Goal: Task Accomplishment & Management: Manage account settings

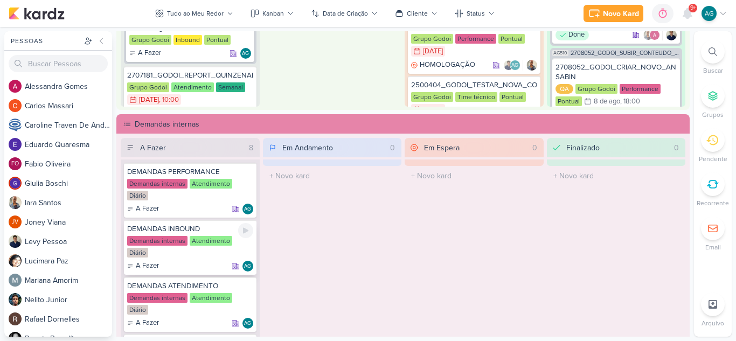
scroll to position [54, 0]
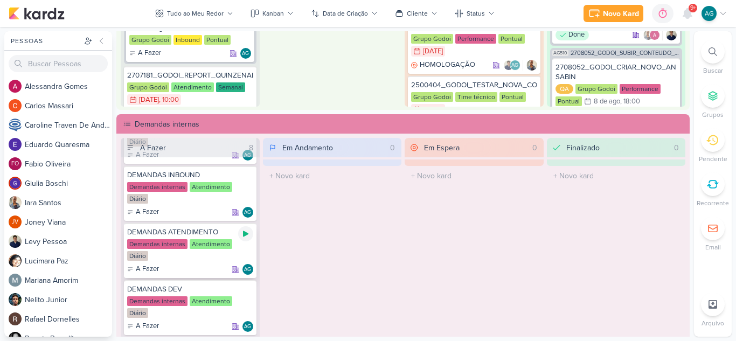
click at [246, 237] on icon at bounding box center [245, 234] width 9 height 9
click at [689, 19] on icon at bounding box center [687, 13] width 13 height 13
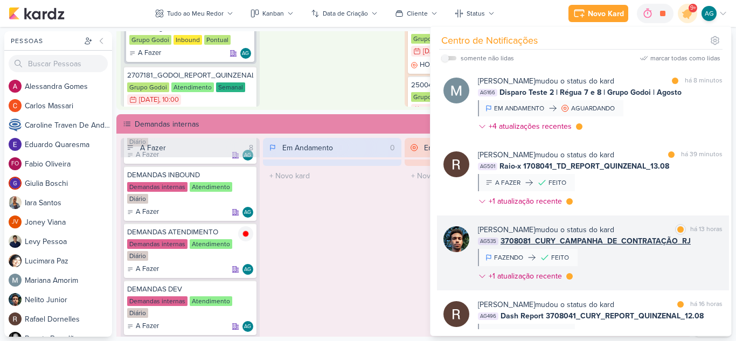
click at [652, 264] on div "[PERSON_NAME] mudou o status do kard marcar como lida há 13 horas AG535 3708081…" at bounding box center [600, 255] width 245 height 62
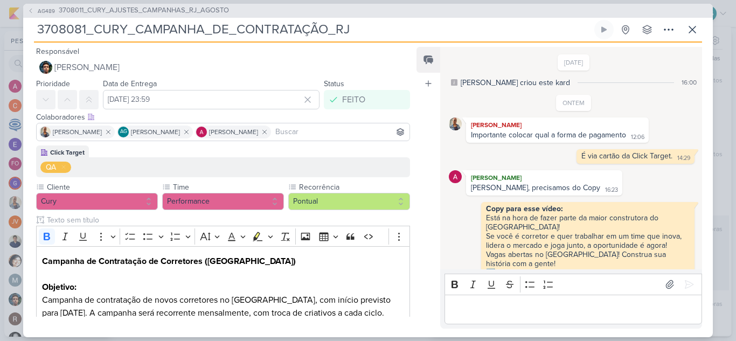
scroll to position [54, 0]
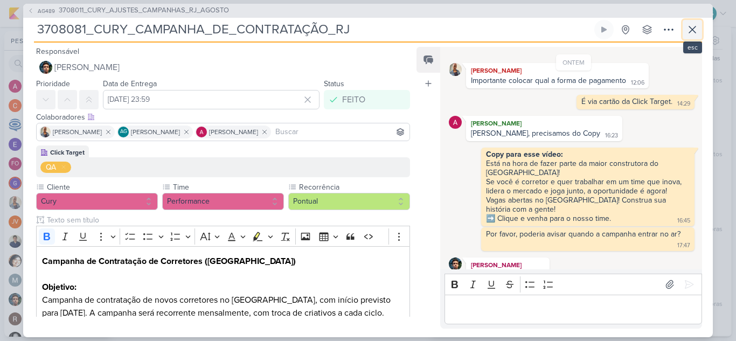
click at [692, 29] on icon at bounding box center [692, 29] width 13 height 13
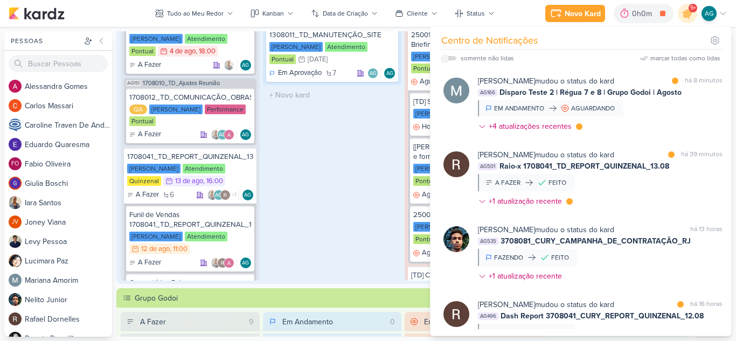
scroll to position [323, 0]
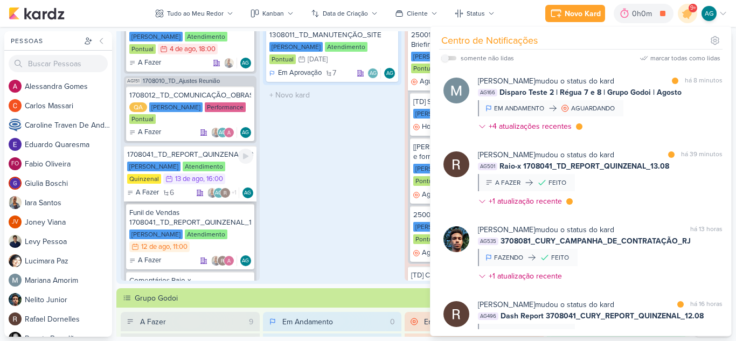
click at [203, 156] on div "1708041_TD_REPORT_QUINZENAL_13.08" at bounding box center [190, 155] width 126 height 10
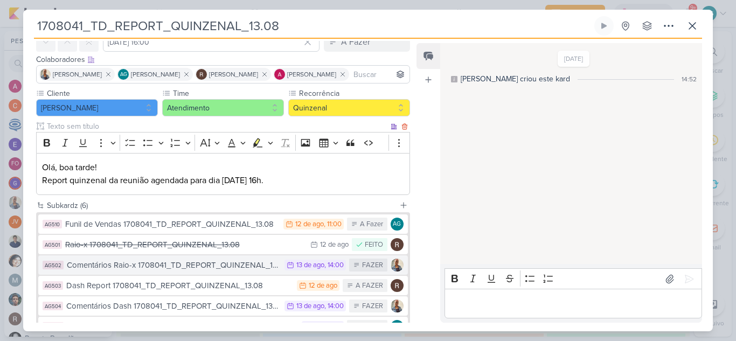
scroll to position [108, 0]
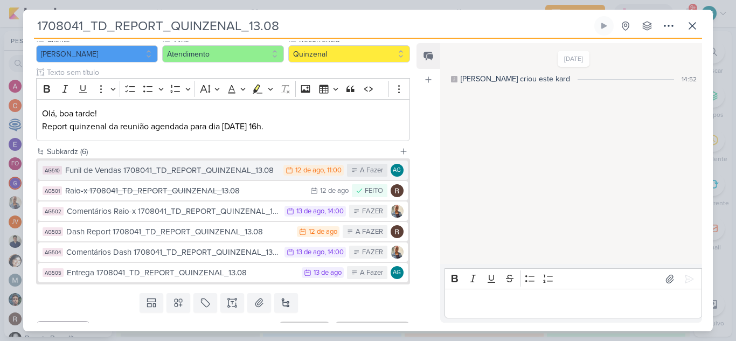
click at [215, 172] on div "Funil de Vendas 1708041_TD_REPORT_QUINZENAL_13.08" at bounding box center [171, 170] width 213 height 12
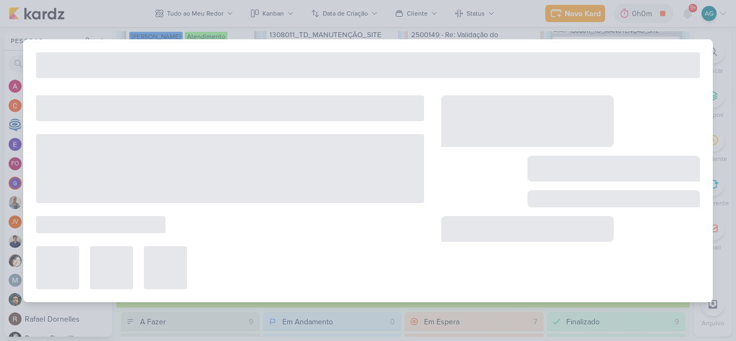
type input "Funil de Vendas 1708041_TD_REPORT_QUINZENAL_13.08"
type input "[DATE] 11:00"
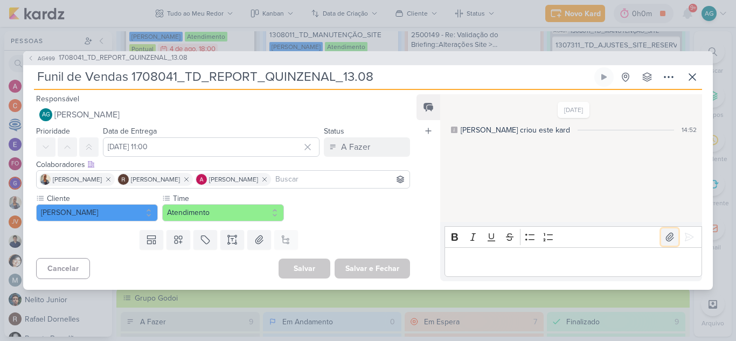
click at [665, 240] on icon at bounding box center [670, 237] width 11 height 11
click at [498, 263] on p "Editor editing area: main" at bounding box center [573, 261] width 246 height 13
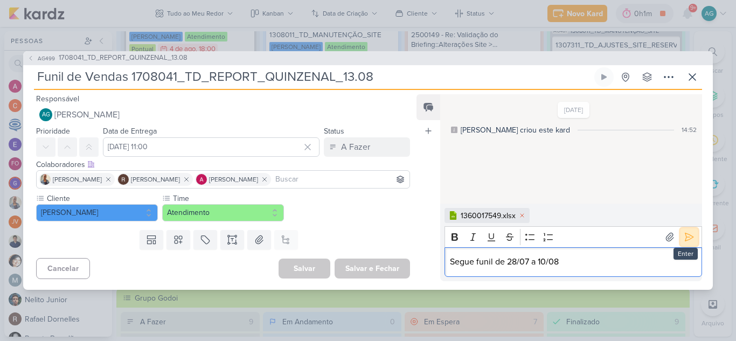
click at [686, 240] on icon at bounding box center [689, 237] width 11 height 11
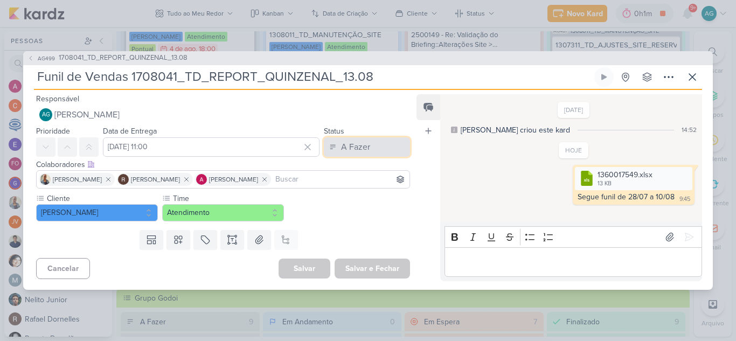
click at [372, 154] on button "A Fazer" at bounding box center [367, 146] width 86 height 19
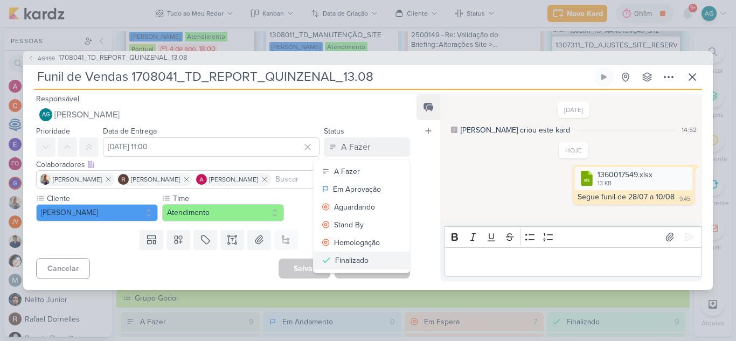
click at [367, 258] on button "Finalizado" at bounding box center [362, 261] width 96 height 18
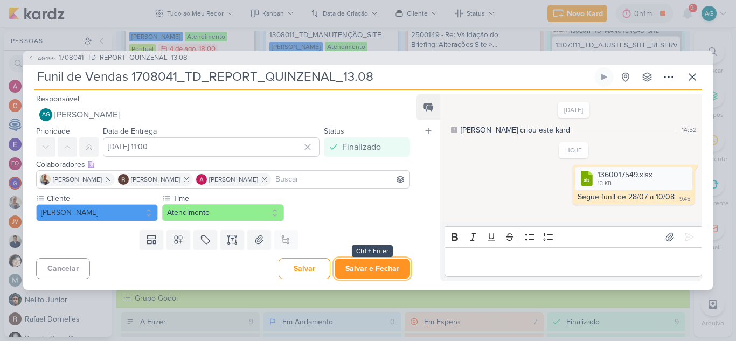
click at [384, 271] on button "Salvar e Fechar" at bounding box center [372, 269] width 75 height 20
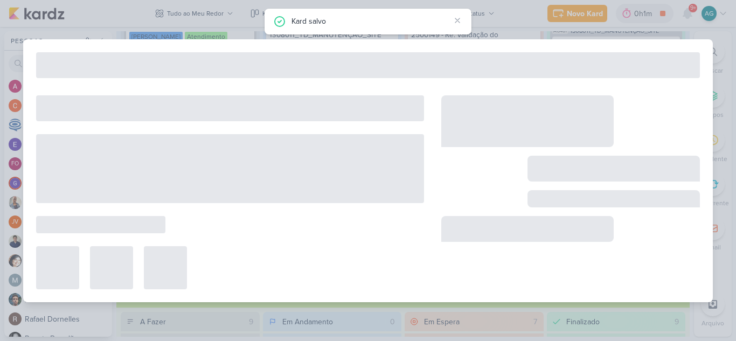
type input "1708041_TD_REPORT_QUINZENAL_13.08"
type input "[DATE] 16:00"
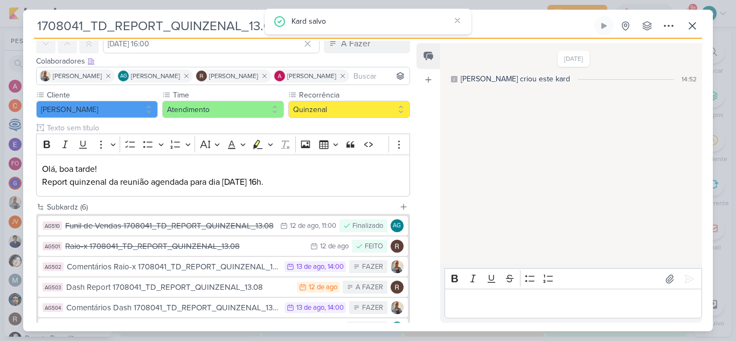
scroll to position [54, 0]
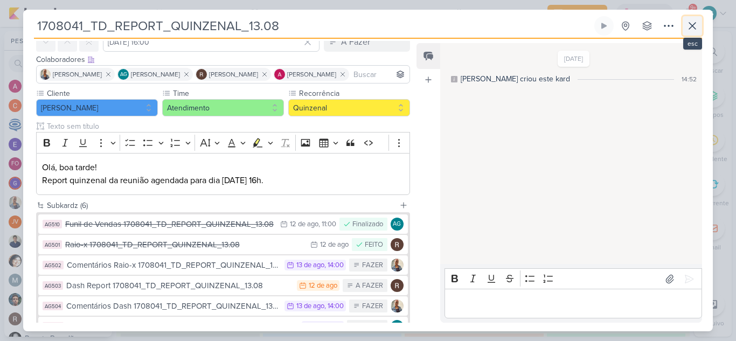
click at [693, 26] on icon at bounding box center [692, 26] width 6 height 6
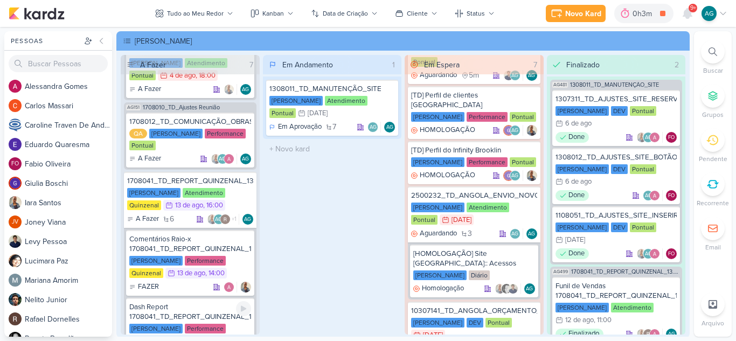
scroll to position [297, 0]
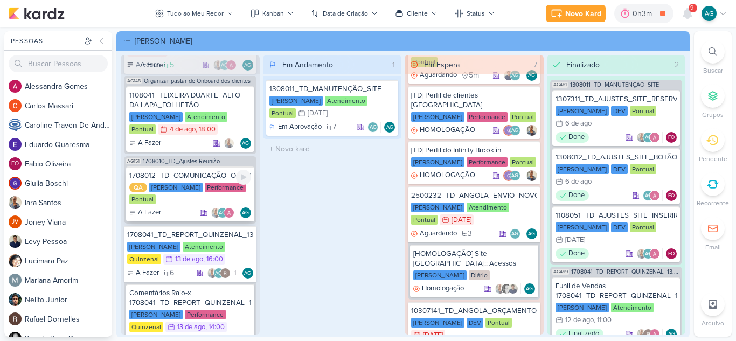
click at [198, 173] on div "1708012_TD_COMUNICAÇÃO_OBRAS_INICIADAS_IADL" at bounding box center [190, 176] width 122 height 10
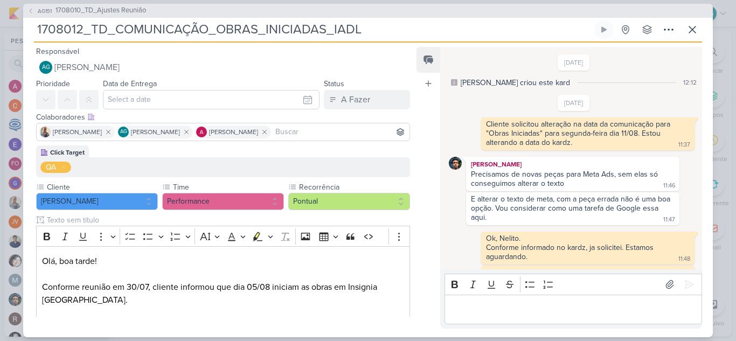
scroll to position [83, 0]
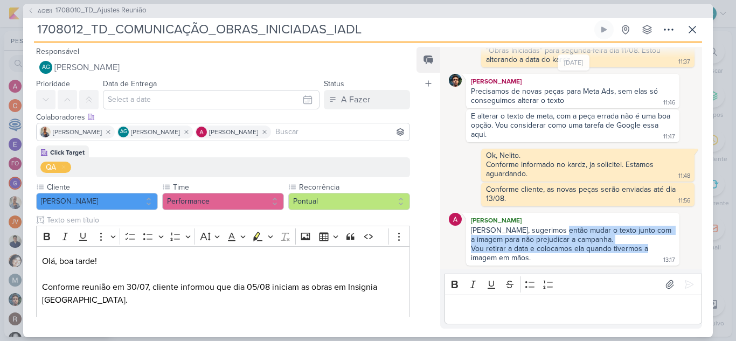
drag, startPoint x: 557, startPoint y: 231, endPoint x: 646, endPoint y: 251, distance: 91.0
click at [646, 251] on span "[PERSON_NAME], sugerimos então mudar o texto junto com a imagem para não prejud…" at bounding box center [573, 244] width 204 height 37
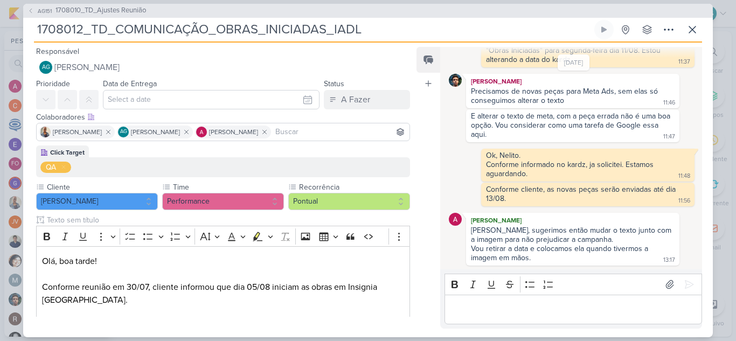
click at [609, 315] on p "Editor editing area: main" at bounding box center [573, 309] width 246 height 13
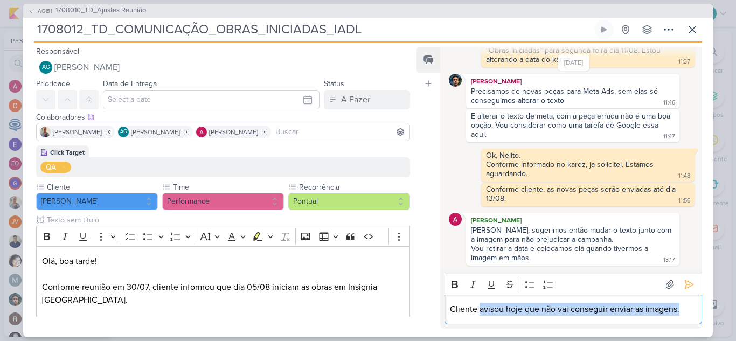
drag, startPoint x: 488, startPoint y: 310, endPoint x: 688, endPoint y: 308, distance: 200.0
click at [688, 308] on p "Cliente avisou hoje que não vai conseguir enviar as imagens." at bounding box center [573, 309] width 246 height 13
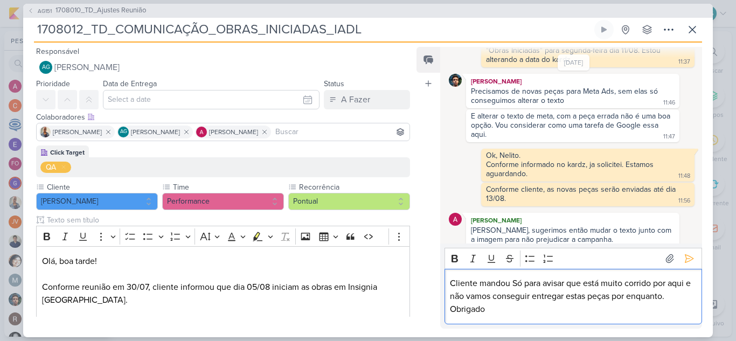
scroll to position [109, 0]
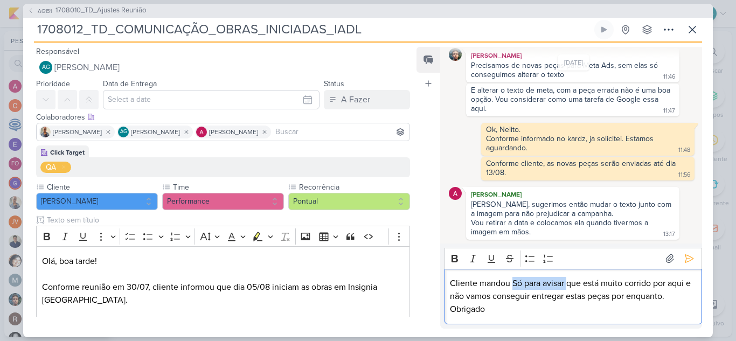
drag, startPoint x: 513, startPoint y: 281, endPoint x: 568, endPoint y: 279, distance: 55.0
click at [568, 279] on p "Cliente mandou Só para avisar que está muito corrido por aqui e não vamos conse…" at bounding box center [573, 296] width 246 height 39
drag, startPoint x: 478, startPoint y: 298, endPoint x: 513, endPoint y: 297, distance: 35.1
click at [513, 298] on p "Cliente mandou mensagem avisando que que está muito corrido por aqui e não vamo…" at bounding box center [573, 296] width 246 height 39
click at [515, 296] on p "Cliente mandou mensagem avisando que que está muito corrido lá e não vamos cons…" at bounding box center [573, 296] width 246 height 39
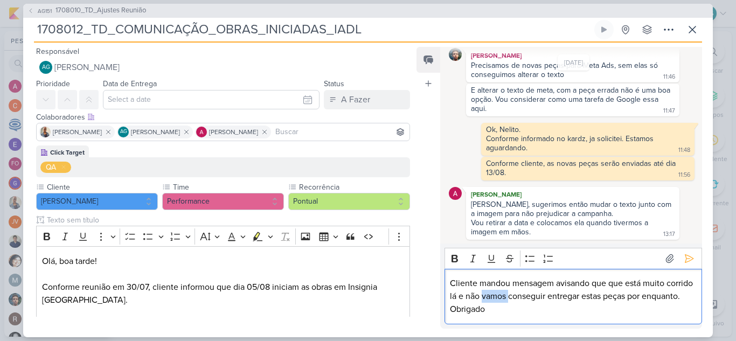
click at [515, 296] on p "Cliente mandou mensagem avisando que que está muito corrido lá e não vamos cons…" at bounding box center [573, 296] width 246 height 39
drag, startPoint x: 529, startPoint y: 311, endPoint x: 493, endPoint y: 309, distance: 36.7
click at [493, 309] on p "Cliente mandou mensagem avisando que que está muito corrido lá e não vão conseg…" at bounding box center [573, 296] width 246 height 39
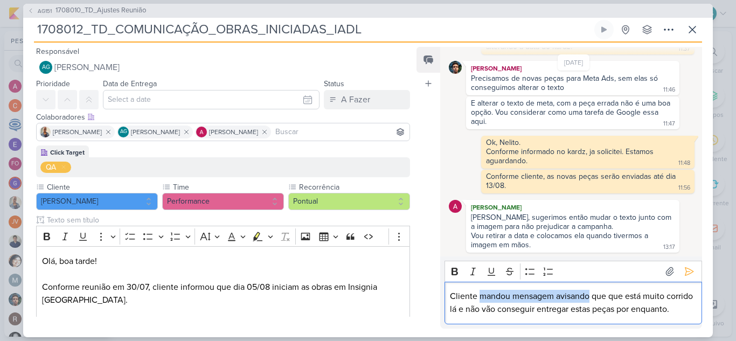
drag, startPoint x: 480, startPoint y: 281, endPoint x: 589, endPoint y: 283, distance: 108.9
click at [589, 290] on p "Cliente mandou mensagem avisando que que está muito corrido lá e não vão conseg…" at bounding box center [573, 303] width 246 height 26
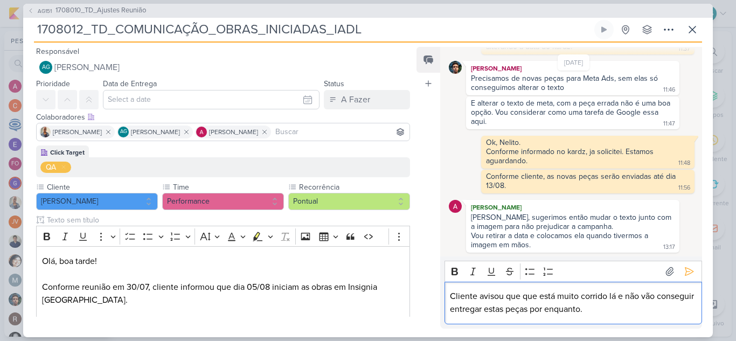
click at [609, 293] on p "Cliente avisou que que está muito corrido lá e não vão conseguir entregar estas…" at bounding box center [573, 303] width 246 height 26
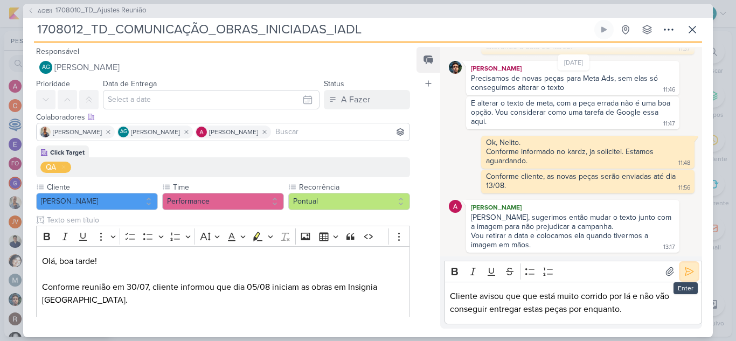
click at [688, 274] on icon at bounding box center [689, 271] width 11 height 11
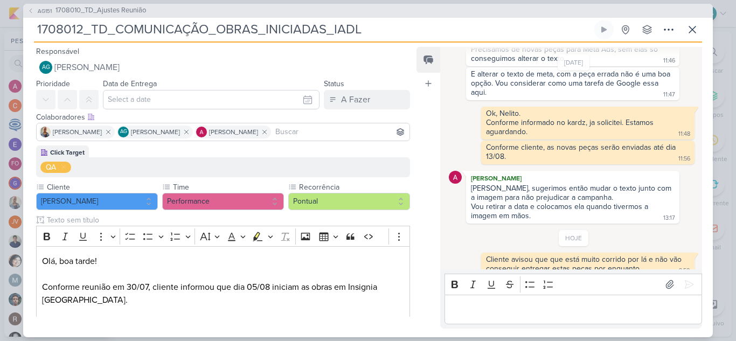
scroll to position [136, 0]
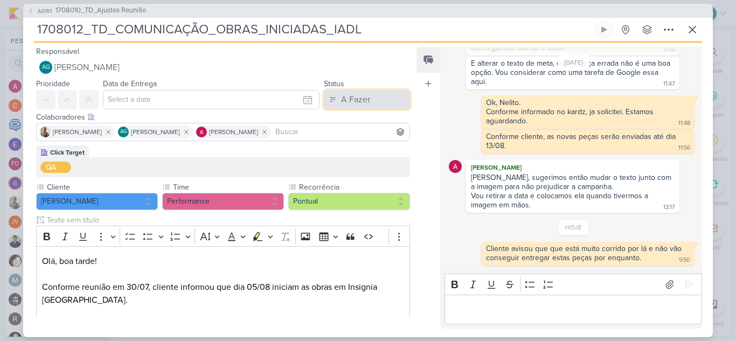
click at [367, 104] on button "A Fazer" at bounding box center [367, 99] width 86 height 19
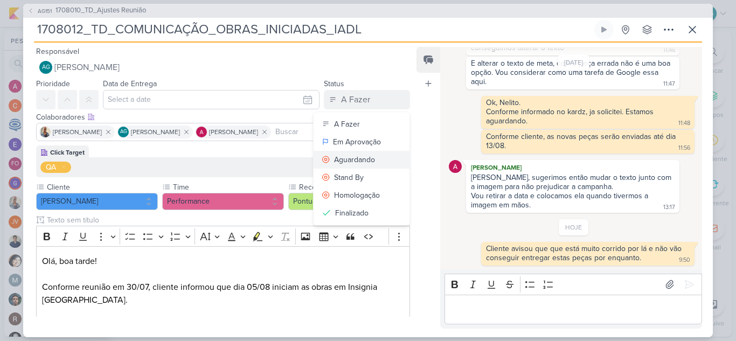
click at [369, 162] on div "Aguardando" at bounding box center [354, 159] width 41 height 11
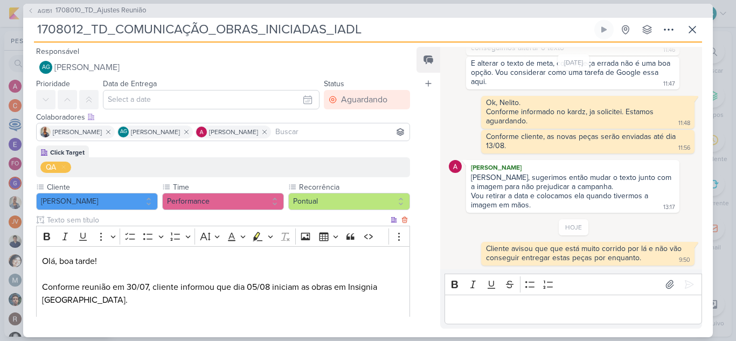
scroll to position [122, 0]
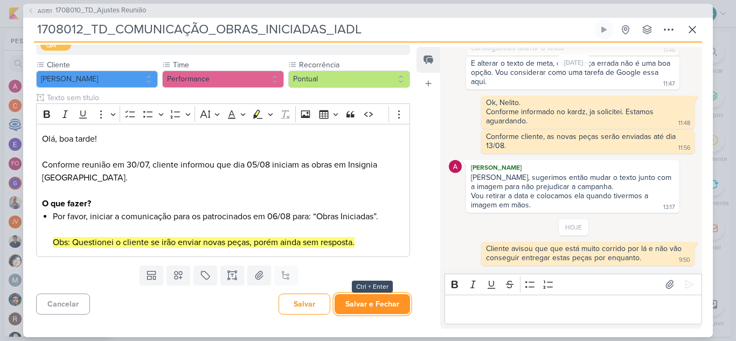
click at [381, 313] on button "Salvar e Fechar" at bounding box center [372, 304] width 75 height 20
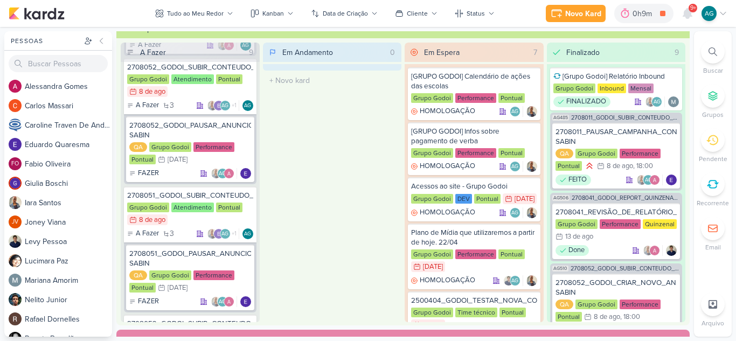
scroll to position [755, 0]
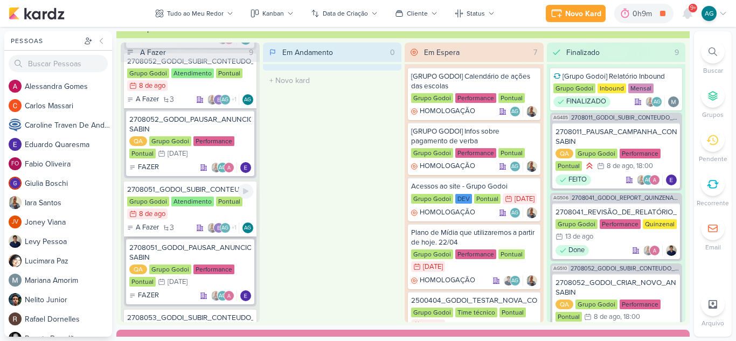
click at [212, 190] on div "2708051_GODOI_SUBIR_CONTEUDO_SOCIAL_EM_PERFORMANCE_AB" at bounding box center [190, 190] width 126 height 10
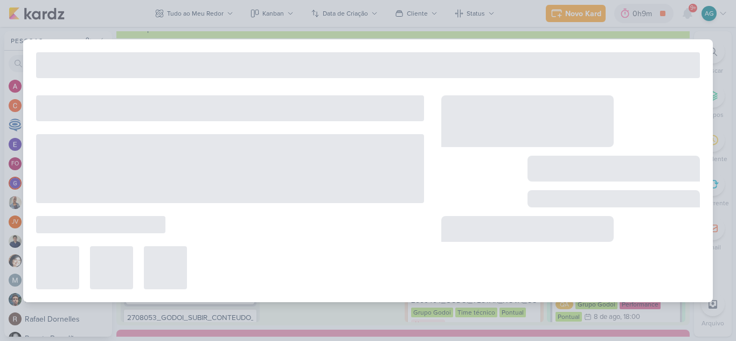
type input "2708051_GODOI_SUBIR_CONTEUDO_SOCIAL_EM_PERFORMANCE_AB"
type input "[DATE] 23:59"
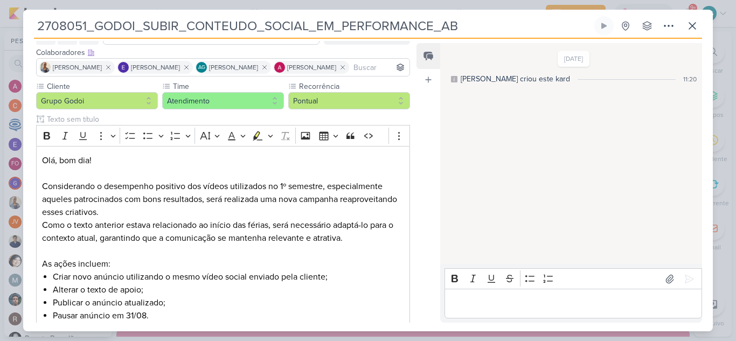
scroll to position [49, 0]
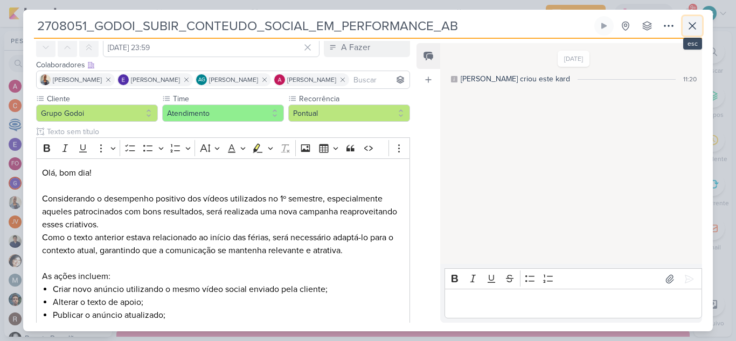
click at [697, 24] on icon at bounding box center [692, 25] width 13 height 13
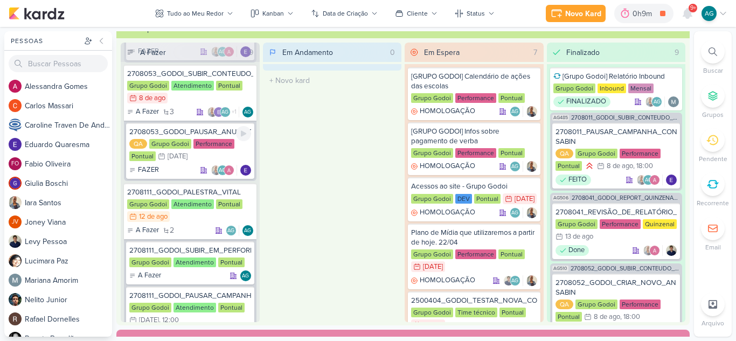
scroll to position [1024, 0]
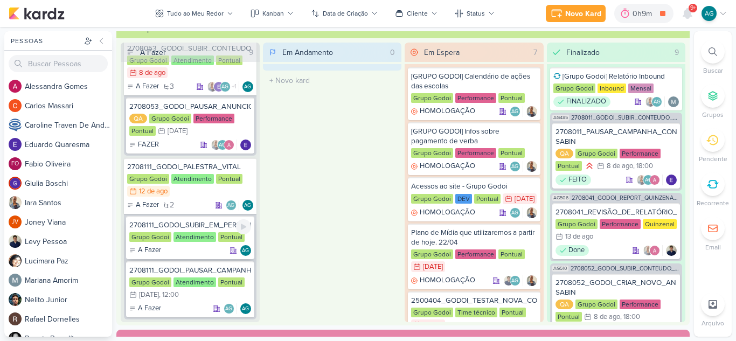
click at [203, 227] on div "2708111_GODOI_SUBIR_EM_PERFORMANCE_PALESTRA_VITAL" at bounding box center [190, 225] width 122 height 10
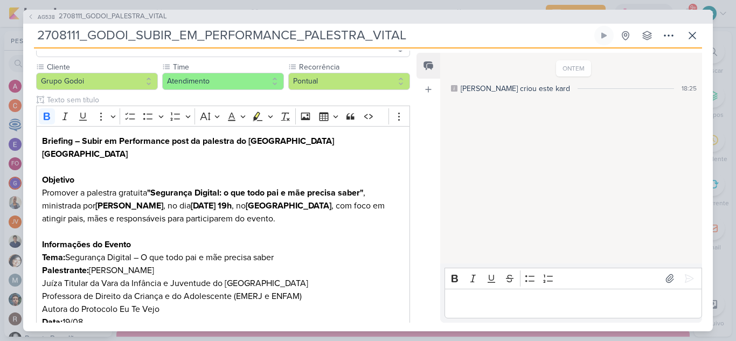
scroll to position [108, 0]
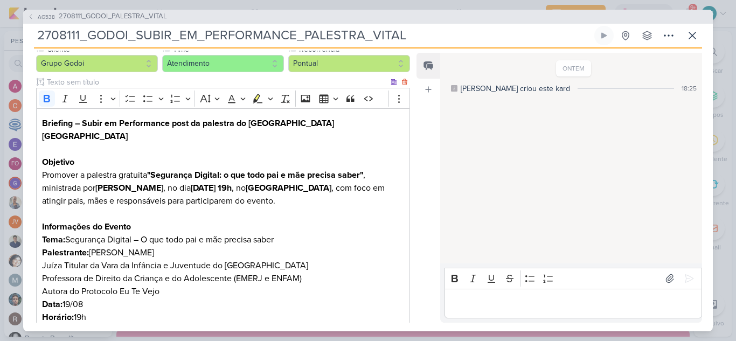
click at [181, 123] on strong "Briefing – Subir em Performance post da palestra do [GEOGRAPHIC_DATA] [GEOGRAPH…" at bounding box center [188, 130] width 292 height 24
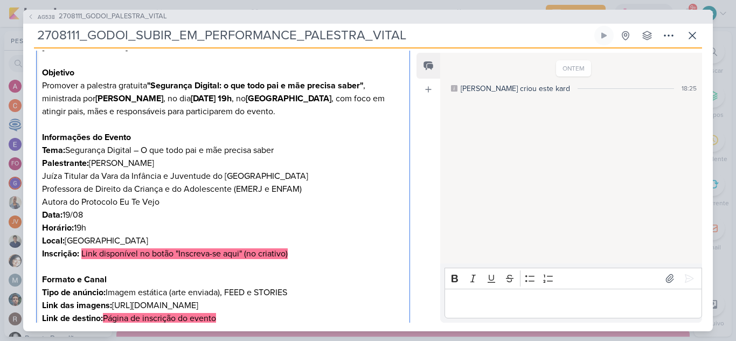
scroll to position [216, 0]
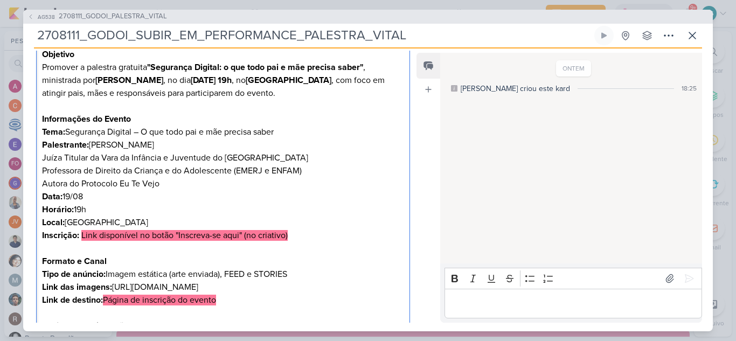
click at [173, 242] on p "Editor editing area: main" at bounding box center [223, 248] width 362 height 13
click at [175, 242] on p "Editor editing area: main" at bounding box center [223, 248] width 362 height 13
click at [244, 230] on mark "Link disponível no botão "Inscreva-se aqui" (no criativo)" at bounding box center [184, 235] width 206 height 11
drag, startPoint x: 361, startPoint y: 262, endPoint x: 30, endPoint y: 226, distance: 333.4
click at [30, 226] on div "Cliente Grupo Godoi Time" at bounding box center [218, 166] width 391 height 461
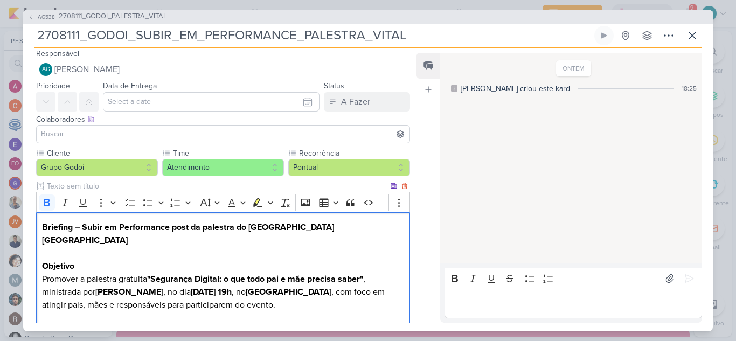
scroll to position [0, 0]
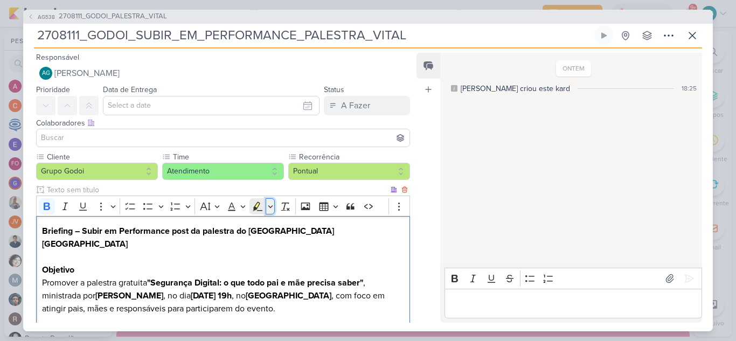
click at [272, 207] on icon "Editor toolbar" at bounding box center [270, 206] width 5 height 11
click at [267, 219] on icon "Text highlight toolbar" at bounding box center [264, 224] width 11 height 11
click at [336, 277] on p "Promover a palestra gratuita "Segurança Digital: o que todo pai e mãe precisa s…" at bounding box center [223, 296] width 362 height 39
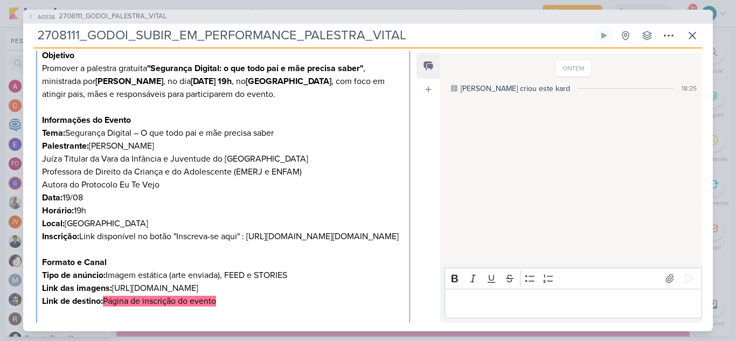
scroll to position [216, 0]
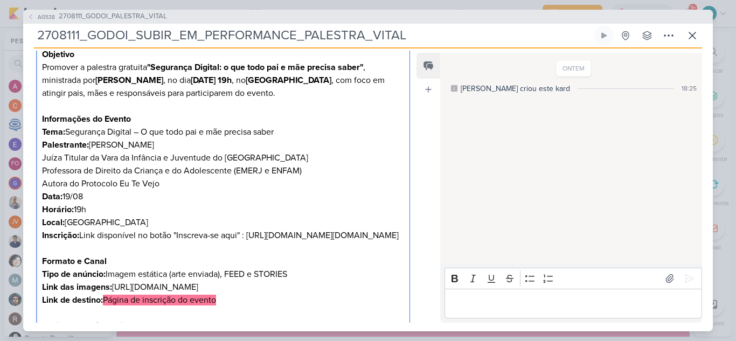
click at [250, 229] on p "Inscrição: Link disponível no botão "Inscreva-se aqui" : [URL][DOMAIN_NAME][DOM…" at bounding box center [223, 235] width 362 height 13
click at [378, 242] on p "Inscrição: Link disponível no botão "Inscreva-se aqui" : [URL][DOMAIN_NAME][DOM…" at bounding box center [223, 235] width 362 height 13
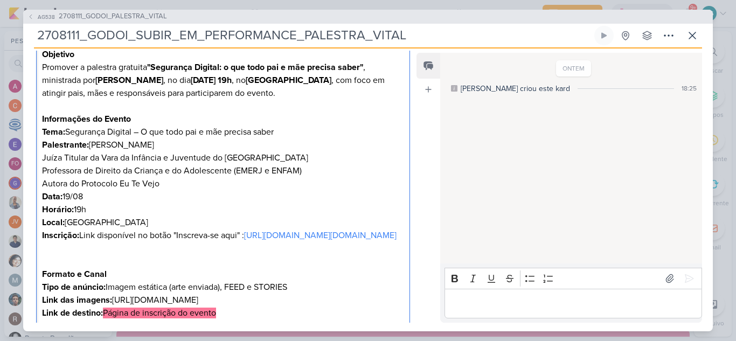
click at [60, 268] on p "Editor editing area: main" at bounding box center [223, 261] width 362 height 13
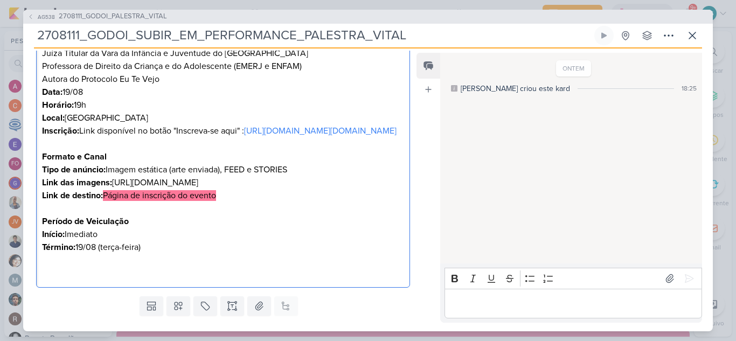
scroll to position [323, 0]
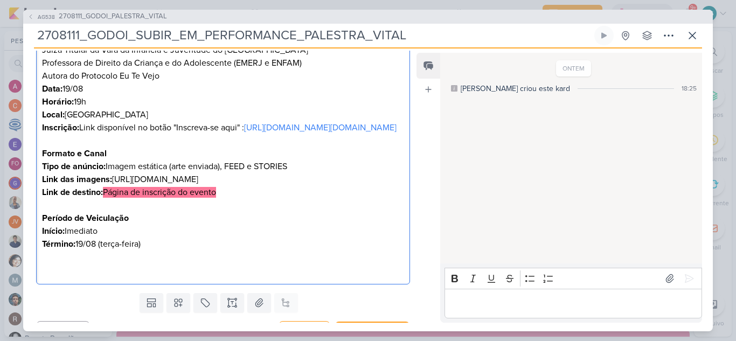
click at [206, 238] on p "Início: Imediato" at bounding box center [223, 231] width 362 height 13
drag, startPoint x: 234, startPoint y: 229, endPoint x: 106, endPoint y: 229, distance: 128.3
click at [106, 199] on p "Link de destino: Página de inscrição do evento" at bounding box center [223, 192] width 362 height 13
drag, startPoint x: 388, startPoint y: 273, endPoint x: 103, endPoint y: 233, distance: 286.9
click at [103, 199] on p "Link de destino: [URL][DOMAIN_NAME][DOMAIN_NAME]" at bounding box center [223, 192] width 362 height 13
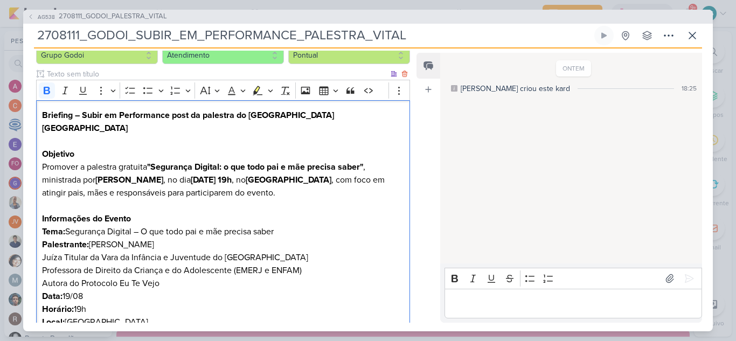
scroll to position [108, 0]
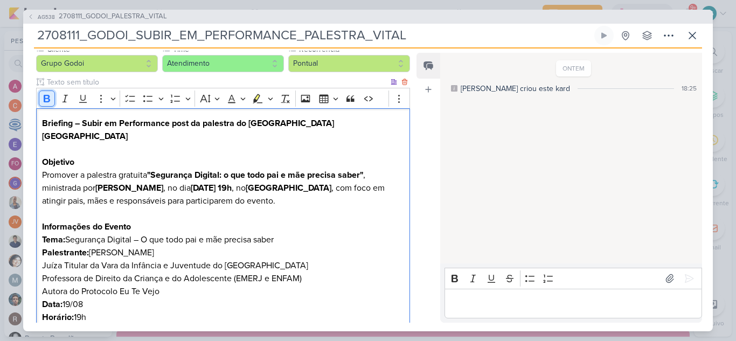
click at [48, 100] on icon "Editor toolbar" at bounding box center [47, 98] width 11 height 11
click at [317, 233] on p "Tema: Segurança Digital – O que todo pai e mãe precisa saber" at bounding box center [223, 239] width 362 height 13
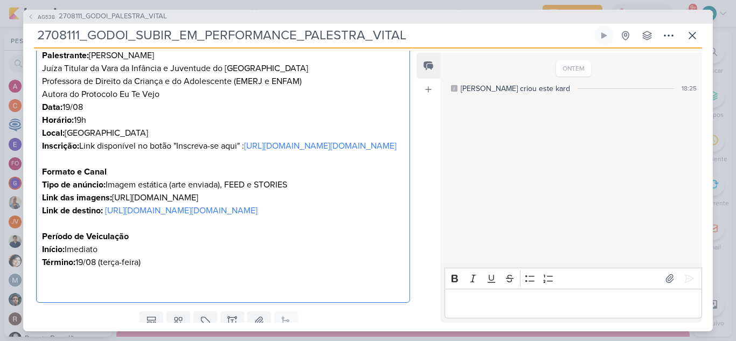
scroll to position [323, 0]
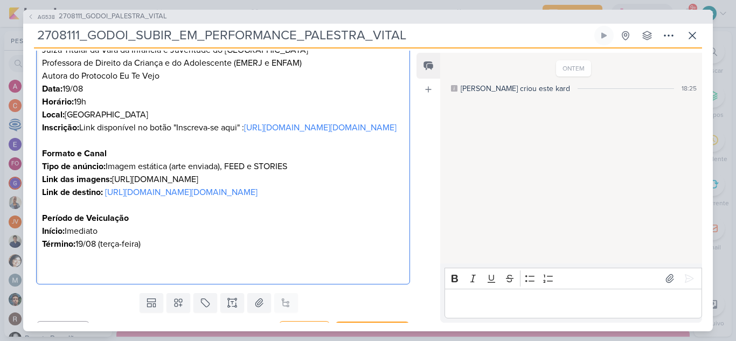
click at [369, 186] on p "Tipo de anúncio: Imagem estática (arte enviada), FEED e STORIES Link das imagen…" at bounding box center [223, 173] width 362 height 26
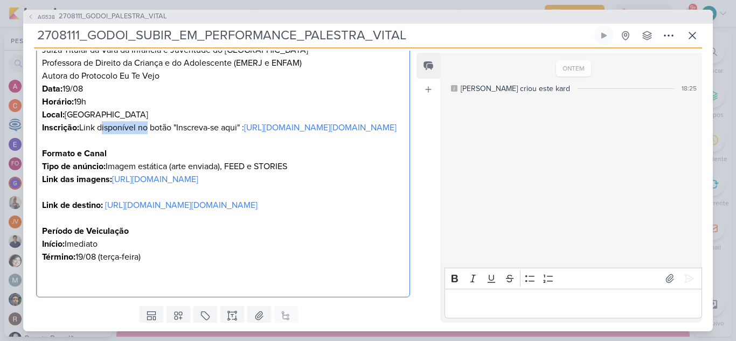
drag, startPoint x: 100, startPoint y: 114, endPoint x: 145, endPoint y: 114, distance: 45.3
click at [145, 121] on p "Inscrição: Link disponível no botão "Inscreva-se aqui" : [URL][DOMAIN_NAME][DOM…" at bounding box center [223, 127] width 362 height 13
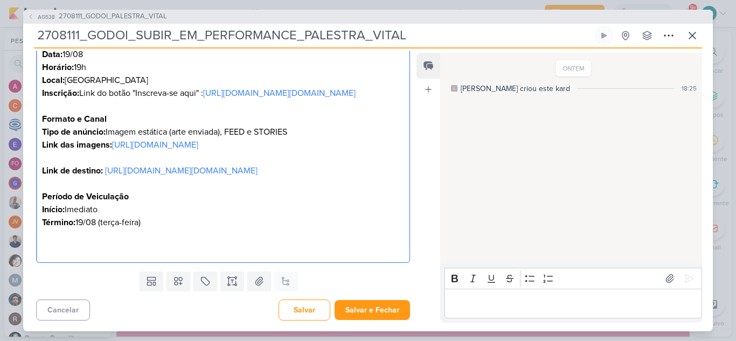
scroll to position [436, 0]
click at [375, 316] on button "Salvar e Fechar" at bounding box center [372, 310] width 75 height 20
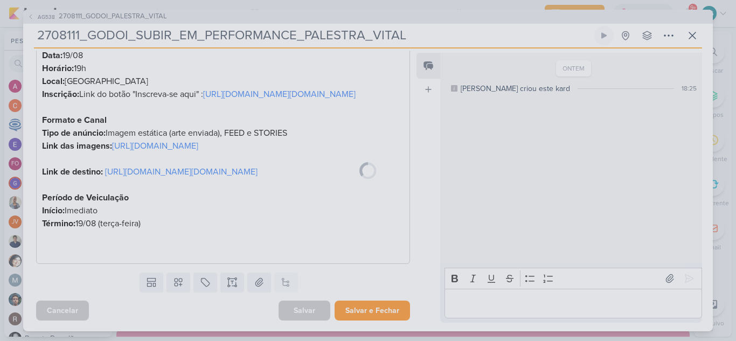
scroll to position [434, 0]
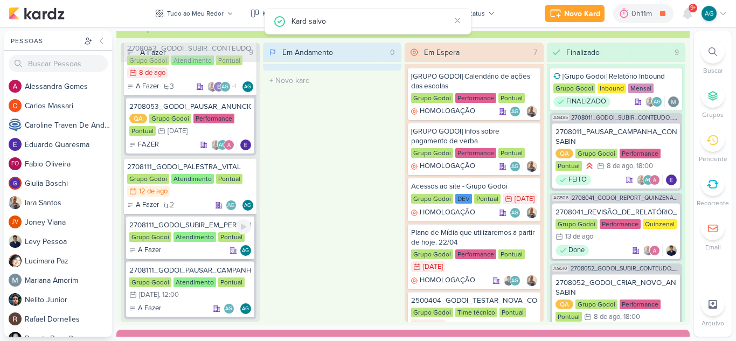
click at [216, 230] on div "2708111_GODOI_SUBIR_EM_PERFORMANCE_PALESTRA_VITAL Grupo Godoi Atendimento Pontu…" at bounding box center [190, 237] width 128 height 43
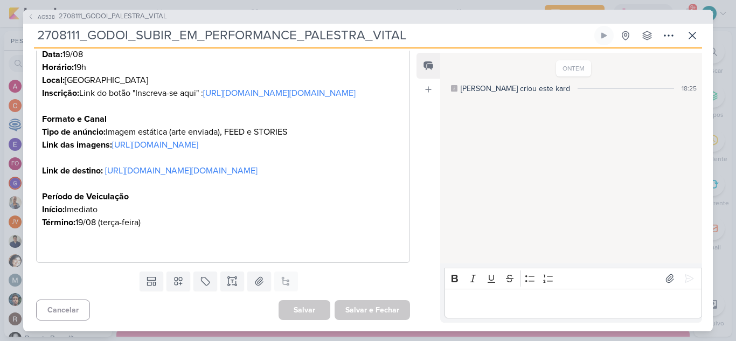
scroll to position [381, 0]
click at [135, 16] on span "2708111_GODOI_PALESTRA_VITAL" at bounding box center [113, 16] width 108 height 11
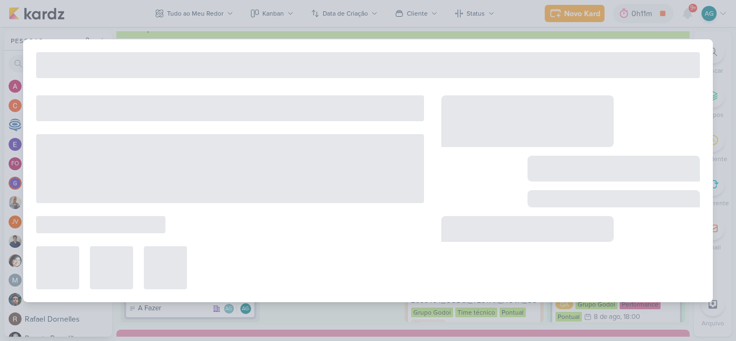
type input "2708111_GODOI_PALESTRA_VITAL"
type input "[DATE] 23:59"
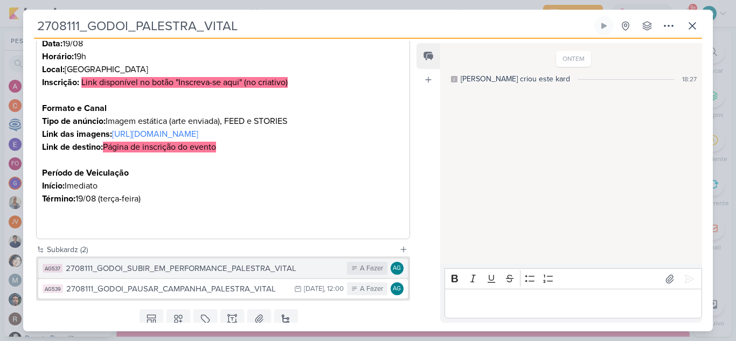
scroll to position [397, 0]
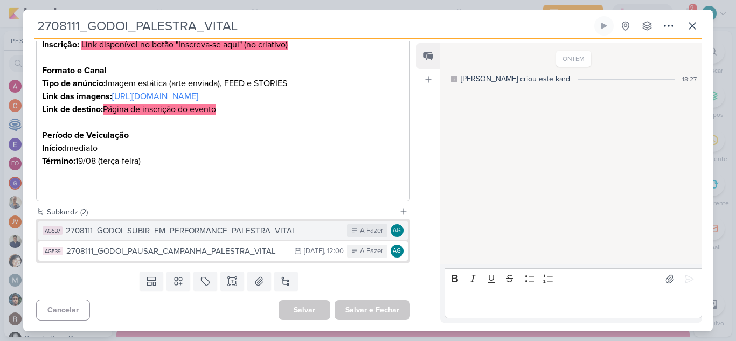
click at [234, 232] on div "2708111_GODOI_SUBIR_EM_PERFORMANCE_PALESTRA_VITAL" at bounding box center [204, 231] width 276 height 12
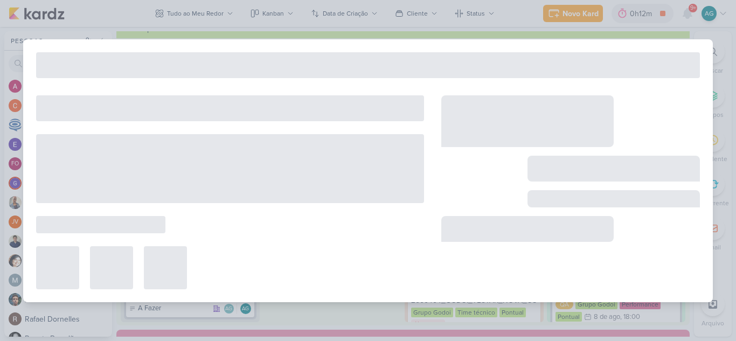
type input "2708111_GODOI_SUBIR_EM_PERFORMANCE_PALESTRA_VITAL"
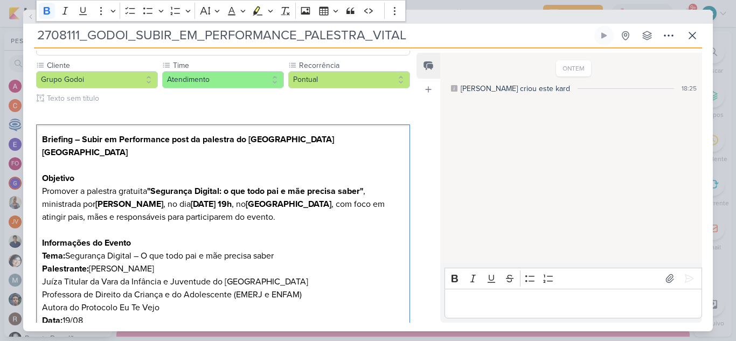
scroll to position [0, 0]
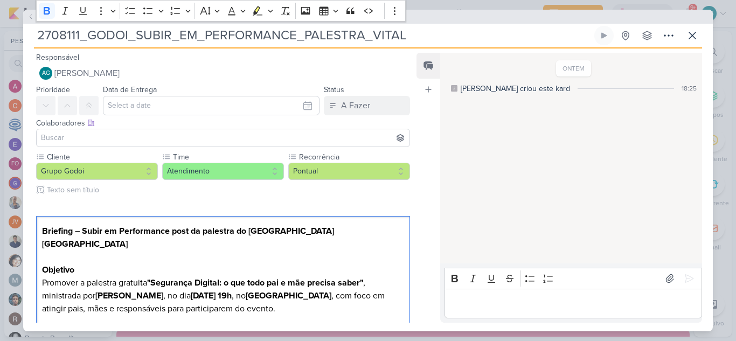
drag, startPoint x: 155, startPoint y: 282, endPoint x: 31, endPoint y: 198, distance: 150.5
copy div "Loremips – Dolor si Ametconsect adip el seddoeiu te Incidid Utlab Etdolo Magnaa…"
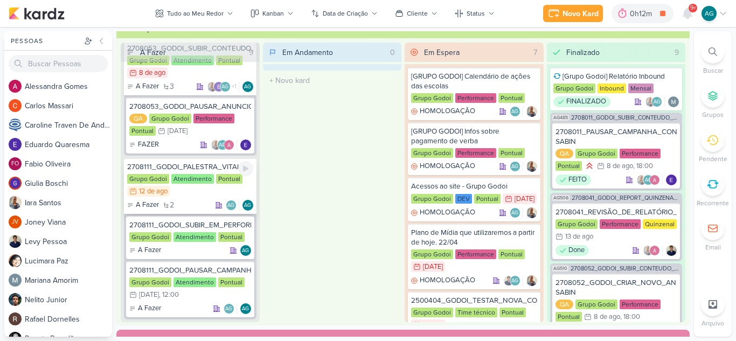
click at [204, 169] on div "2708111_GODOI_PALESTRA_VITAL" at bounding box center [190, 167] width 126 height 10
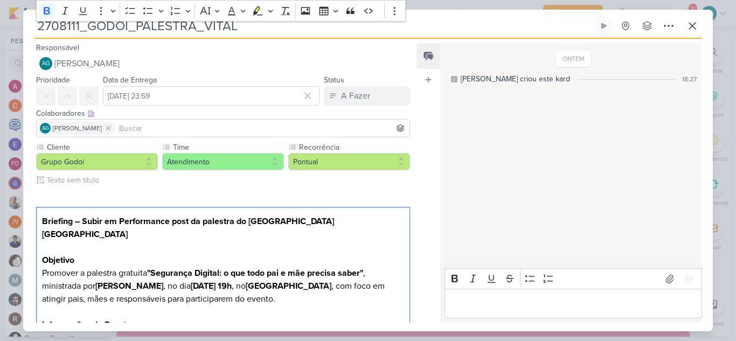
drag, startPoint x: 157, startPoint y: 293, endPoint x: 34, endPoint y: 217, distance: 144.5
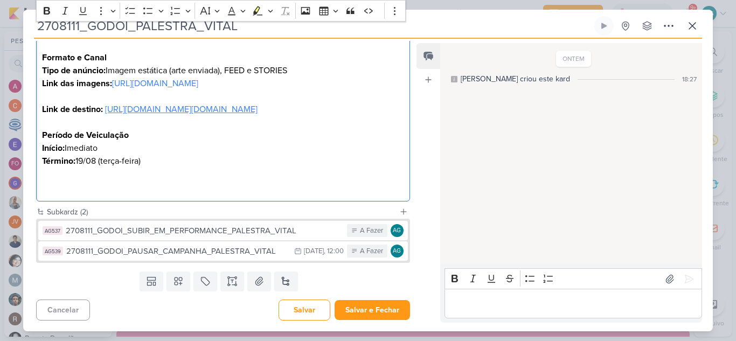
scroll to position [487, 0]
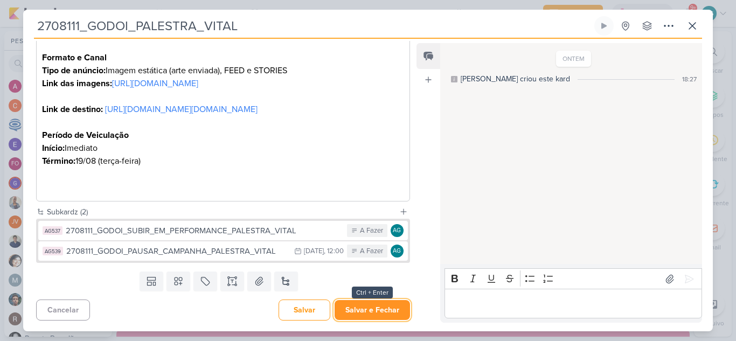
click at [386, 314] on button "Salvar e Fechar" at bounding box center [372, 310] width 75 height 20
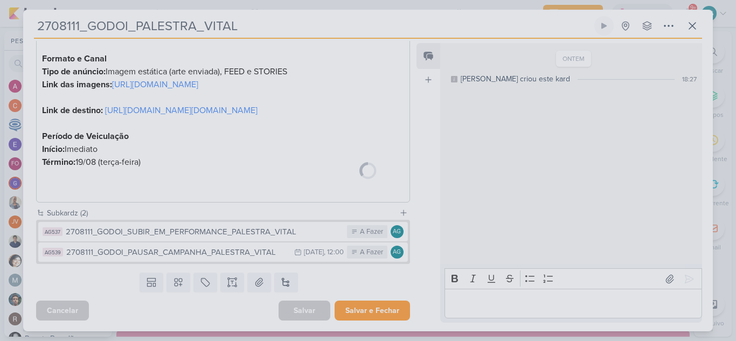
scroll to position [486, 0]
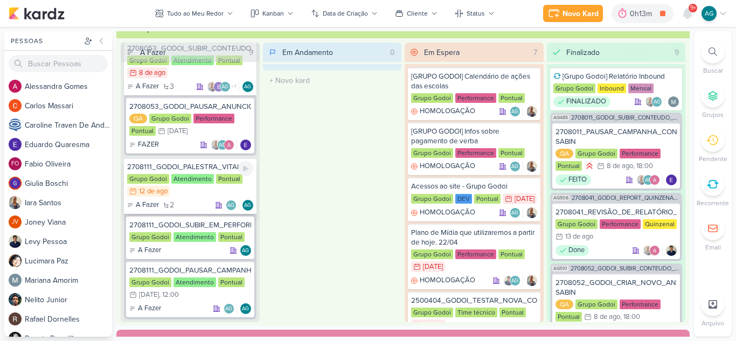
click at [218, 169] on div "2708111_GODOI_PALESTRA_VITAL" at bounding box center [190, 167] width 126 height 10
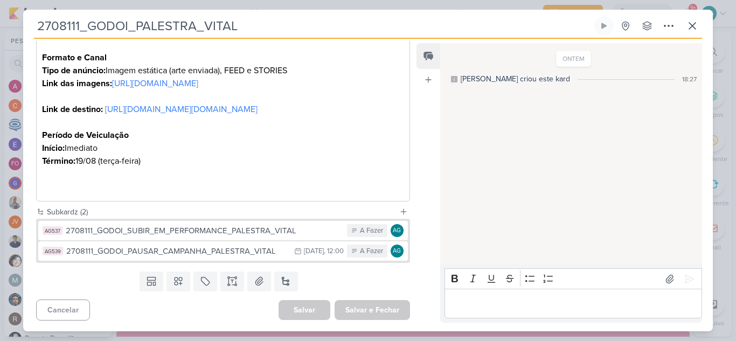
scroll to position [378, 0]
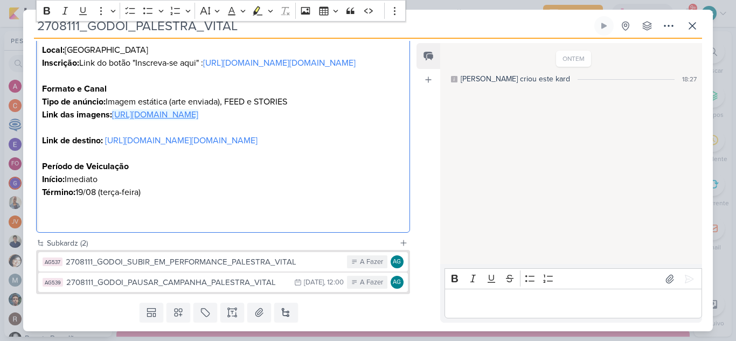
click at [156, 120] on link "[URL][DOMAIN_NAME]" at bounding box center [155, 114] width 86 height 11
click at [243, 199] on p "Término: 19/08 (terça-feira)" at bounding box center [223, 192] width 362 height 13
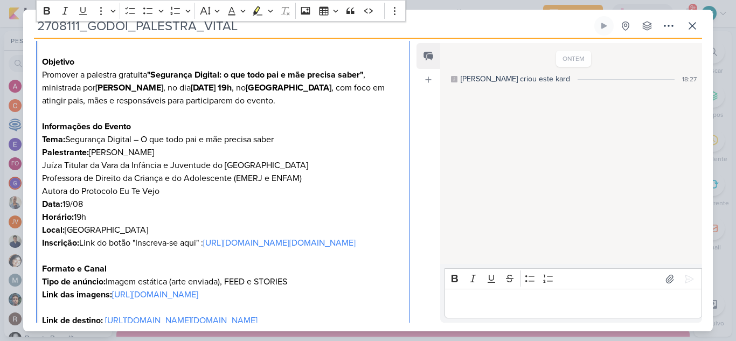
scroll to position [0, 0]
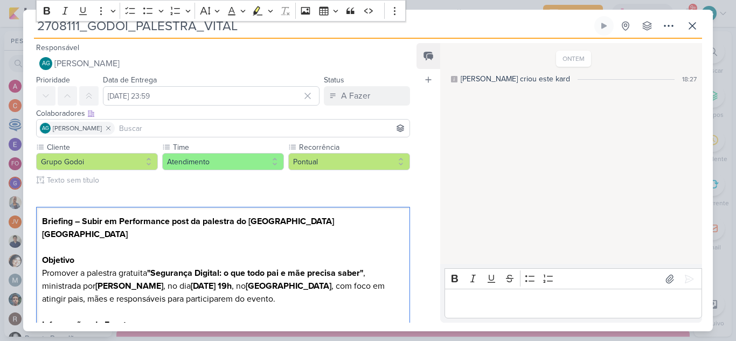
click at [171, 126] on input at bounding box center [262, 128] width 291 height 13
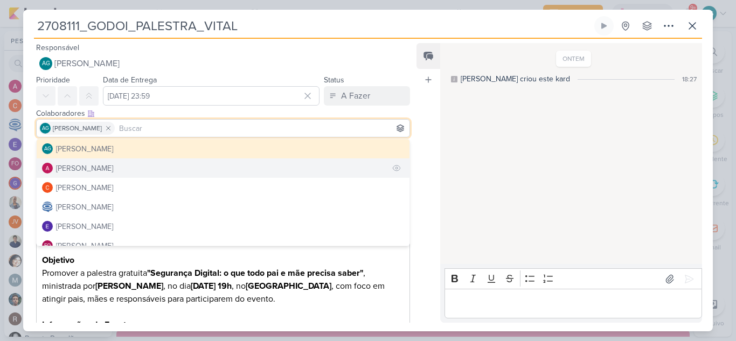
click at [143, 167] on button "[PERSON_NAME]" at bounding box center [223, 167] width 373 height 19
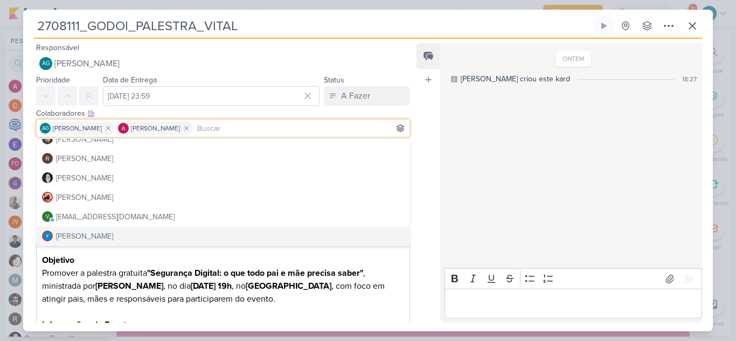
scroll to position [54, 0]
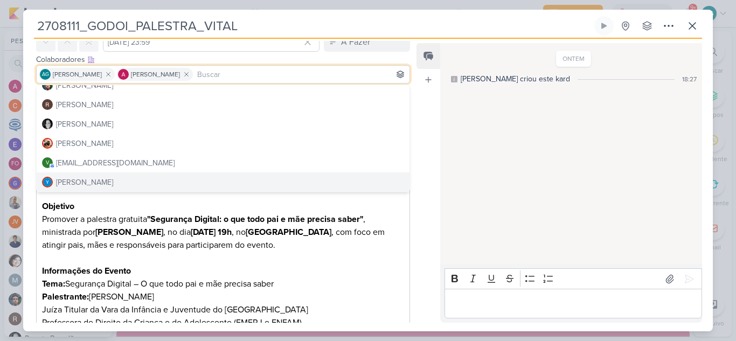
click at [348, 265] on h3 "Informações do Evento" at bounding box center [223, 271] width 362 height 13
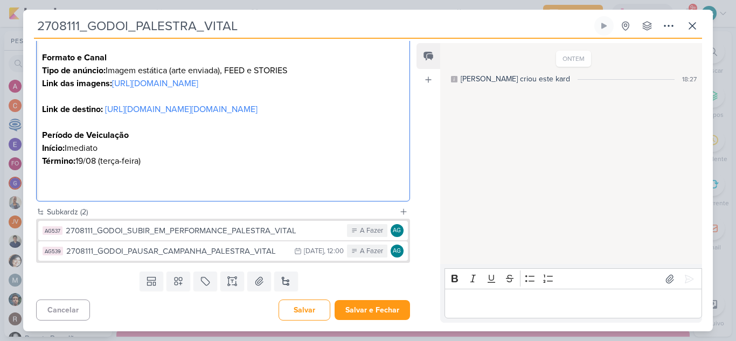
scroll to position [487, 0]
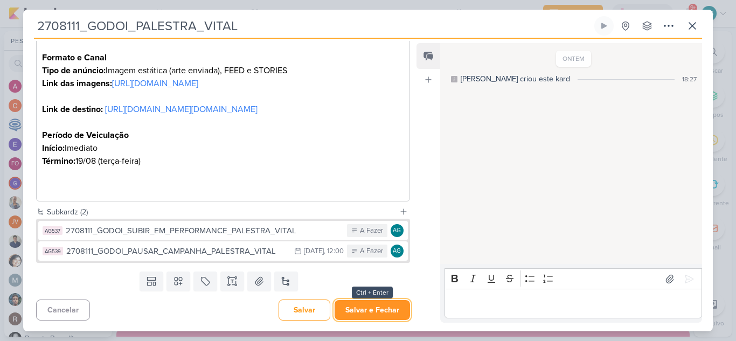
click at [380, 312] on button "Salvar e Fechar" at bounding box center [372, 310] width 75 height 20
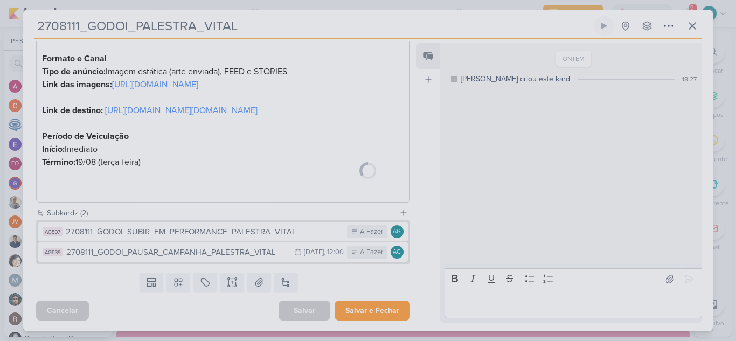
scroll to position [486, 0]
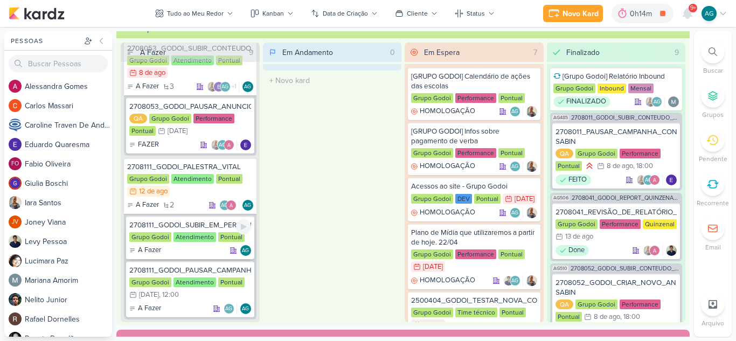
click at [205, 225] on div "2708111_GODOI_SUBIR_EM_PERFORMANCE_PALESTRA_VITAL" at bounding box center [190, 225] width 122 height 10
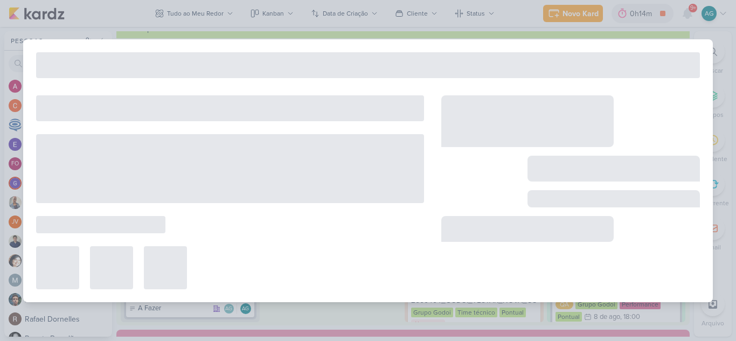
type input "2708111_GODOI_SUBIR_EM_PERFORMANCE_PALESTRA_VITAL"
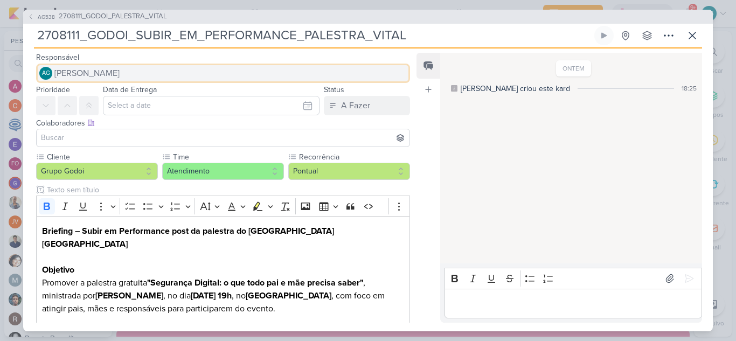
click at [113, 74] on span "[PERSON_NAME]" at bounding box center [86, 73] width 65 height 13
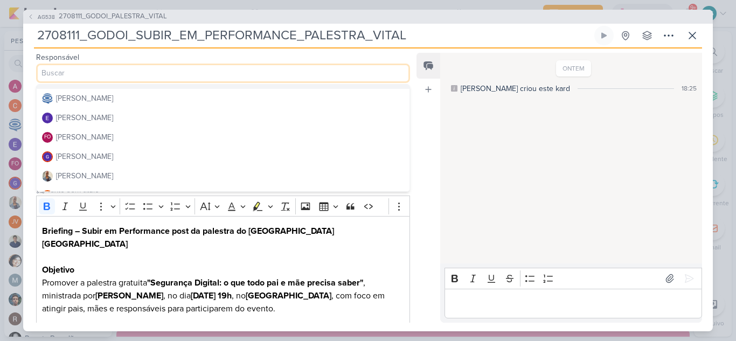
scroll to position [108, 0]
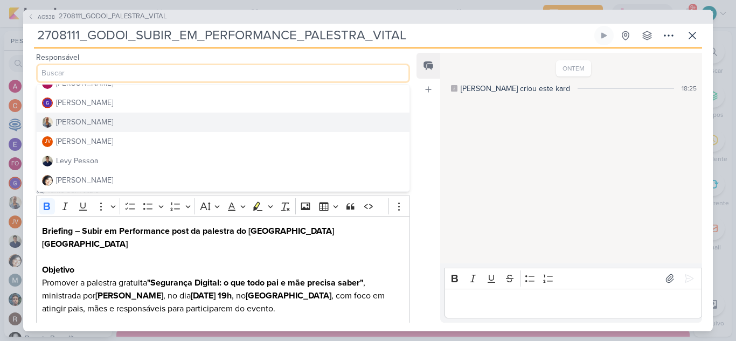
click at [93, 126] on button "[PERSON_NAME]" at bounding box center [223, 122] width 373 height 19
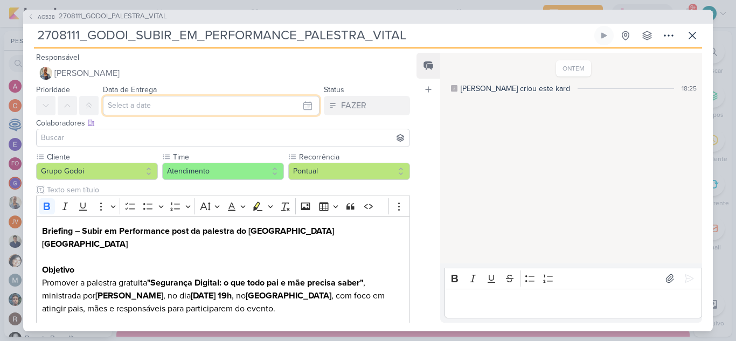
click at [139, 110] on input "text" at bounding box center [211, 105] width 217 height 19
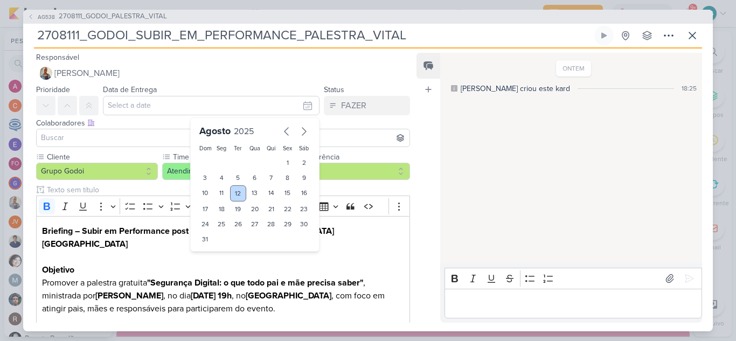
click at [236, 191] on div "12" at bounding box center [238, 193] width 17 height 16
type input "[DATE] 23:59"
click at [91, 139] on input at bounding box center [223, 138] width 369 height 13
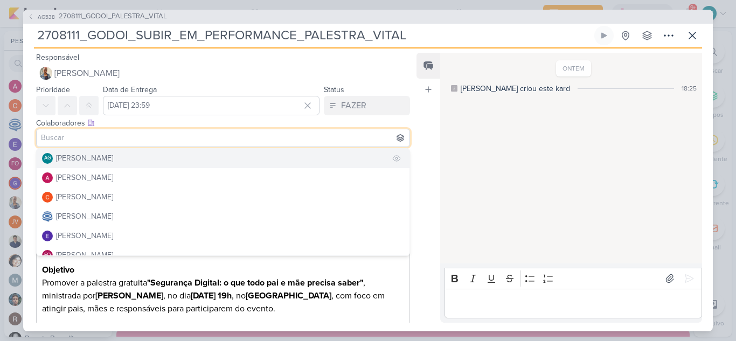
click at [92, 161] on div "[PERSON_NAME]" at bounding box center [84, 158] width 57 height 11
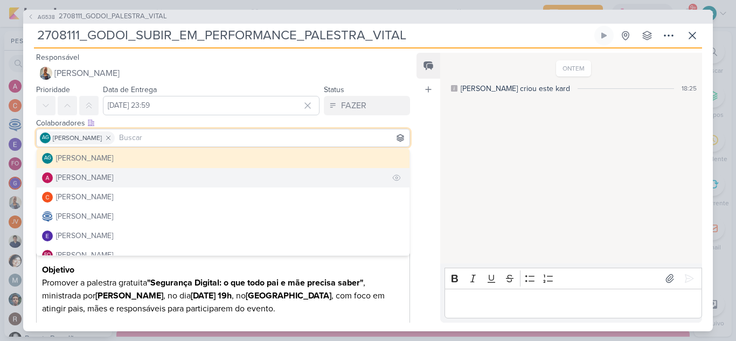
click at [95, 177] on div "[PERSON_NAME]" at bounding box center [84, 177] width 57 height 11
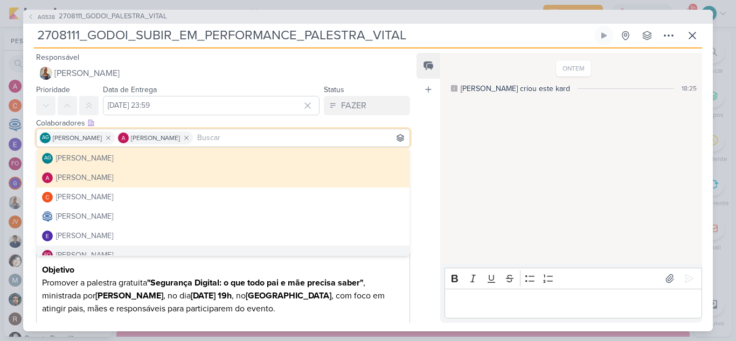
click at [390, 299] on p "Promover a palestra gratuita "Segurança Digital: o que todo pai e mãe precisa s…" at bounding box center [223, 296] width 362 height 39
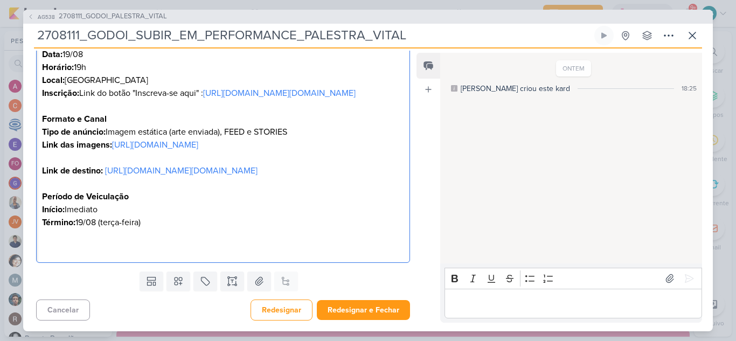
scroll to position [436, 0]
click at [363, 312] on button "Redesignar e Fechar" at bounding box center [363, 310] width 93 height 20
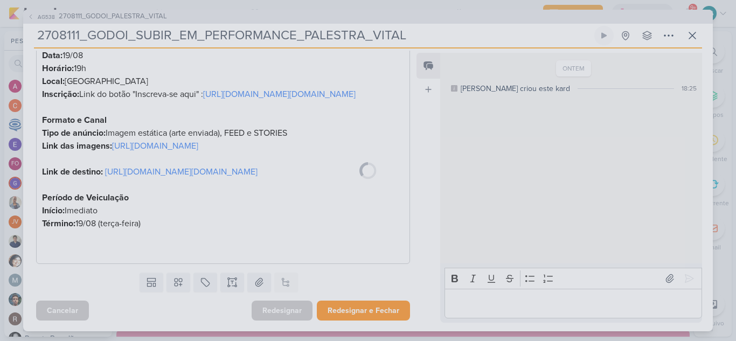
scroll to position [434, 0]
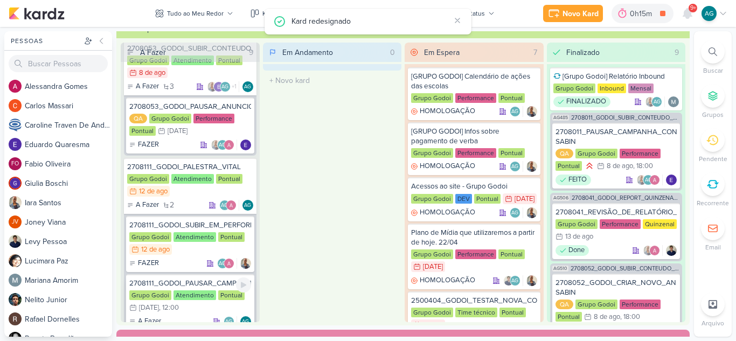
click at [218, 282] on div "2708111_GODOI_PAUSAR_CAMPANHA_PALESTRA_VITAL" at bounding box center [190, 284] width 122 height 10
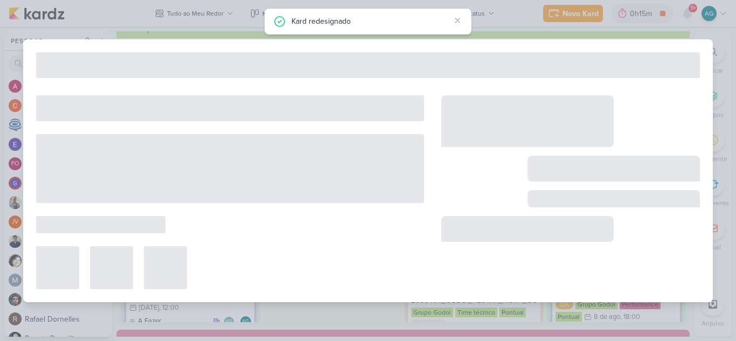
type input "2708111_GODOI_PAUSAR_CAMPANHA_PALESTRA_VITAL"
type input "[DATE] 12:00"
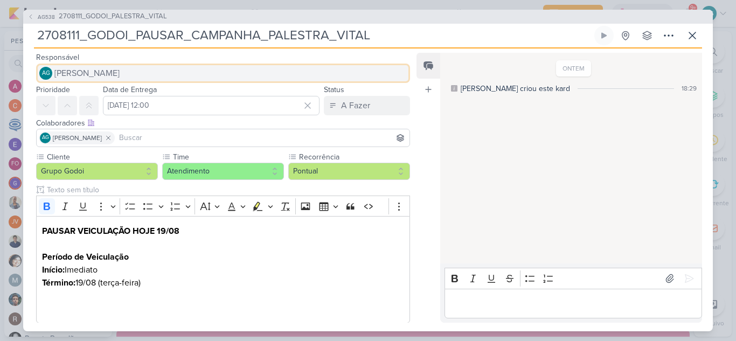
click at [118, 72] on span "[PERSON_NAME]" at bounding box center [86, 73] width 65 height 13
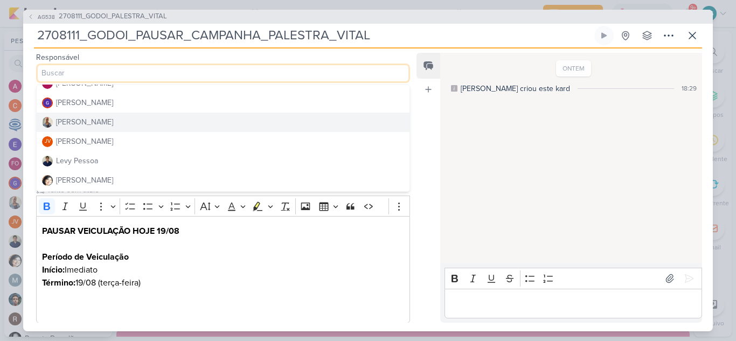
click at [98, 125] on button "[PERSON_NAME]" at bounding box center [223, 122] width 373 height 19
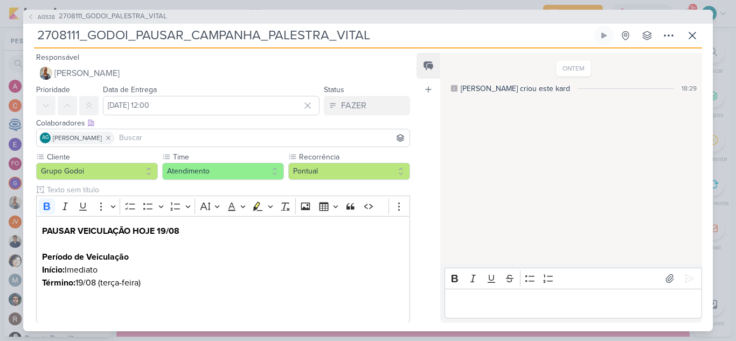
click at [171, 137] on input at bounding box center [262, 138] width 291 height 13
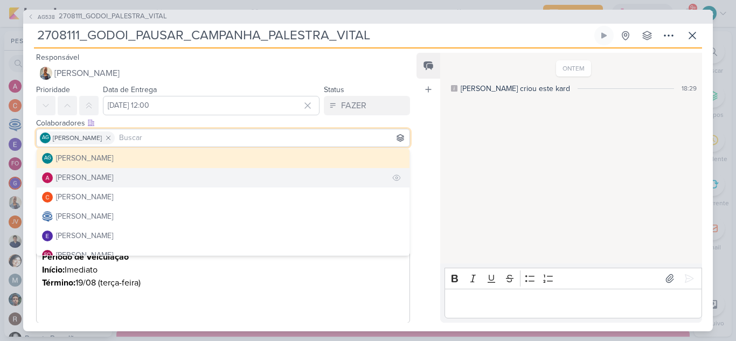
click at [113, 177] on div "[PERSON_NAME]" at bounding box center [84, 177] width 57 height 11
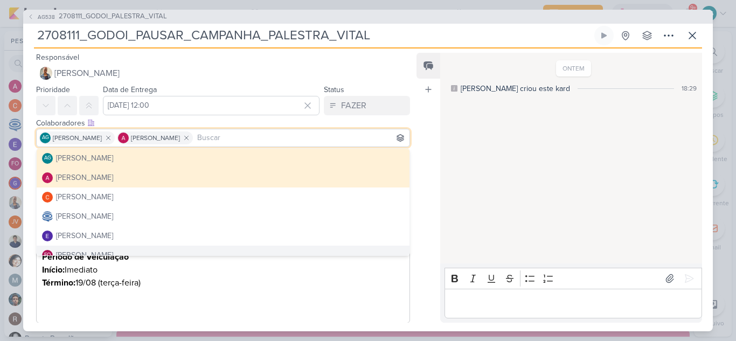
click at [219, 303] on h3 "Editor editing area: main" at bounding box center [223, 308] width 362 height 13
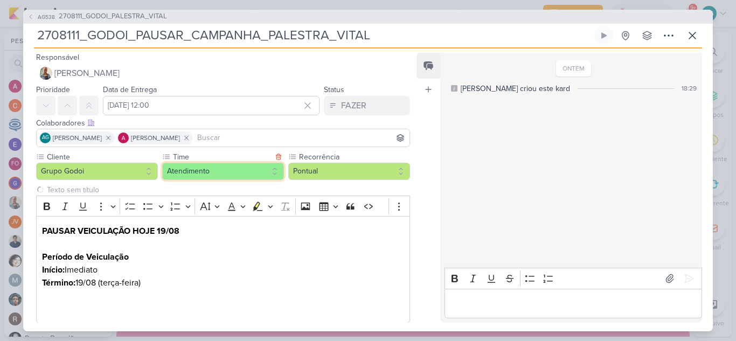
click at [204, 176] on button "Atendimento" at bounding box center [223, 171] width 122 height 17
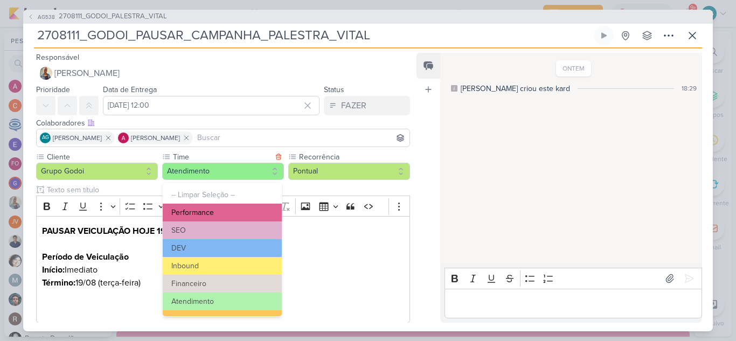
click at [205, 214] on button "Performance" at bounding box center [222, 213] width 119 height 18
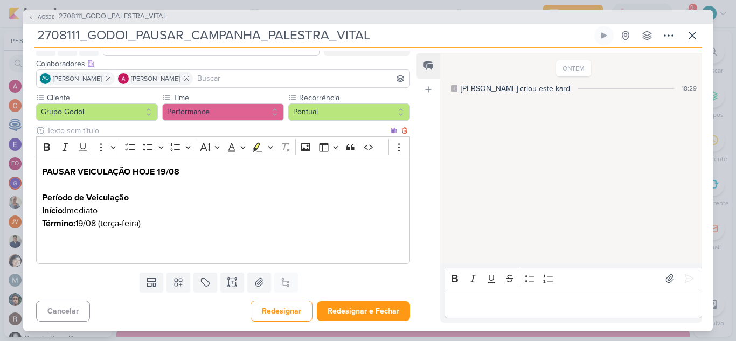
scroll to position [60, 0]
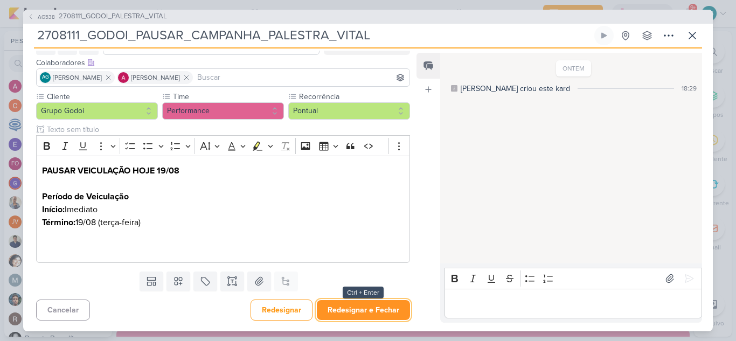
click at [371, 315] on button "Redesignar e Fechar" at bounding box center [363, 310] width 93 height 20
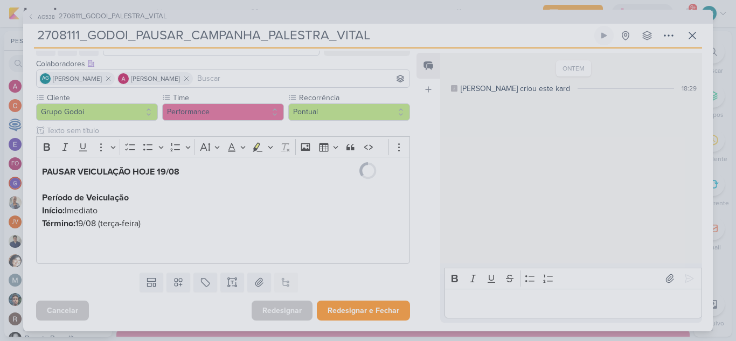
scroll to position [59, 0]
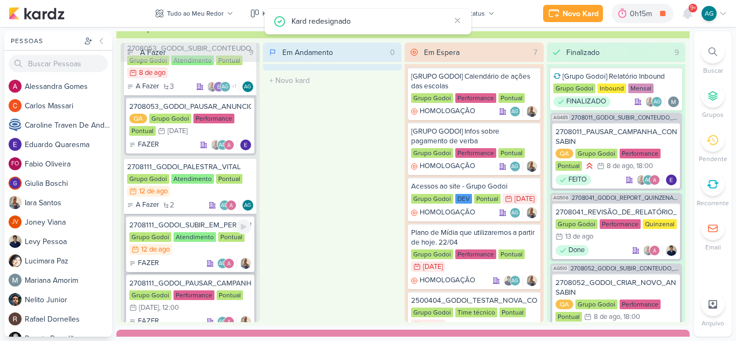
click at [200, 227] on div "2708111_GODOI_SUBIR_EM_PERFORMANCE_PALESTRA_VITAL" at bounding box center [190, 225] width 122 height 10
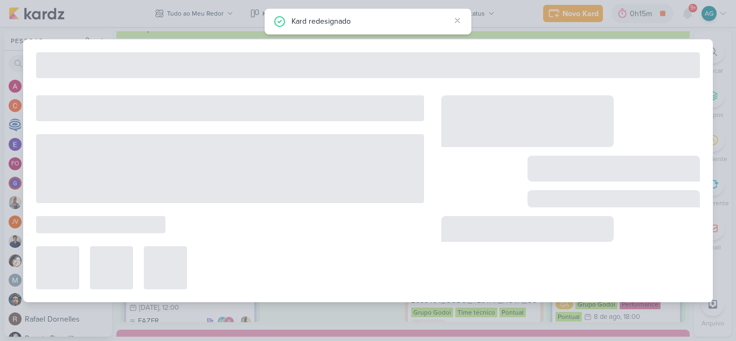
type input "2708111_GODOI_SUBIR_EM_PERFORMANCE_PALESTRA_VITAL"
type input "[DATE] 23:59"
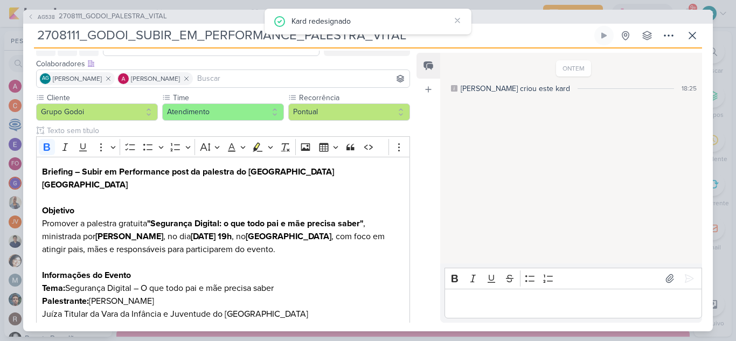
scroll to position [0, 0]
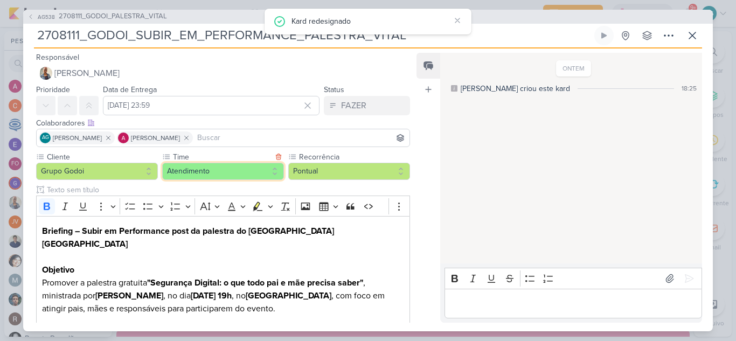
click at [206, 175] on button "Atendimento" at bounding box center [223, 171] width 122 height 17
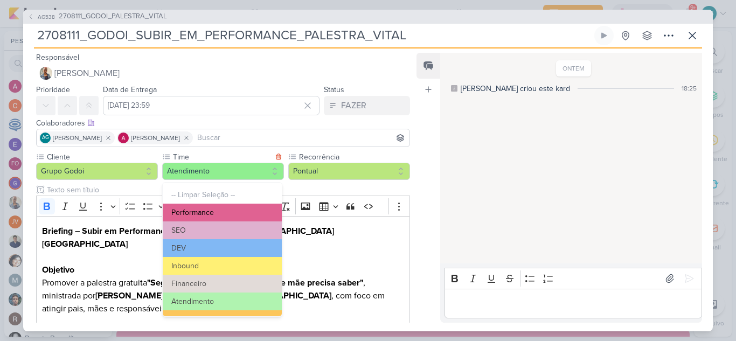
click at [217, 209] on button "Performance" at bounding box center [222, 213] width 119 height 18
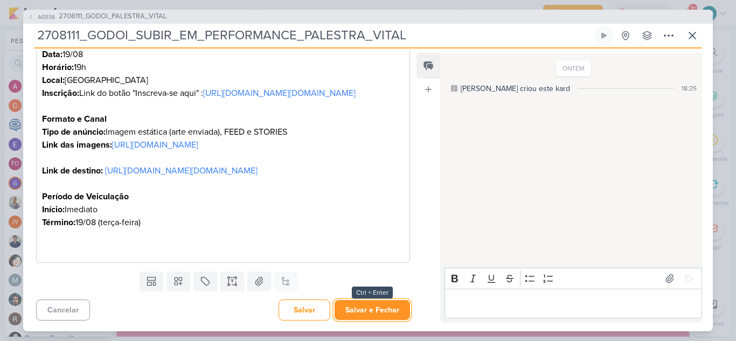
click at [361, 311] on button "Salvar e Fechar" at bounding box center [372, 310] width 75 height 20
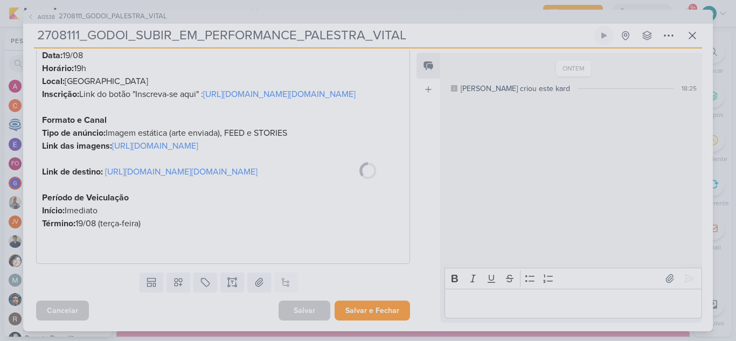
scroll to position [434, 0]
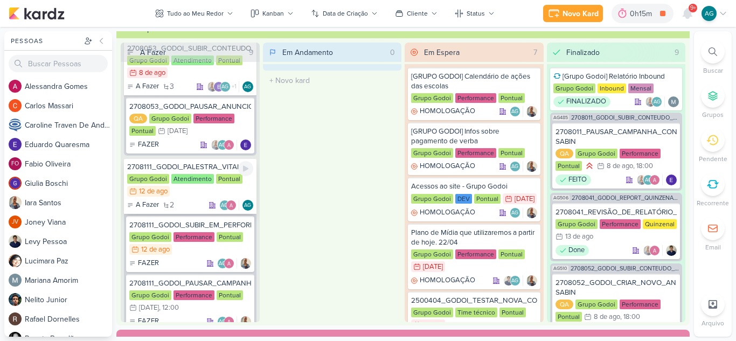
click at [197, 171] on div "2708111_GODOI_PALESTRA_VITAL" at bounding box center [190, 167] width 126 height 10
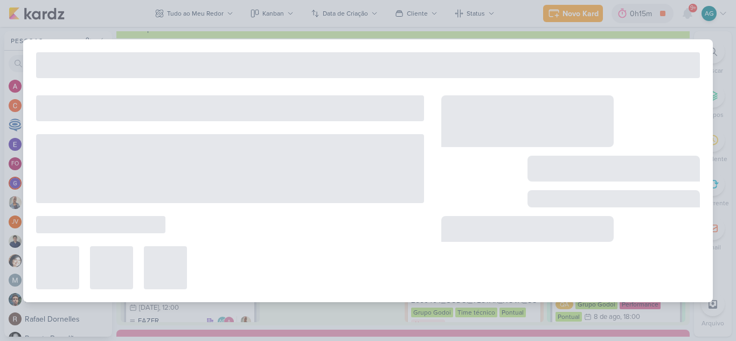
type input "2708111_GODOI_PALESTRA_VITAL"
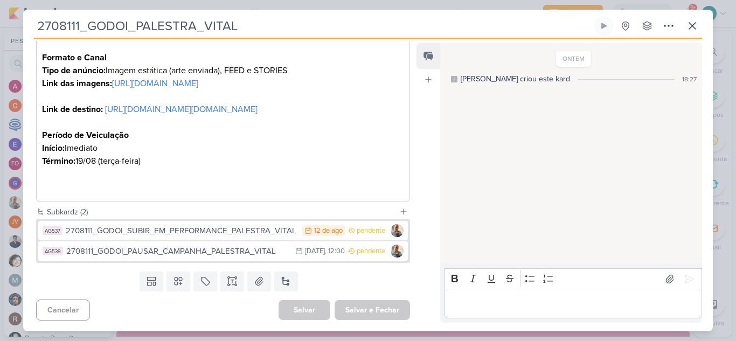
scroll to position [485, 0]
click at [685, 26] on button at bounding box center [692, 25] width 19 height 19
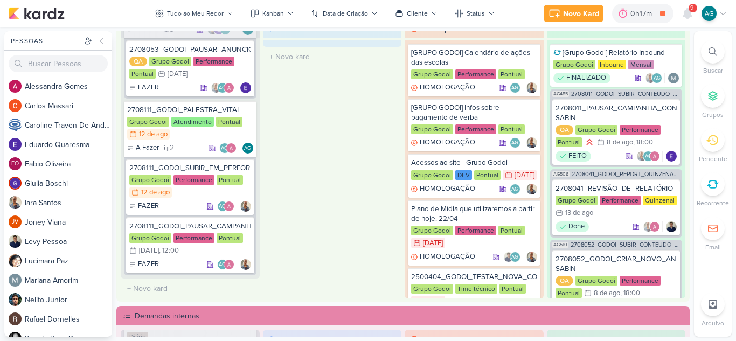
scroll to position [323, 0]
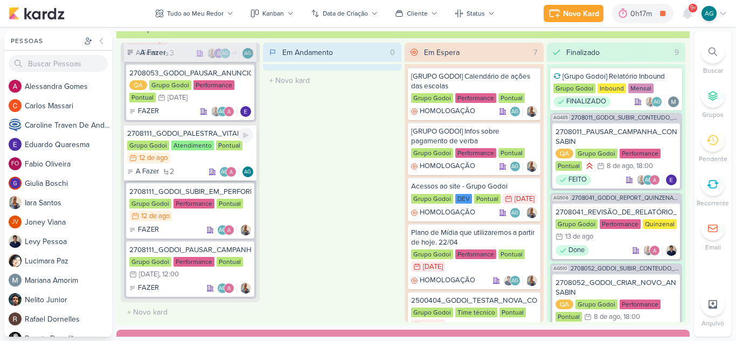
click at [205, 133] on div "2708111_GODOI_PALESTRA_VITAL" at bounding box center [190, 134] width 126 height 10
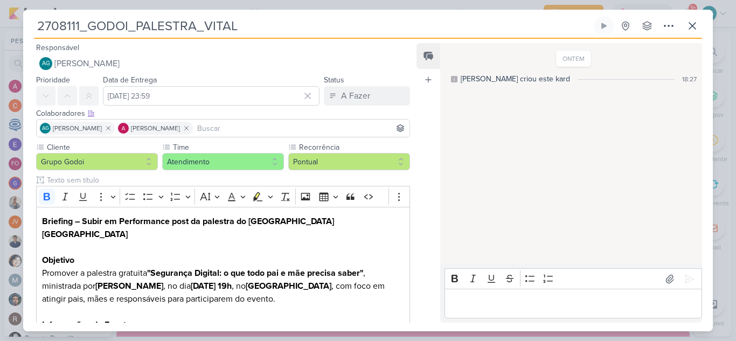
drag, startPoint x: 251, startPoint y: 21, endPoint x: 0, endPoint y: 20, distance: 251.2
click at [0, 20] on div "2708111_GODOI_PALESTRA_VITAL Criado por mim" at bounding box center [368, 170] width 736 height 341
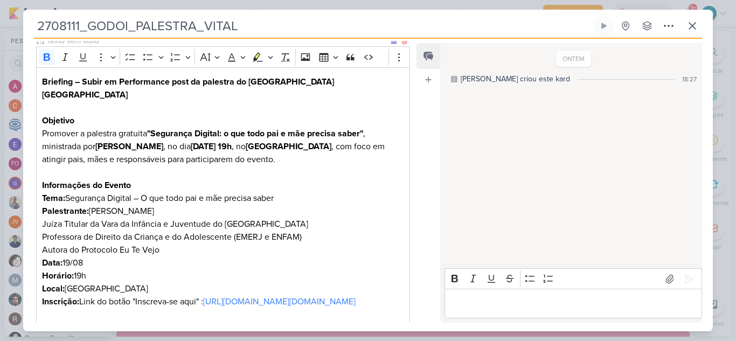
scroll to position [270, 0]
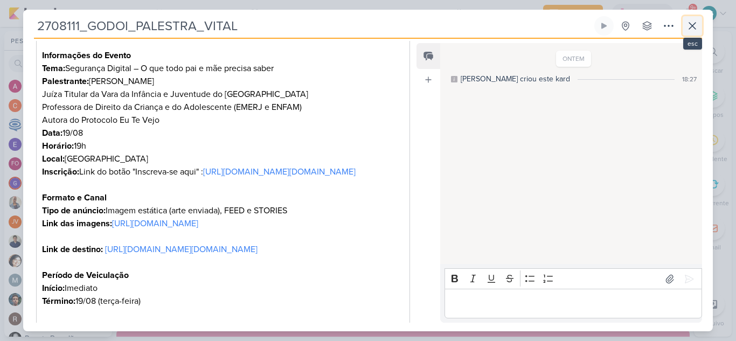
click at [696, 26] on icon at bounding box center [692, 25] width 13 height 13
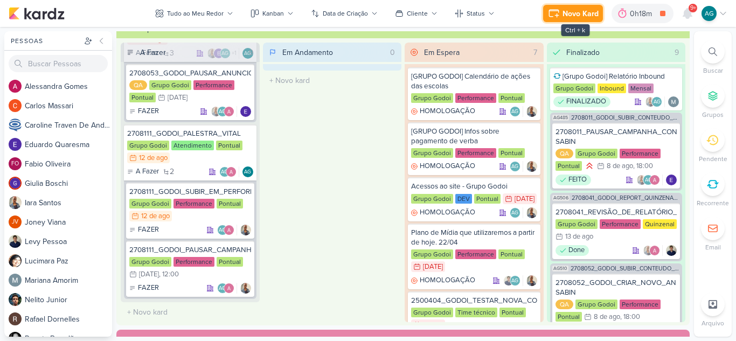
click at [576, 18] on div "Novo Kard" at bounding box center [581, 13] width 36 height 11
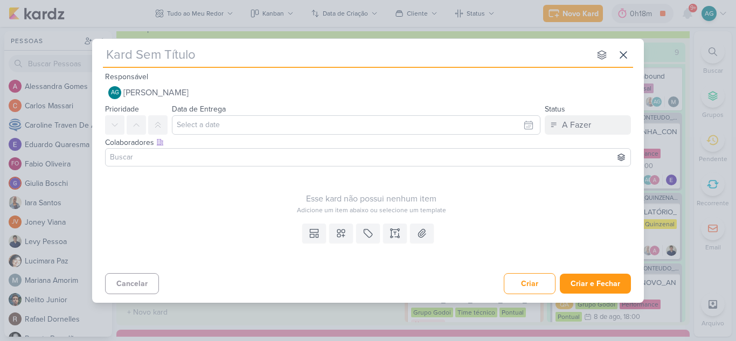
type input "1708121_TD_DIRECIONAMENTO_ANUNCIOS_WEBSITE"
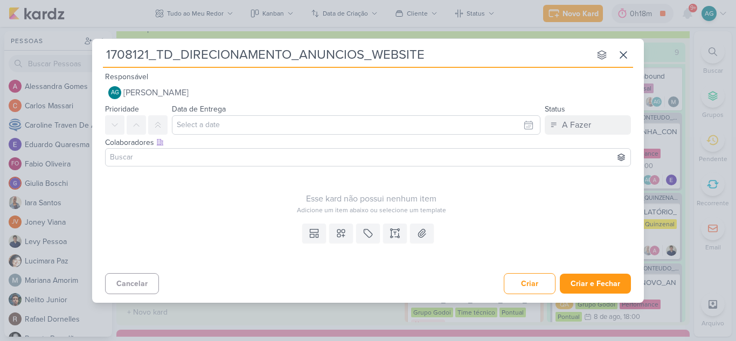
type input "1708121_TD_DIRECIONAMENTO_ANUNCIOS_WEBSITE"
click at [396, 233] on icon at bounding box center [395, 233] width 11 height 11
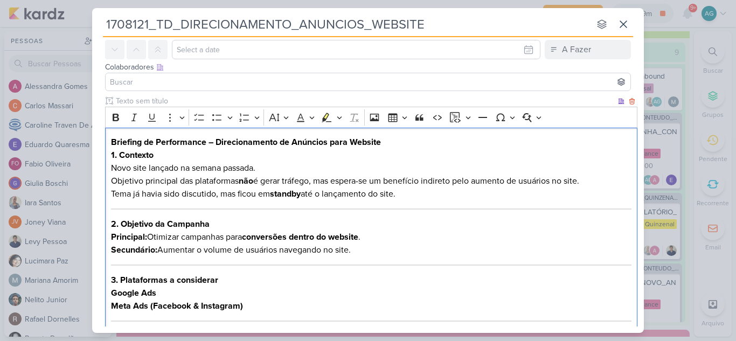
scroll to position [0, 0]
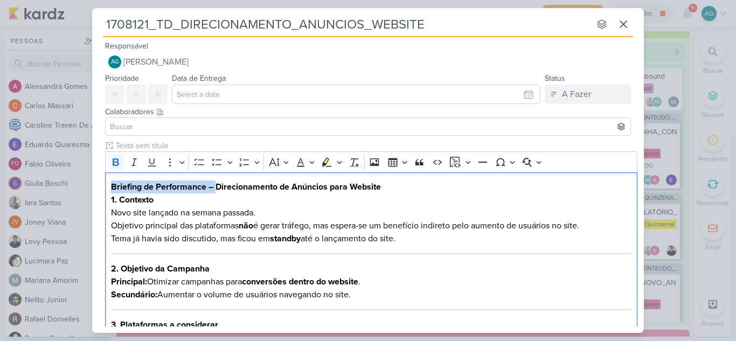
drag, startPoint x: 215, startPoint y: 188, endPoint x: 74, endPoint y: 191, distance: 140.7
click at [74, 191] on div "1708121_TD_DIRECIONAMENTO_ANUNCIOS_WEBSITE nenhum grupo disponível esc Responsá…" at bounding box center [368, 170] width 736 height 341
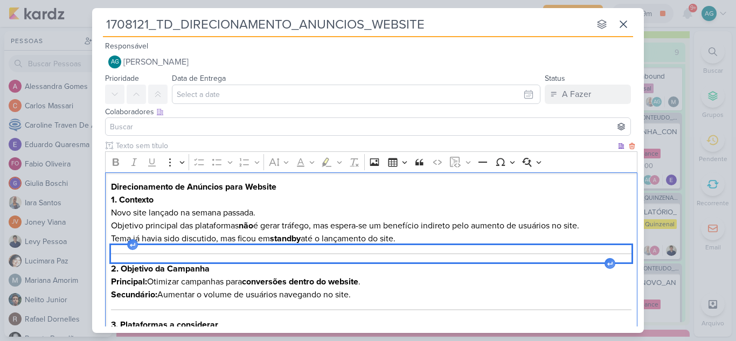
click at [455, 255] on div "Editor editing area: main" at bounding box center [371, 253] width 521 height 17
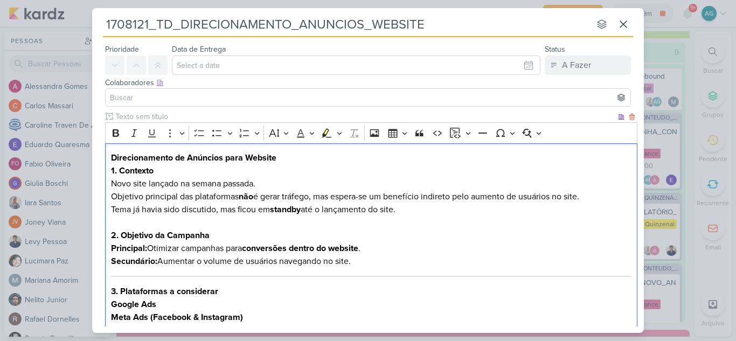
scroll to position [54, 0]
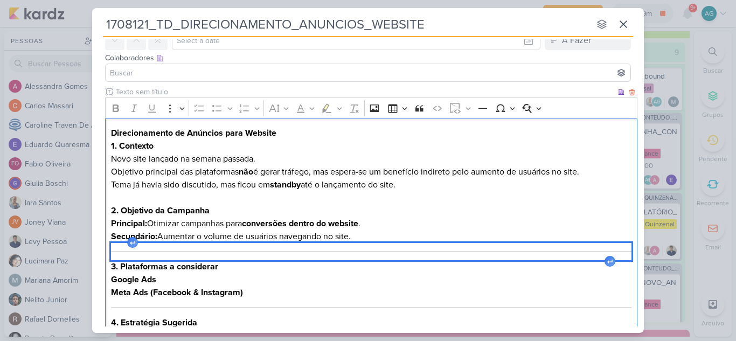
click at [421, 248] on div "Editor editing area: main" at bounding box center [371, 251] width 521 height 17
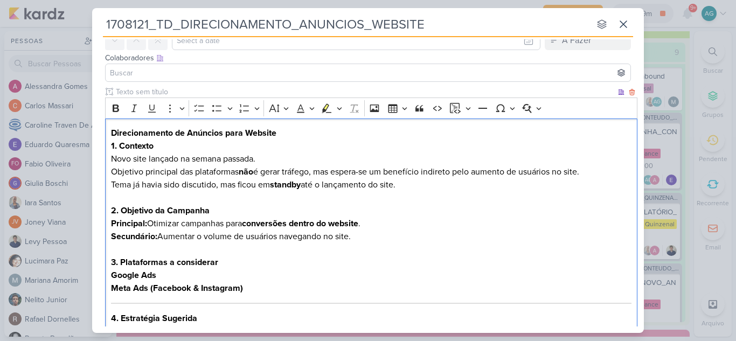
scroll to position [108, 0]
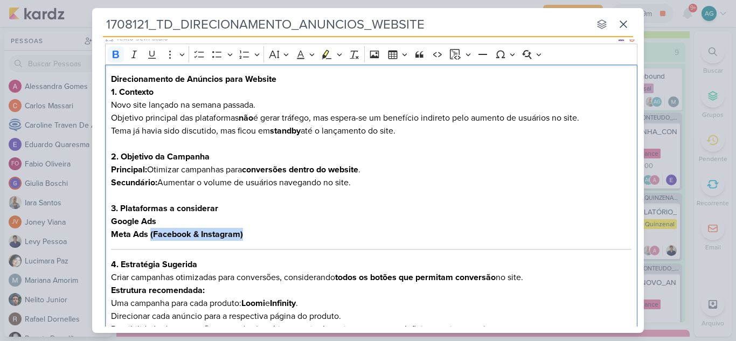
drag, startPoint x: 254, startPoint y: 234, endPoint x: 150, endPoint y: 234, distance: 103.5
click at [150, 234] on p "Meta Ads (Facebook & Instagram)" at bounding box center [371, 234] width 521 height 13
drag, startPoint x: 169, startPoint y: 209, endPoint x: 226, endPoint y: 208, distance: 57.7
click at [226, 208] on h3 "3. Plataformas a considerar" at bounding box center [371, 208] width 521 height 13
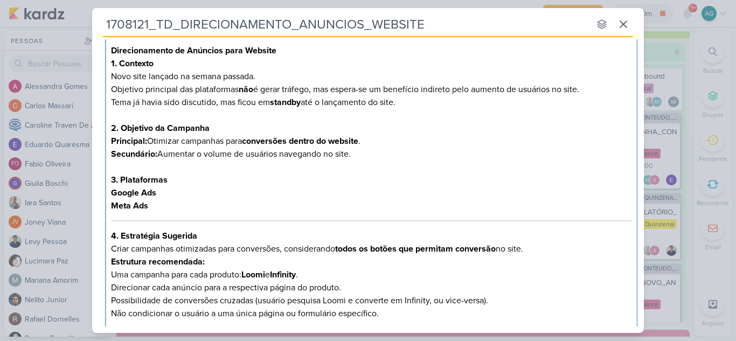
scroll to position [162, 0]
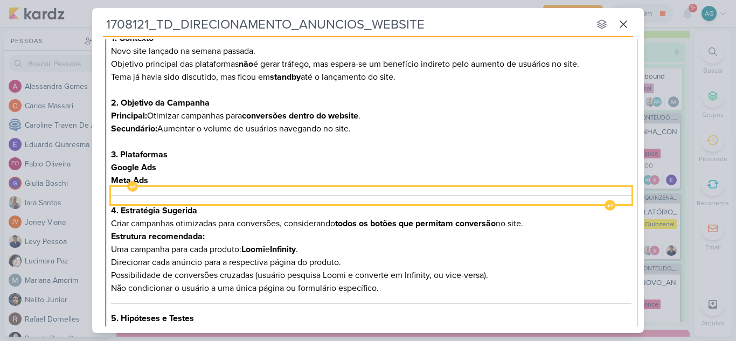
click at [245, 197] on div "Editor editing area: main" at bounding box center [371, 195] width 521 height 17
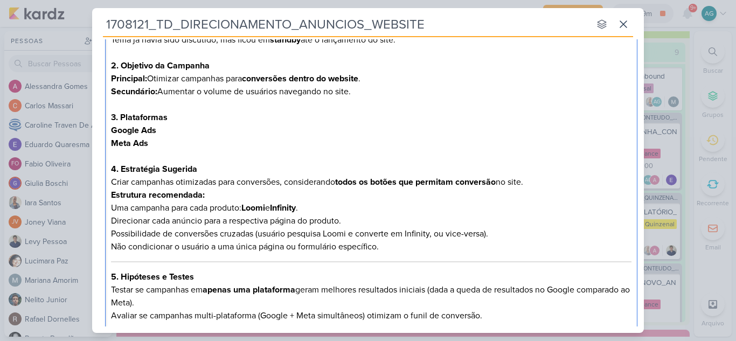
scroll to position [216, 0]
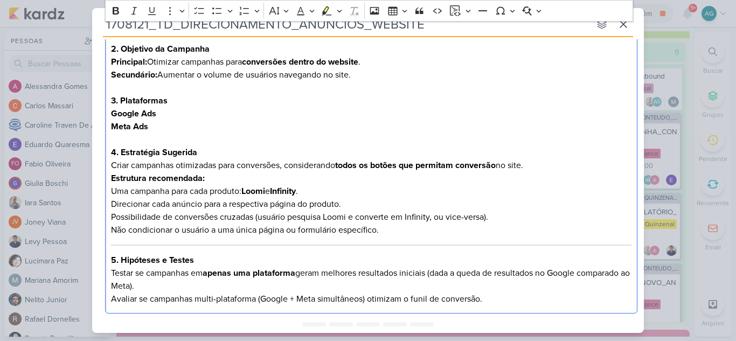
click at [260, 191] on strong "Loomi" at bounding box center [253, 191] width 24 height 11
click at [364, 193] on strong "Infinity" at bounding box center [377, 191] width 26 height 11
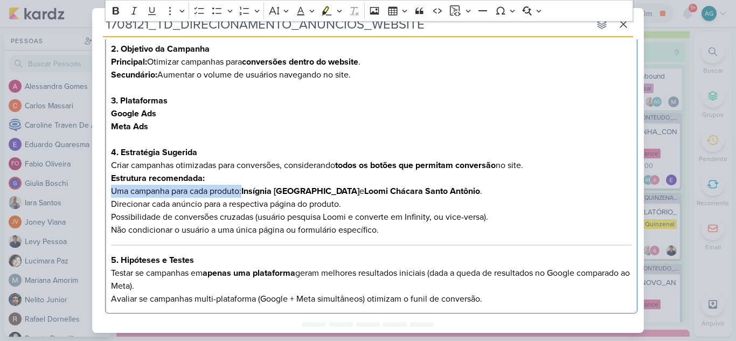
drag, startPoint x: 245, startPoint y: 190, endPoint x: 108, endPoint y: 194, distance: 136.4
click at [108, 194] on div "Direcionamento de Anúncios para Website 1. Contexto Novo site lançado na semana…" at bounding box center [371, 135] width 533 height 357
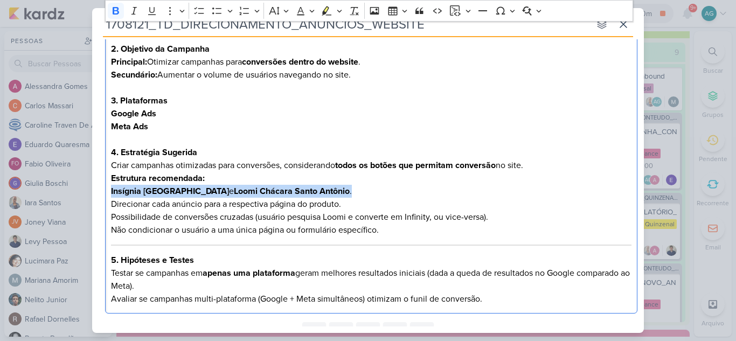
drag, startPoint x: 324, startPoint y: 192, endPoint x: 106, endPoint y: 190, distance: 217.8
click at [106, 190] on div "Direcionamento de Anúncios para Website 1. Contexto Novo site lançado na semana…" at bounding box center [371, 135] width 533 height 357
copy p "Insígnia [GEOGRAPHIC_DATA] e Loomi Chácara [GEOGRAPHIC_DATA] ."
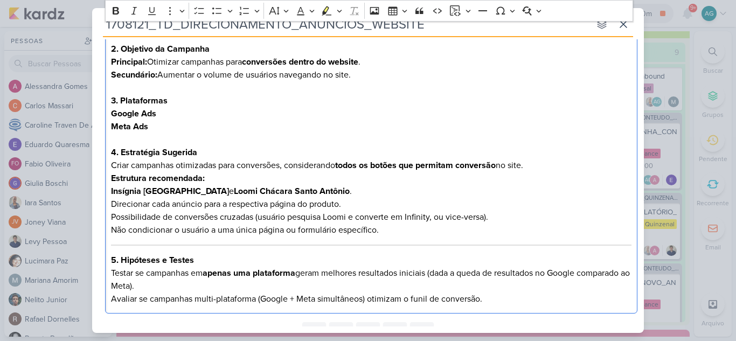
click at [357, 208] on p "Direcionar cada anúncio para a respectiva página do produto." at bounding box center [371, 204] width 521 height 13
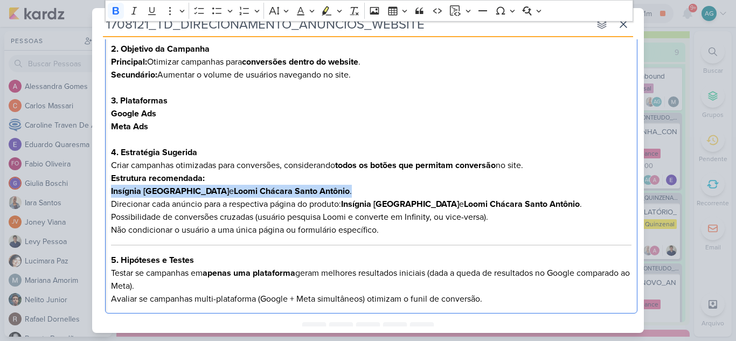
drag, startPoint x: 343, startPoint y: 192, endPoint x: 84, endPoint y: 191, distance: 259.3
click at [84, 191] on div "1708121_TD_DIRECIONAMENTO_ANUNCIOS_WEBSITE nenhum grupo disponível esc Responsá…" at bounding box center [368, 170] width 736 height 341
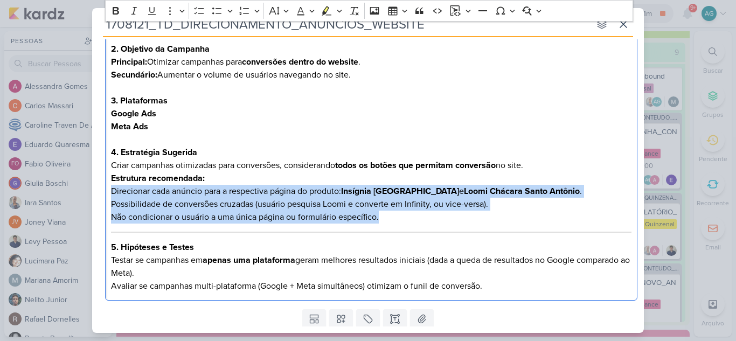
drag, startPoint x: 111, startPoint y: 190, endPoint x: 464, endPoint y: 217, distance: 354.0
click at [464, 217] on div "Direcionamento de Anúncios para Website 1. Contexto Novo site lançado na semana…" at bounding box center [371, 129] width 533 height 344
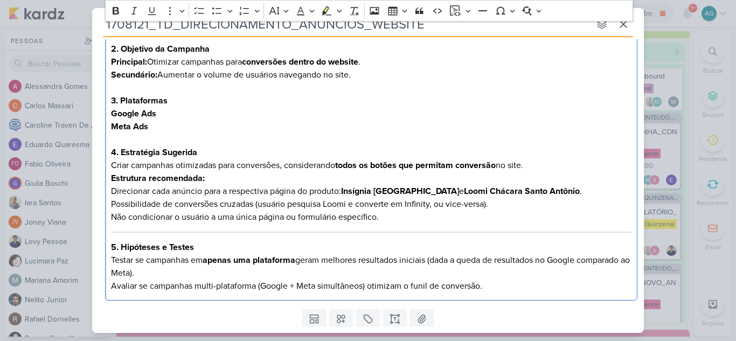
click at [237, 181] on p "Estrutura recomendada:" at bounding box center [371, 178] width 521 height 13
click at [202, 179] on strong "Estrutura recomendada:" at bounding box center [158, 178] width 94 height 11
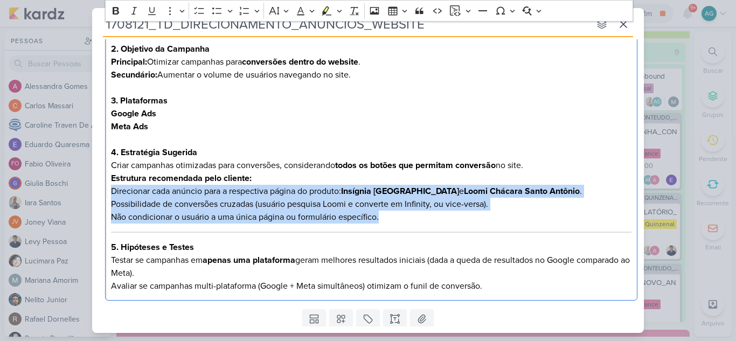
drag, startPoint x: 396, startPoint y: 220, endPoint x: 105, endPoint y: 195, distance: 292.7
click at [105, 195] on div "Clique para deixar o item visível somente à membros da sua organização Rich Tex…" at bounding box center [368, 115] width 552 height 381
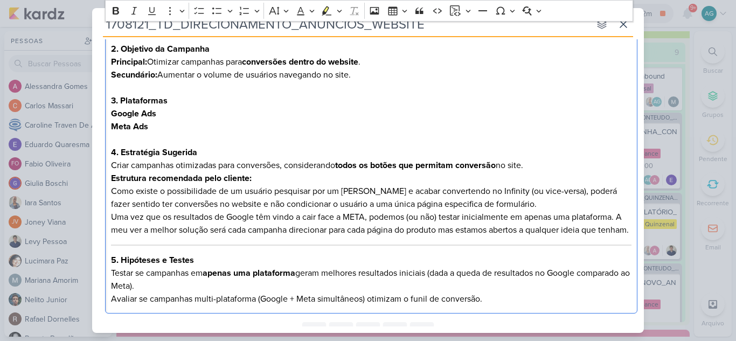
click at [109, 191] on div "Direcionamento de Anúncios para Website 1. Contexto Novo site lançado na semana…" at bounding box center [371, 135] width 533 height 357
click at [201, 237] on p ""Como existe o possibilidade de um usuário pesquisar por um Loomi e acabar conv…" at bounding box center [371, 211] width 521 height 52
click at [214, 267] on h3 "5. Hipóteses e Testes" at bounding box center [371, 260] width 521 height 13
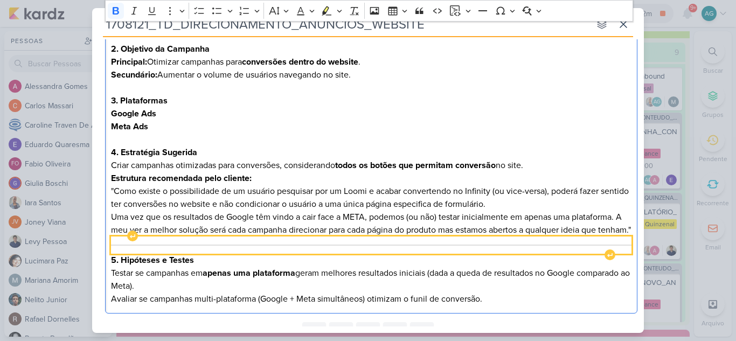
click at [223, 254] on div "Editor editing area: main" at bounding box center [371, 245] width 521 height 17
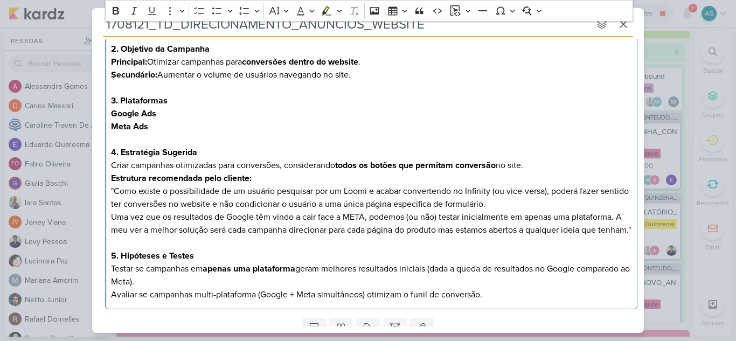
scroll to position [270, 0]
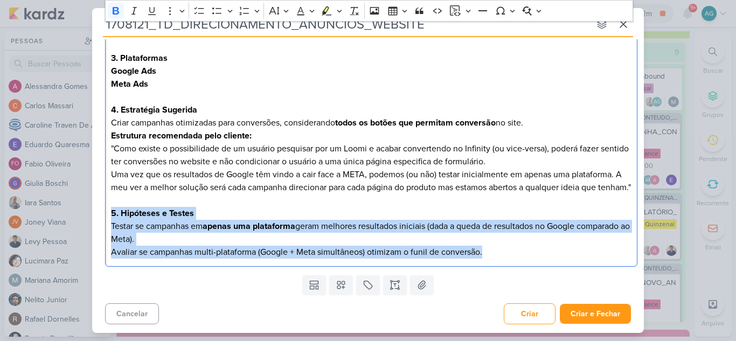
drag, startPoint x: 112, startPoint y: 215, endPoint x: 588, endPoint y: 259, distance: 478.0
click at [588, 259] on div "Direcionamento de Anúncios para Website 1. Contexto Novo site lançado na semana…" at bounding box center [371, 90] width 533 height 353
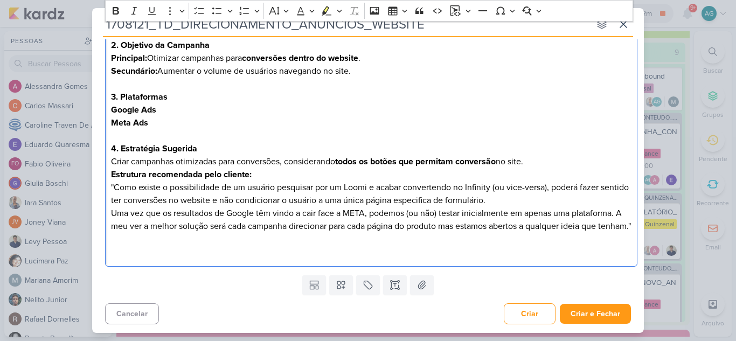
scroll to position [0, 0]
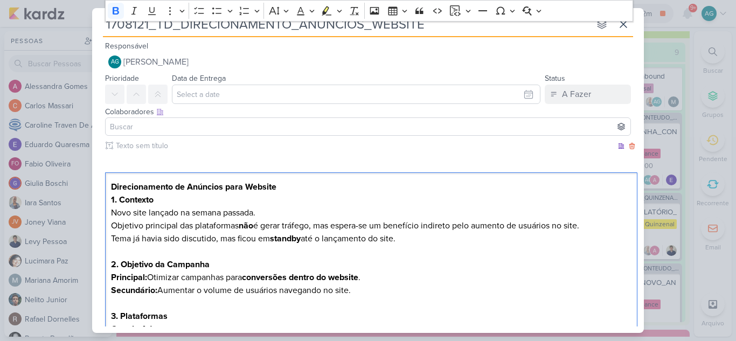
click at [314, 187] on h2 "Direcionamento de Anúncios para Website" at bounding box center [371, 187] width 521 height 13
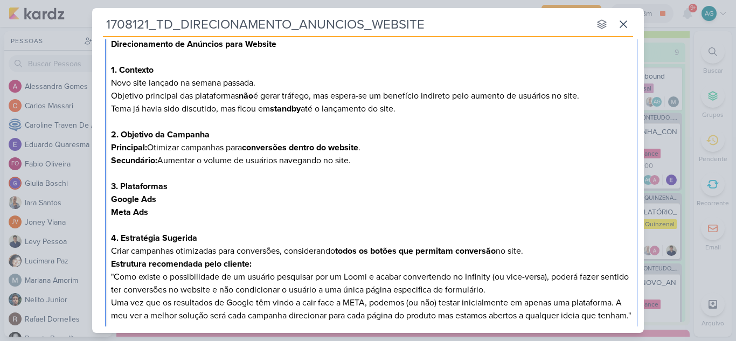
scroll to position [162, 0]
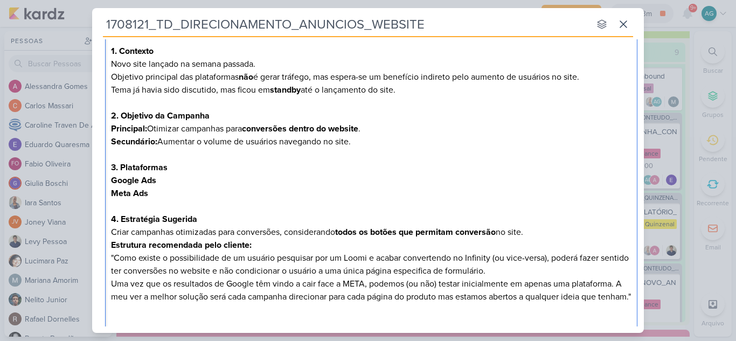
click at [533, 236] on p "Criar campanhas otimizadas para conversões, considerando todos os botões que pe…" at bounding box center [371, 232] width 521 height 13
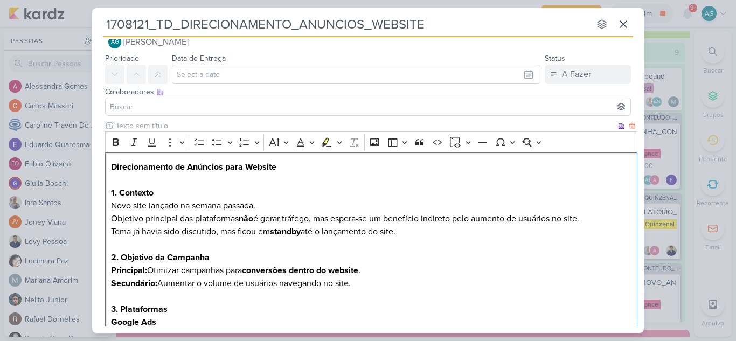
scroll to position [0, 0]
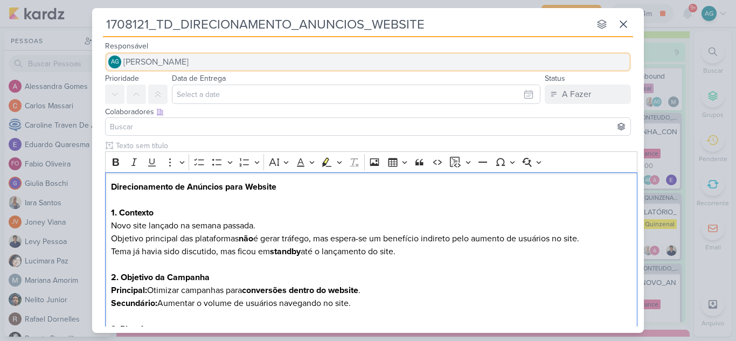
click at [189, 64] on span "[PERSON_NAME]" at bounding box center [155, 62] width 65 height 13
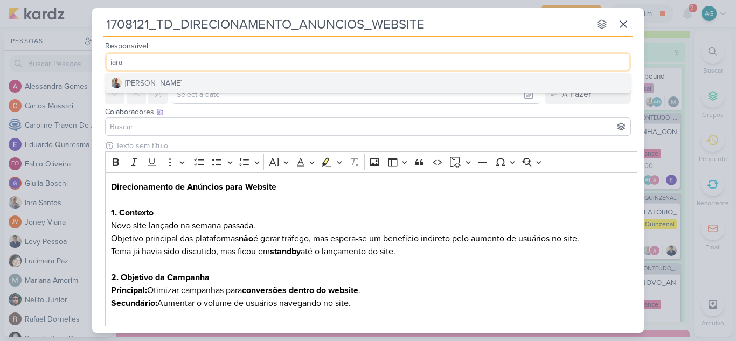
type input "iara"
click at [204, 79] on button "[PERSON_NAME]" at bounding box center [368, 82] width 525 height 19
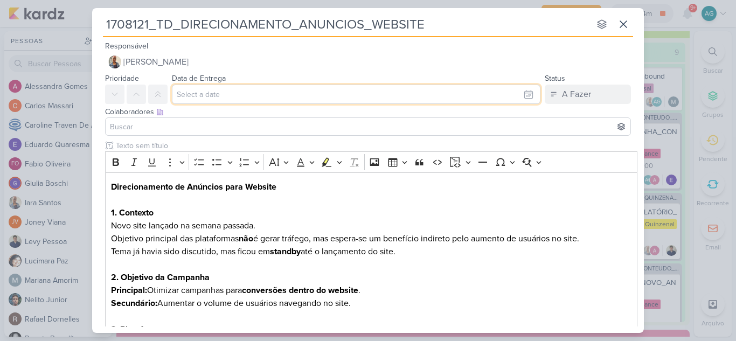
click at [212, 91] on input "text" at bounding box center [356, 94] width 369 height 19
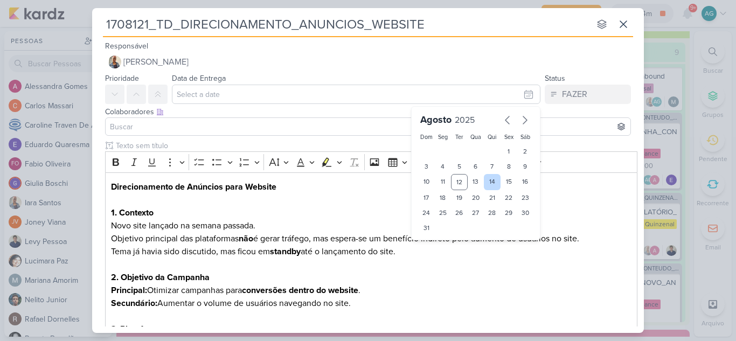
click at [486, 185] on div "14" at bounding box center [492, 182] width 17 height 16
type input "[DATE] 23:59"
click at [171, 130] on input at bounding box center [368, 126] width 521 height 13
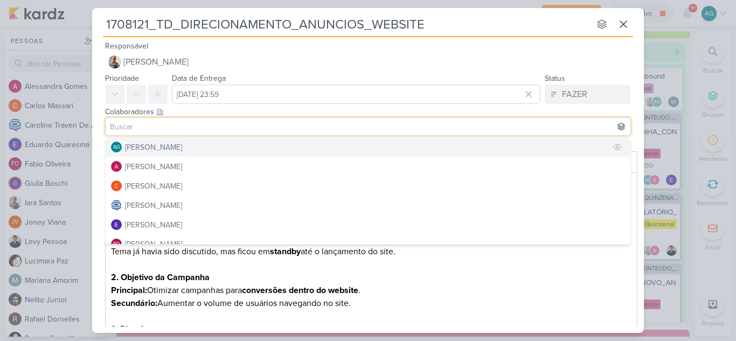
click at [165, 147] on div "[PERSON_NAME]" at bounding box center [153, 147] width 57 height 11
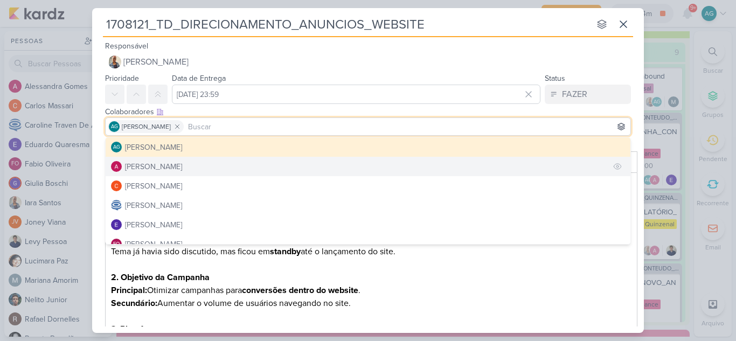
click at [182, 168] on div "[PERSON_NAME]" at bounding box center [153, 166] width 57 height 11
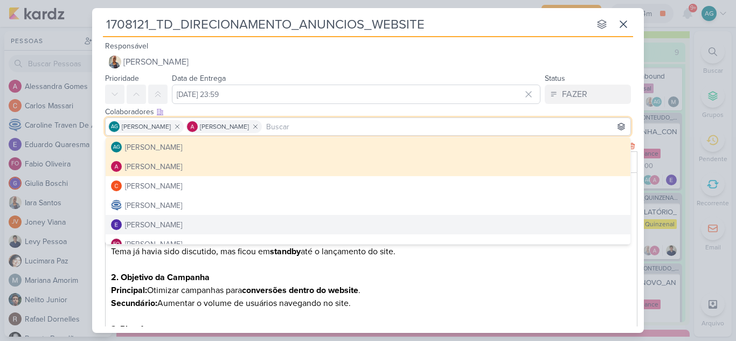
click at [415, 294] on p "Principal: Otimizar campanhas para conversões dentro do website ." at bounding box center [371, 290] width 521 height 13
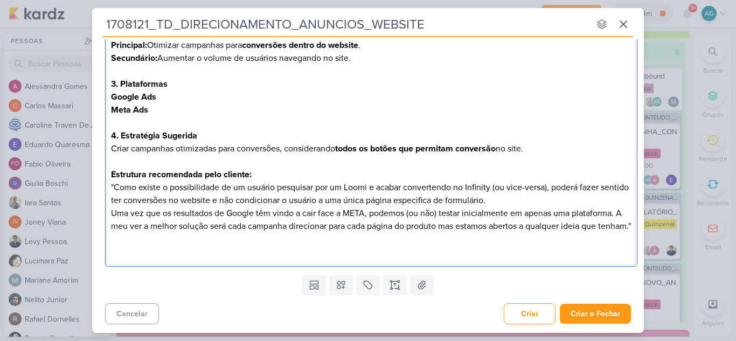
scroll to position [258, 0]
click at [341, 285] on icon at bounding box center [341, 286] width 8 height 8
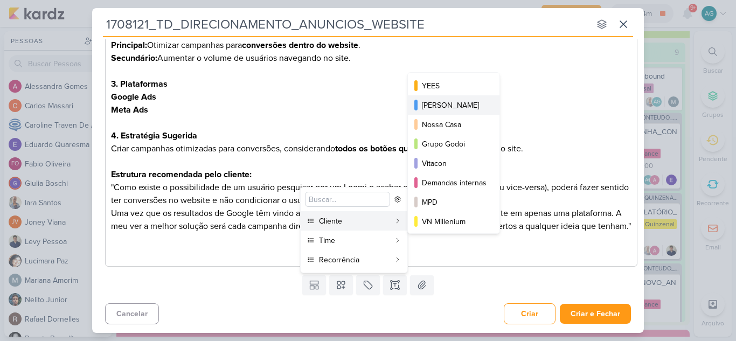
click at [465, 106] on div "[PERSON_NAME]" at bounding box center [454, 105] width 65 height 11
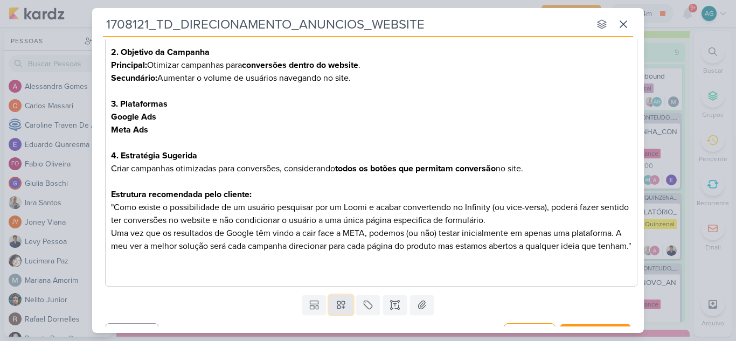
click at [341, 310] on icon at bounding box center [341, 305] width 11 height 11
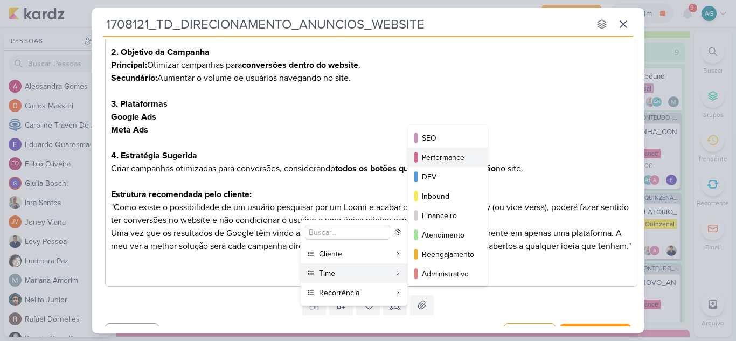
click at [450, 159] on div "Performance" at bounding box center [448, 157] width 53 height 11
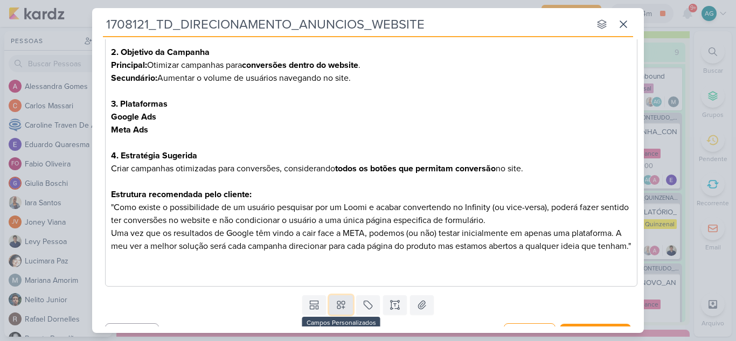
click at [341, 309] on icon at bounding box center [341, 306] width 8 height 8
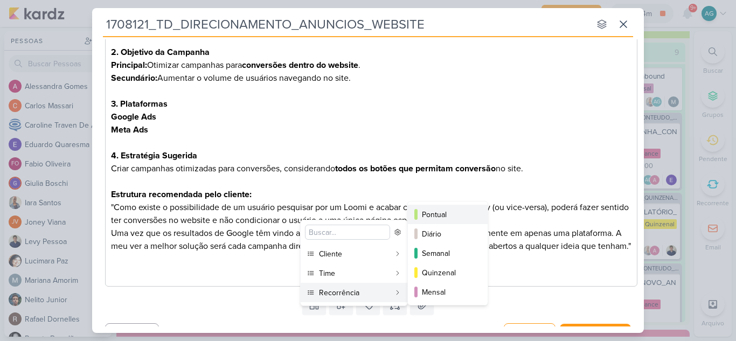
click at [455, 218] on div "Pontual" at bounding box center [448, 214] width 53 height 11
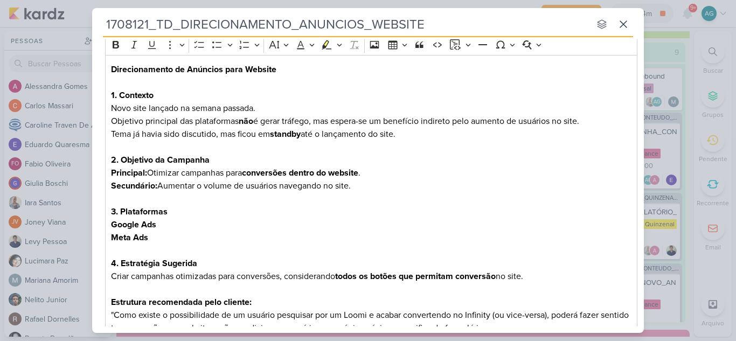
scroll to position [204, 0]
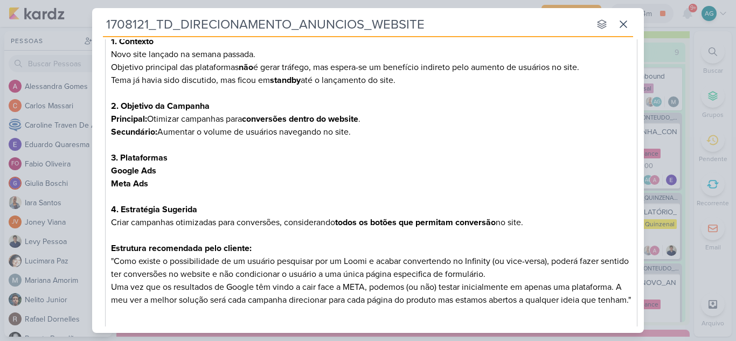
click at [213, 212] on h3 "4. Estratégia Sugerida" at bounding box center [371, 209] width 521 height 13
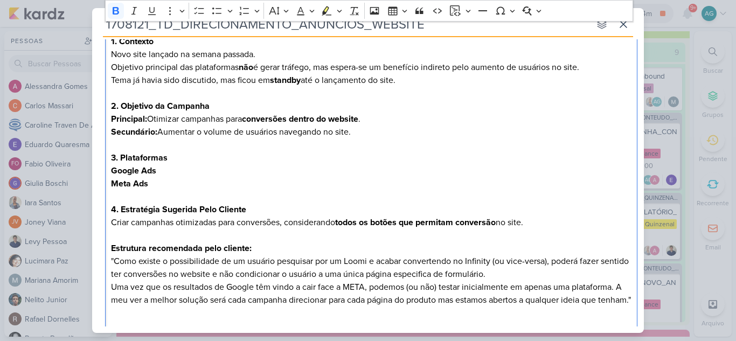
click at [167, 206] on strong "4. Estratégia Sugerida Pelo Cliente" at bounding box center [178, 209] width 135 height 11
click at [204, 207] on strong "4. Estratégia Sugerida Pelo Cliente" at bounding box center [178, 209] width 135 height 11
click at [223, 206] on strong "4. Estratégia Sugerida pelo Cliente" at bounding box center [178, 209] width 135 height 11
click at [248, 204] on h3 "4. Estratégia Sugerida pelo cliente" at bounding box center [371, 209] width 521 height 13
drag, startPoint x: 534, startPoint y: 224, endPoint x: 99, endPoint y: 219, distance: 435.0
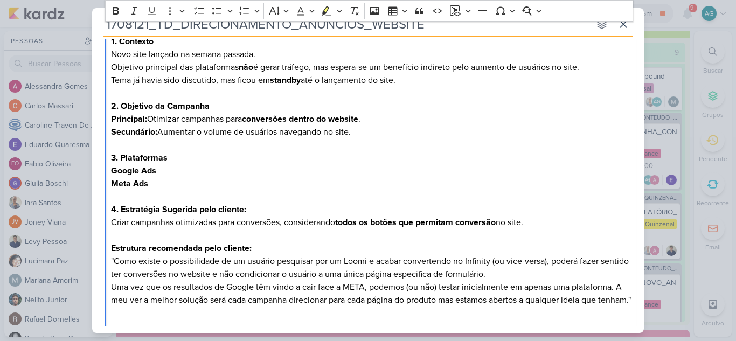
click at [99, 219] on div "Cliente [PERSON_NAME] Time" at bounding box center [368, 140] width 552 height 409
copy p "Criar campanhas otimizadas para conversões, considerando todos os botões que pe…"
drag, startPoint x: 149, startPoint y: 120, endPoint x: 377, endPoint y: 126, distance: 228.6
click at [377, 126] on div "Direcionamento de Anúncios para Website 1. Contexto Novo site lançado na semana…" at bounding box center [371, 171] width 533 height 340
click at [363, 138] on p "Secundário: Aumentar o volume de usuários navegando no site." at bounding box center [371, 132] width 521 height 13
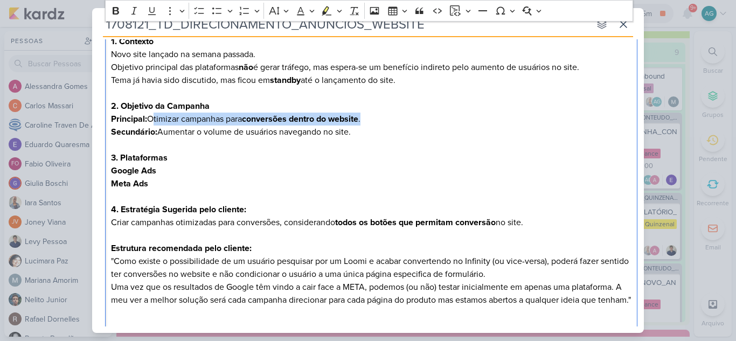
drag, startPoint x: 150, startPoint y: 119, endPoint x: 376, endPoint y: 119, distance: 225.8
click at [376, 119] on p "Principal: Otimizar campanhas para conversões dentro do website ." at bounding box center [371, 119] width 521 height 13
copy p "Otimizar campanhas para conversões dentro do website ."
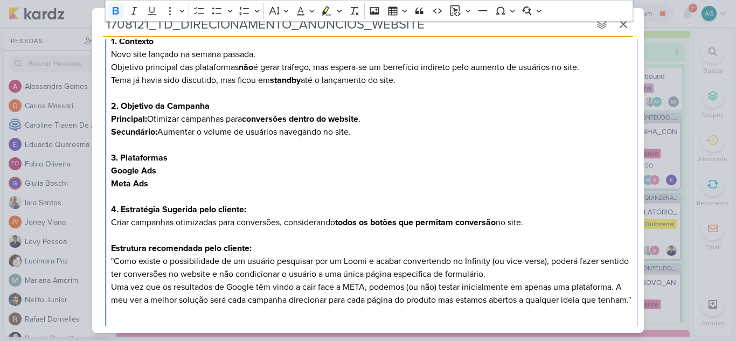
click at [259, 188] on p "Meta Ads" at bounding box center [371, 183] width 521 height 13
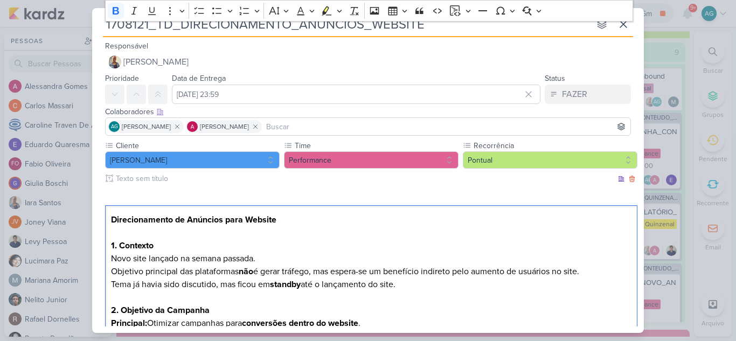
scroll to position [291, 0]
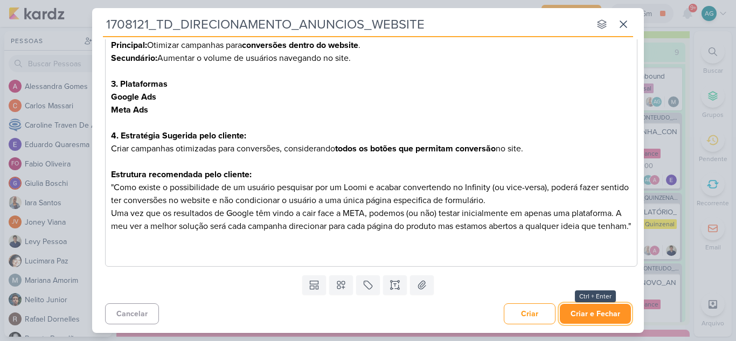
click at [593, 317] on button "Criar e Fechar" at bounding box center [595, 314] width 71 height 20
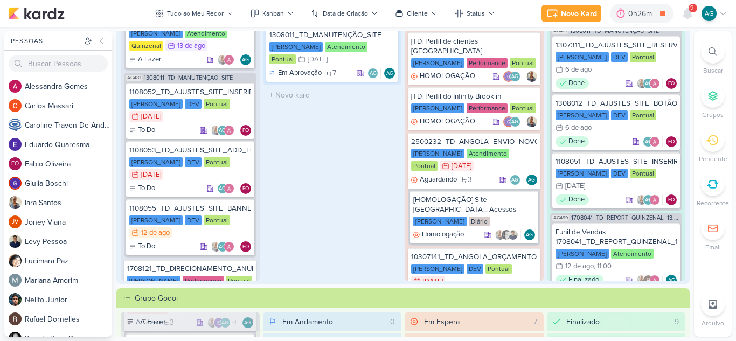
scroll to position [0, 0]
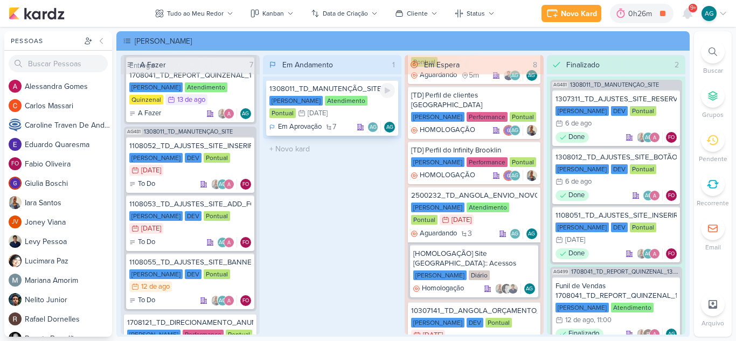
click at [334, 90] on div "1308011_TD_MANUTENÇÃO_SITE" at bounding box center [333, 89] width 126 height 10
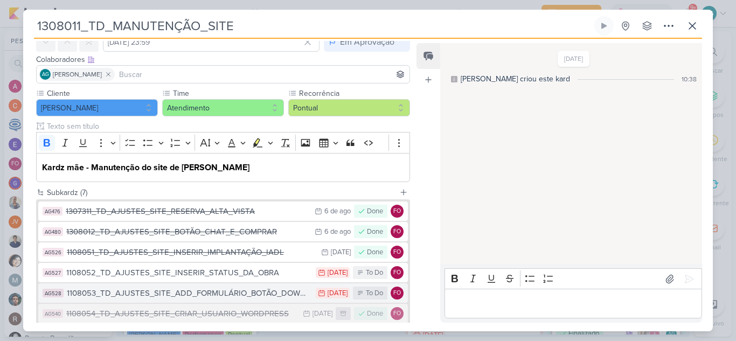
scroll to position [108, 0]
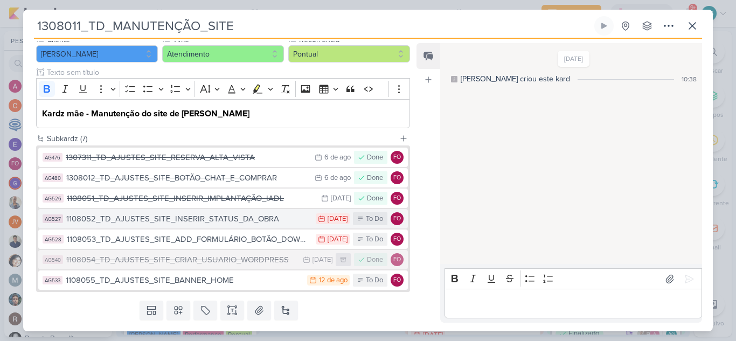
click at [229, 222] on div "1108052_TD_AJUSTES_SITE_INSERIR_STATUS_DA_OBRA" at bounding box center [188, 219] width 244 height 12
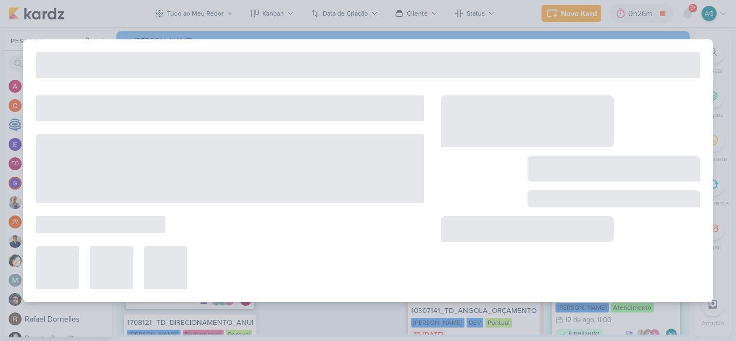
type input "1108052_TD_AJUSTES_SITE_INSERIR_STATUS_DA_OBRA"
type input "[DATE] 23:59"
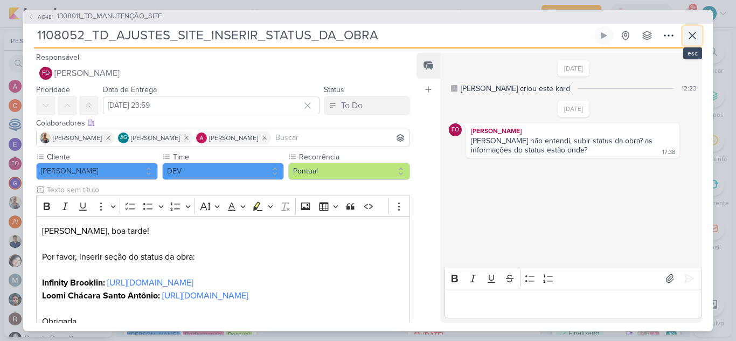
click at [696, 33] on icon at bounding box center [692, 35] width 13 height 13
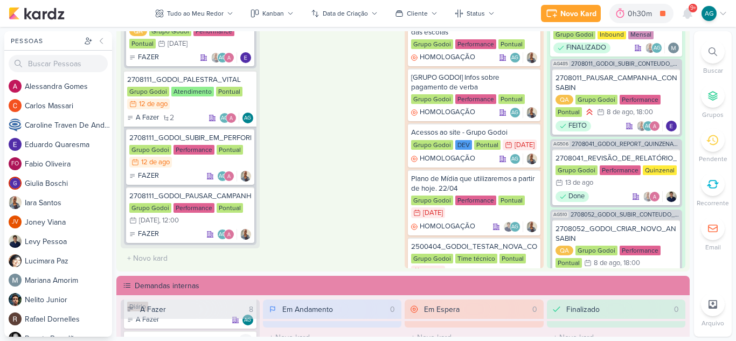
scroll to position [323, 0]
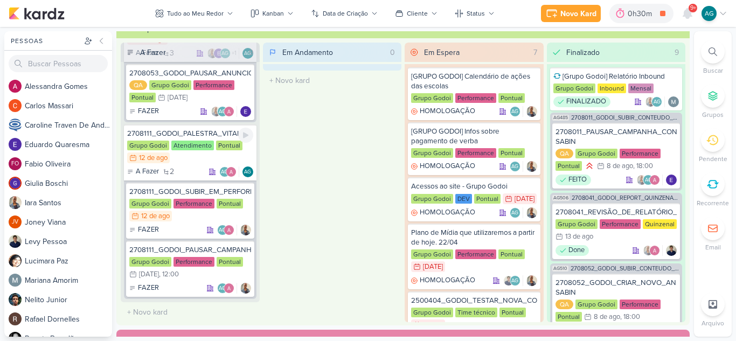
click at [218, 136] on div "2708111_GODOI_PALESTRA_VITAL" at bounding box center [190, 134] width 126 height 10
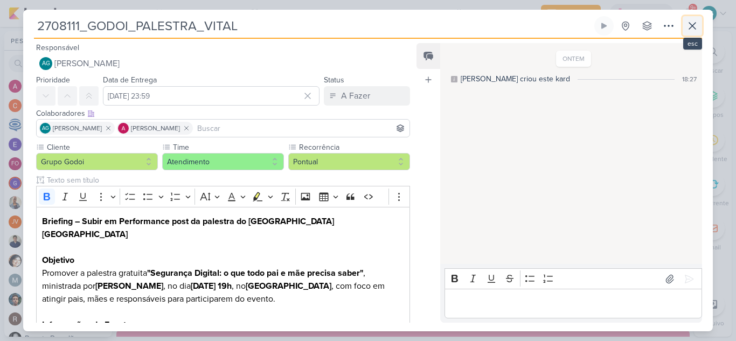
click at [695, 23] on icon at bounding box center [692, 26] width 6 height 6
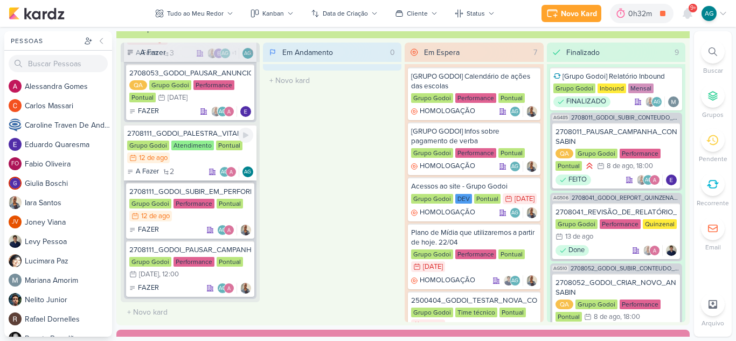
click at [220, 133] on div "2708111_GODOI_PALESTRA_VITAL" at bounding box center [190, 134] width 126 height 10
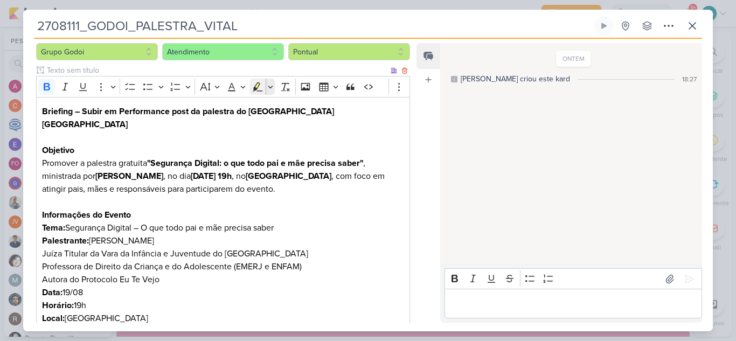
scroll to position [0, 0]
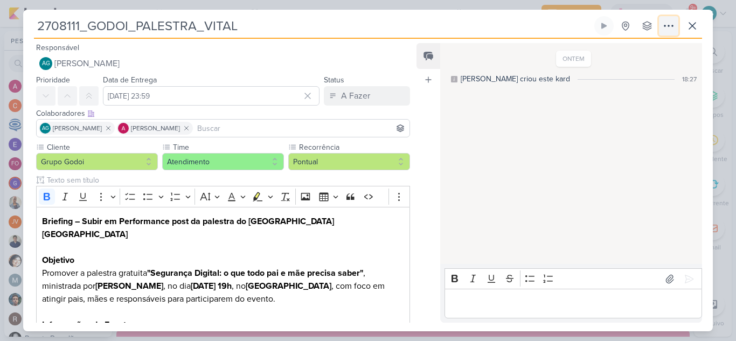
click at [667, 26] on icon at bounding box center [668, 25] width 13 height 13
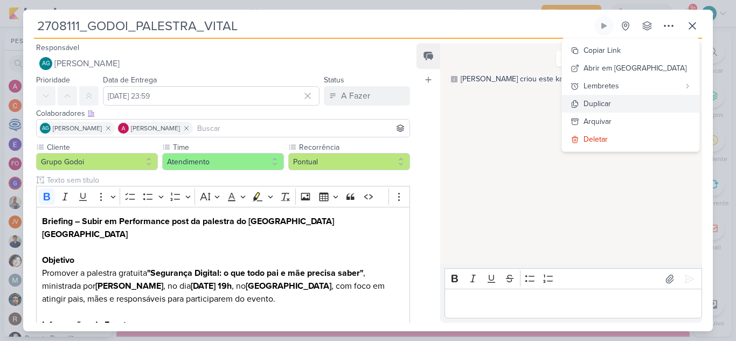
click at [655, 101] on button "Duplicar" at bounding box center [630, 104] width 137 height 18
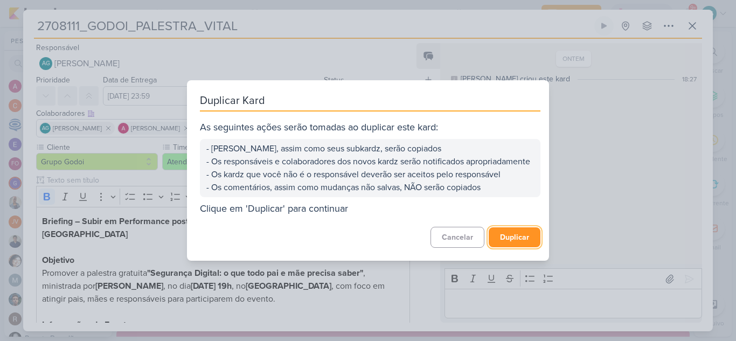
click at [512, 246] on button "Duplicar" at bounding box center [515, 237] width 52 height 20
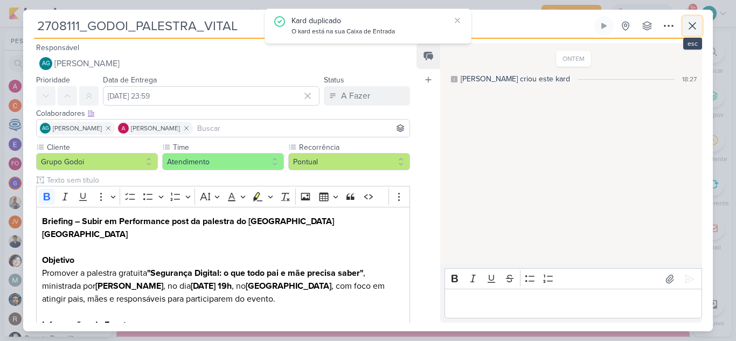
click at [692, 28] on icon at bounding box center [692, 25] width 13 height 13
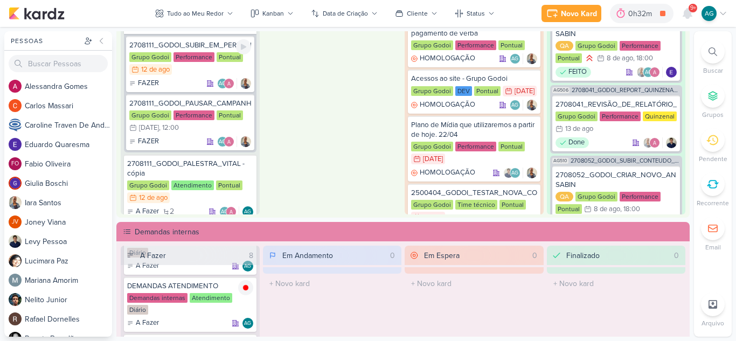
scroll to position [1136, 0]
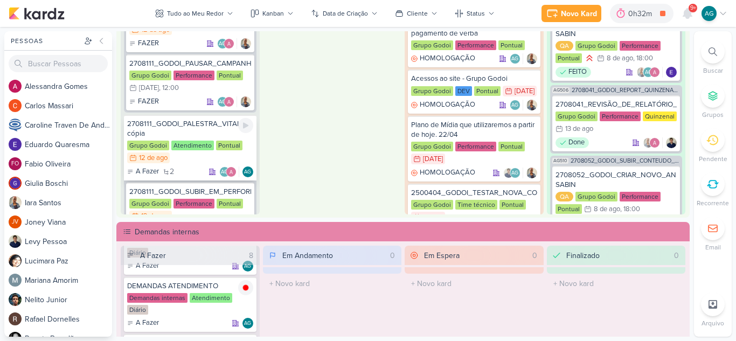
click at [191, 121] on div "2708111_GODOI_PALESTRA_VITAL - cópia" at bounding box center [190, 128] width 126 height 19
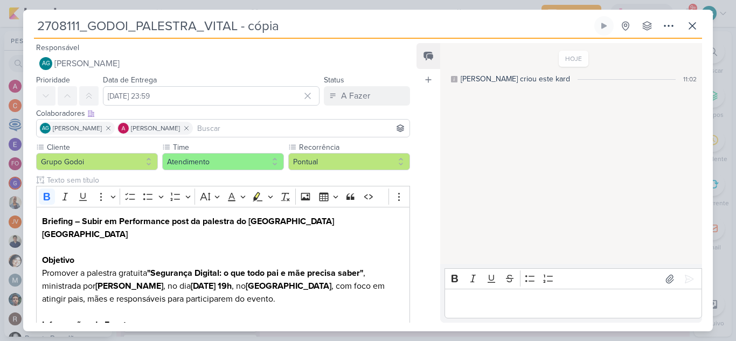
drag, startPoint x: 80, startPoint y: 23, endPoint x: 22, endPoint y: 22, distance: 58.8
click at [22, 22] on div "2708111_GODOI_PALESTRA_VITAL - cópia Criado por mim" at bounding box center [368, 170] width 736 height 341
paste input "2"
drag, startPoint x: 92, startPoint y: 27, endPoint x: 197, endPoint y: 26, distance: 105.1
click at [197, 26] on input "2708121_GODOI_PALESTRA_VITAL - cópia" at bounding box center [313, 25] width 558 height 19
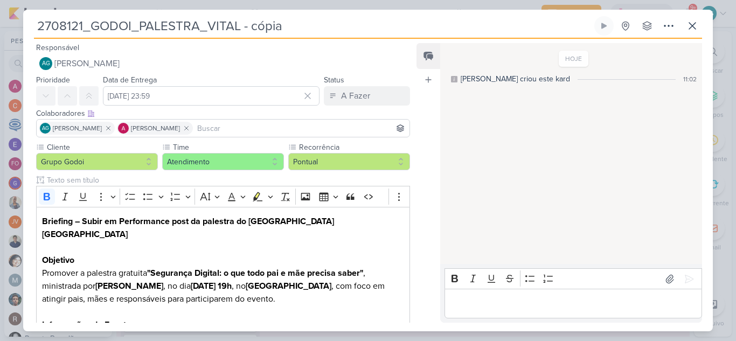
click at [137, 30] on input "2708121_GODOI_PALESTRA_VITAL - cópia" at bounding box center [313, 25] width 558 height 19
drag, startPoint x: 140, startPoint y: 26, endPoint x: 199, endPoint y: 25, distance: 59.3
click at [199, 25] on input "2708121_GODOI_PALESTRA_VITAL - cópia" at bounding box center [313, 25] width 558 height 19
click at [406, 25] on input "2708121_GODOI_PRIMEIRO_LUGAR_ENEM_VITAL - cópia" at bounding box center [313, 25] width 558 height 19
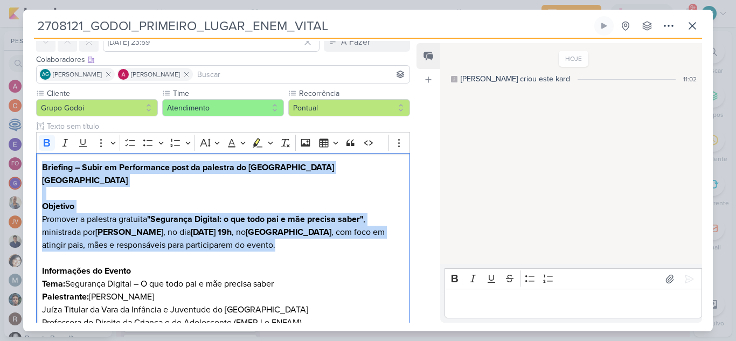
drag, startPoint x: 323, startPoint y: 233, endPoint x: 10, endPoint y: 169, distance: 319.7
click at [10, 169] on div "2708121_GODOI_PRIMEIRO_LUGAR_ENEM_VITAL Criado por mim" at bounding box center [368, 170] width 736 height 341
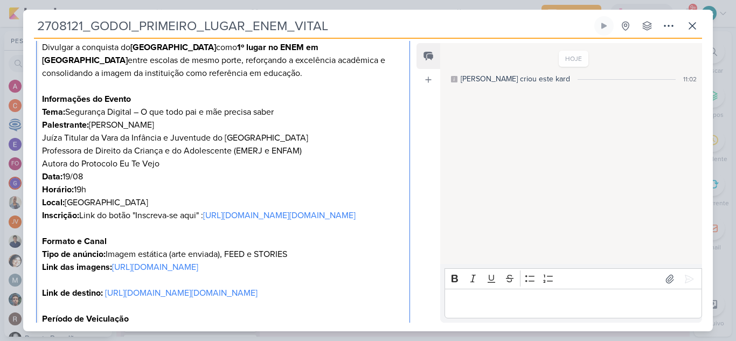
scroll to position [259, 0]
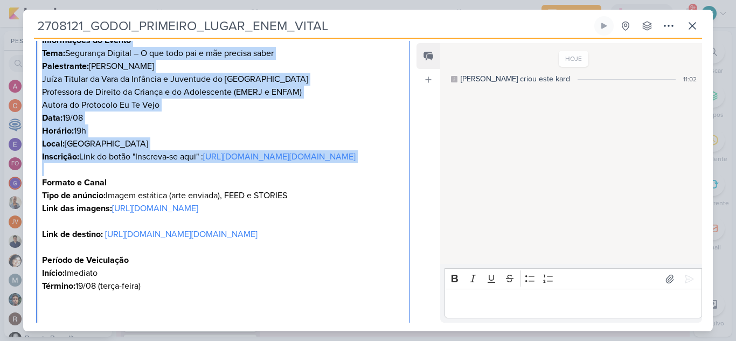
drag, startPoint x: 42, startPoint y: 191, endPoint x: 197, endPoint y: 206, distance: 156.0
click at [197, 206] on div "Briefing – Post de Divulgação | Conquista no ENEM – Colégio Vital Brazil Objeti…" at bounding box center [223, 137] width 374 height 379
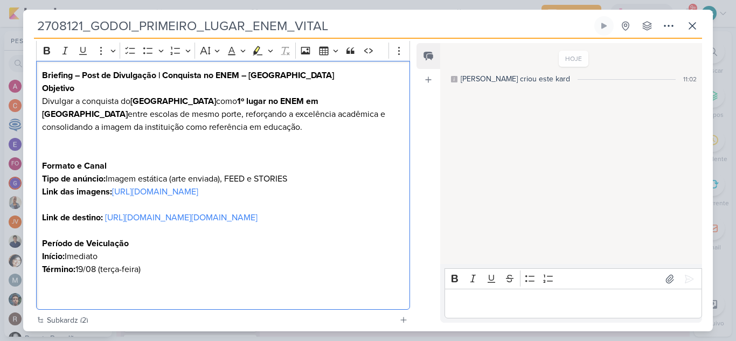
scroll to position [144, 0]
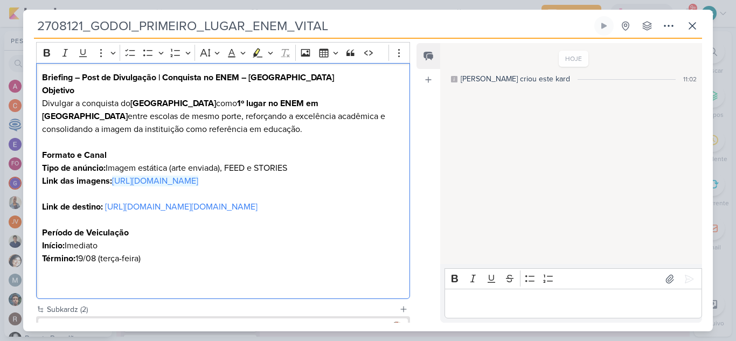
drag, startPoint x: 364, startPoint y: 197, endPoint x: 23, endPoint y: 192, distance: 341.8
click at [23, 192] on div "2708121_GODOI_PRIMEIRO_LUGAR_ENEM_VITAL Criado por mim" at bounding box center [368, 170] width 736 height 341
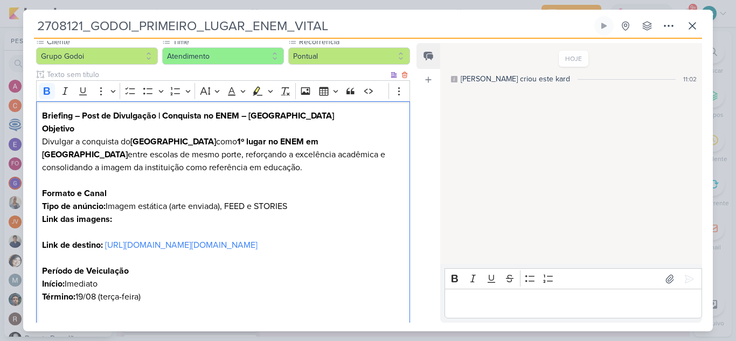
scroll to position [108, 0]
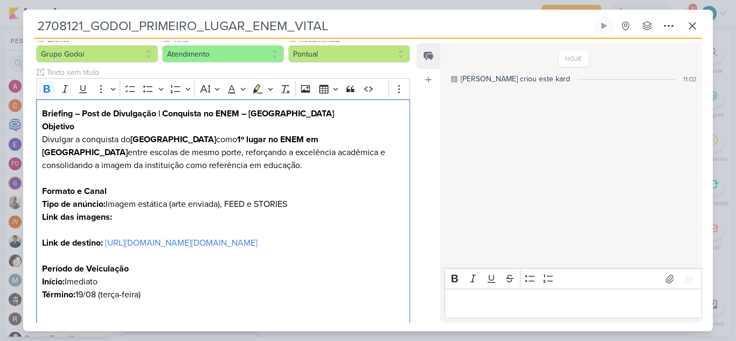
drag, startPoint x: 364, startPoint y: 284, endPoint x: 0, endPoint y: 240, distance: 366.4
click at [0, 240] on div "2708121_GODOI_PRIMEIRO_LUGAR_ENEM_VITAL Criado por mim" at bounding box center [368, 170] width 736 height 341
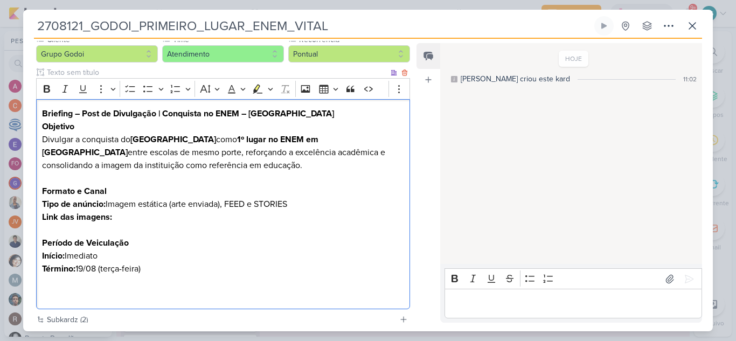
drag, startPoint x: 78, startPoint y: 270, endPoint x: 146, endPoint y: 269, distance: 67.9
click at [146, 269] on p "Término: 19/08 (terça-feira)" at bounding box center [223, 269] width 362 height 13
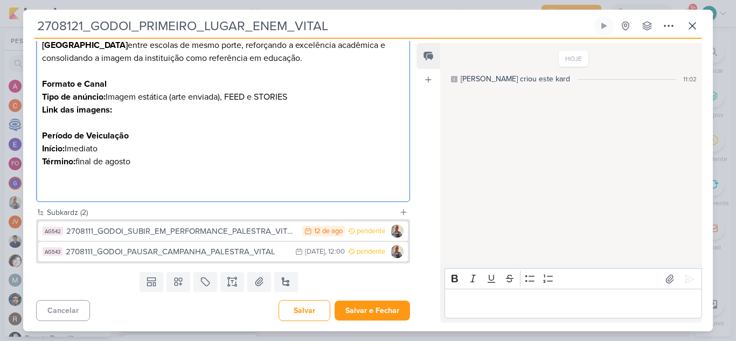
scroll to position [216, 0]
drag, startPoint x: 343, startPoint y: 29, endPoint x: 0, endPoint y: 28, distance: 343.4
click at [0, 28] on div "2708121_GODOI_PRIMEIRO_LUGAR_ENEM_VITAL Criado por mim" at bounding box center [368, 170] width 736 height 341
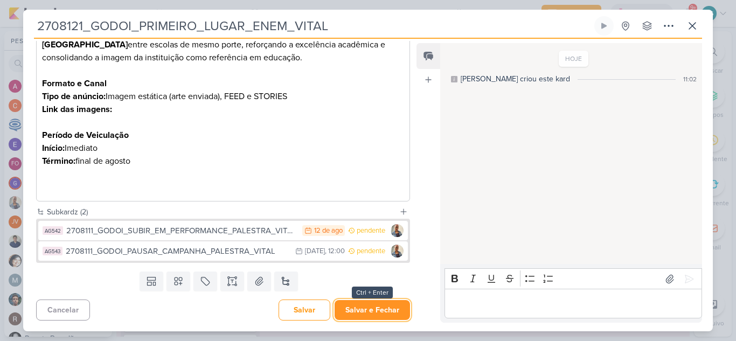
click at [379, 318] on button "Salvar e Fechar" at bounding box center [372, 310] width 75 height 20
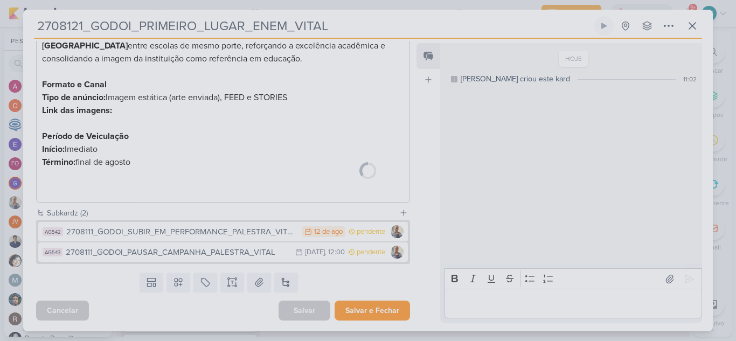
scroll to position [215, 0]
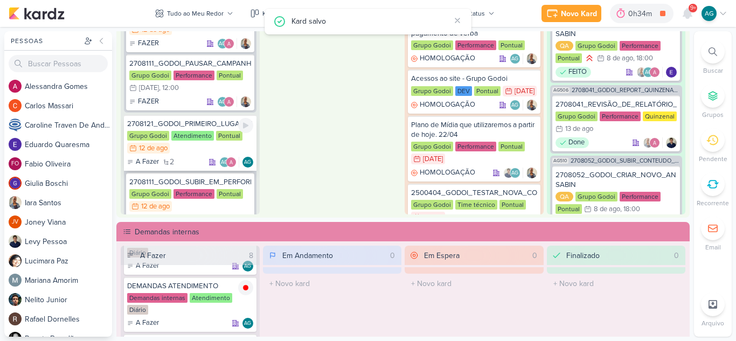
click at [192, 123] on div "2708121_GODOI_PRIMEIRO_LUGAR_ENEM_VITAL" at bounding box center [190, 124] width 126 height 10
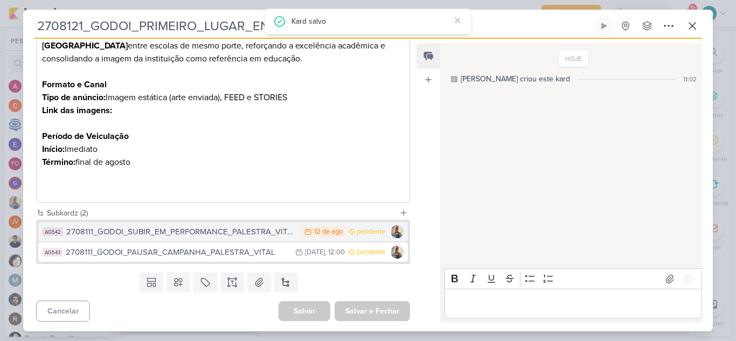
click at [209, 235] on div "2708111_GODOI_SUBIR_EM_PERFORMANCE_PALESTRA_VITAL" at bounding box center [181, 232] width 231 height 12
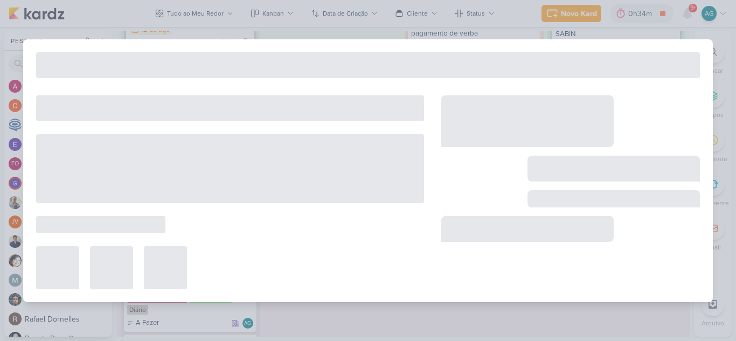
type input "2708111_GODOI_SUBIR_EM_PERFORMANCE_PALESTRA_VITAL"
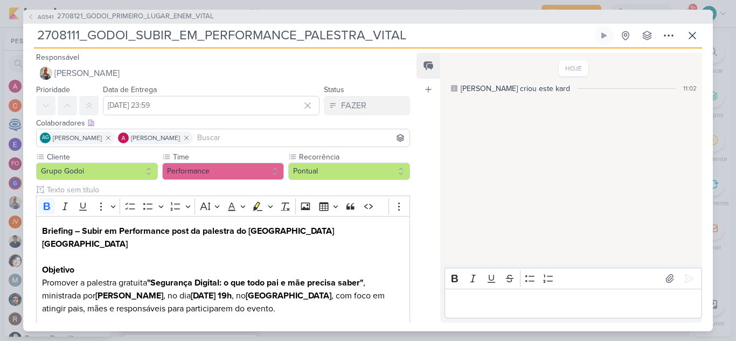
drag, startPoint x: 407, startPoint y: 36, endPoint x: 0, endPoint y: 36, distance: 407.5
click at [0, 36] on div "AG541 2708121_GODOI_PRIMEIRO_LUGAR_ENEM_VITAL 2708111_GODOI_SUBIR_EM_PERFORMANC…" at bounding box center [368, 170] width 736 height 341
paste input "21_GODOI_PRIMEIRO_LUGAR_ENEM_VITAL"
click at [140, 36] on input "2708121_GODOI_PRIMEIRO_LUGAR_ENEM_VITAL" at bounding box center [313, 35] width 558 height 19
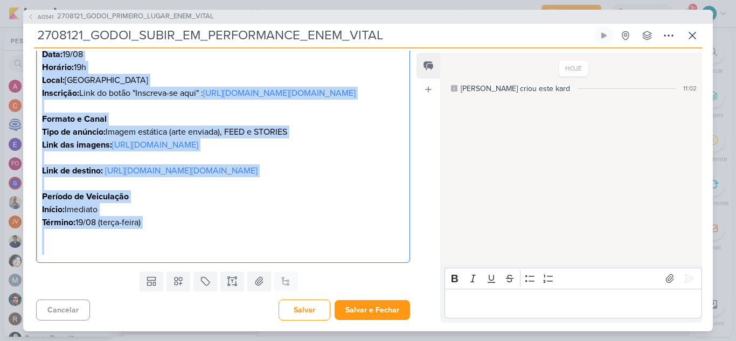
scroll to position [436, 0]
drag, startPoint x: 42, startPoint y: 122, endPoint x: 188, endPoint y: 223, distance: 177.8
click at [188, 223] on div "Briefing – Subir em Performance post da palestra do [GEOGRAPHIC_DATA] Brazil [P…" at bounding box center [223, 60] width 374 height 405
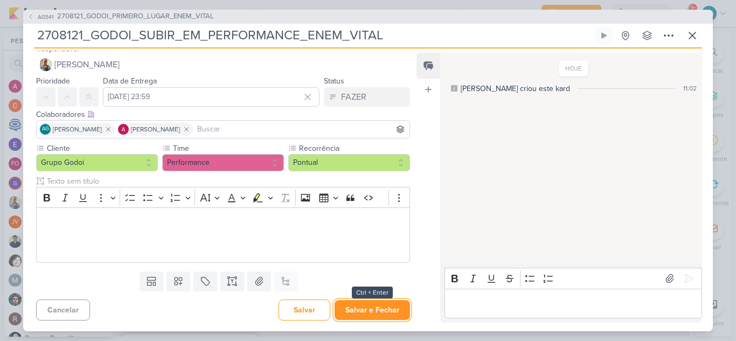
click at [376, 315] on button "Salvar e Fechar" at bounding box center [372, 310] width 75 height 20
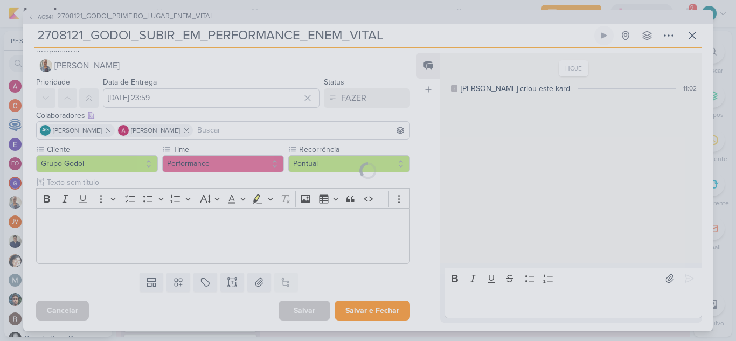
scroll to position [8, 0]
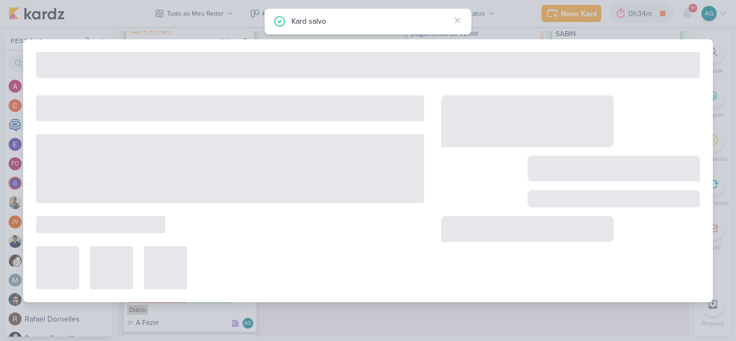
type input "2708121_GODOI_PRIMEIRO_LUGAR_ENEM_VITAL"
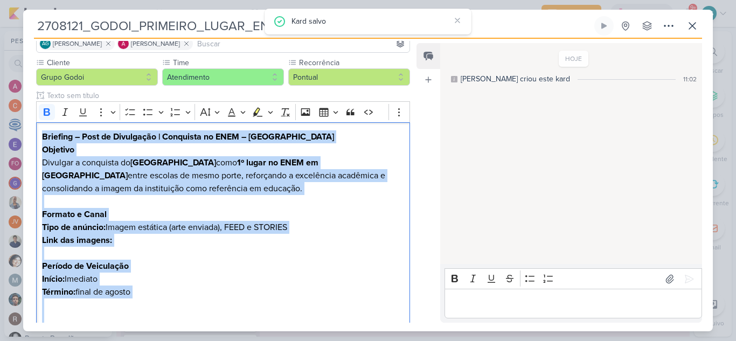
scroll to position [216, 0]
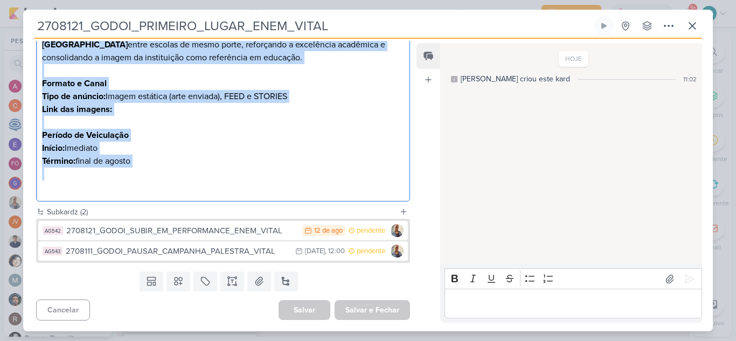
drag, startPoint x: 43, startPoint y: 167, endPoint x: 161, endPoint y: 168, distance: 118.1
click at [161, 168] on div "Briefing – Post de Divulgação | Conquista no ENEM – Colégio Vital Brazil Objeti…" at bounding box center [223, 96] width 374 height 211
copy div "Briefing – Post de Divulgação | Conquista no ENEM – Colégio Vital Brazil Objeti…"
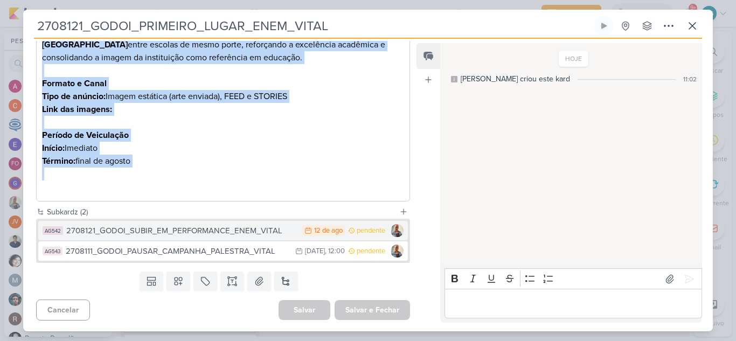
click at [245, 235] on div "2708121_GODOI_SUBIR_EM_PERFORMANCE_ENEM_VITAL" at bounding box center [181, 231] width 231 height 12
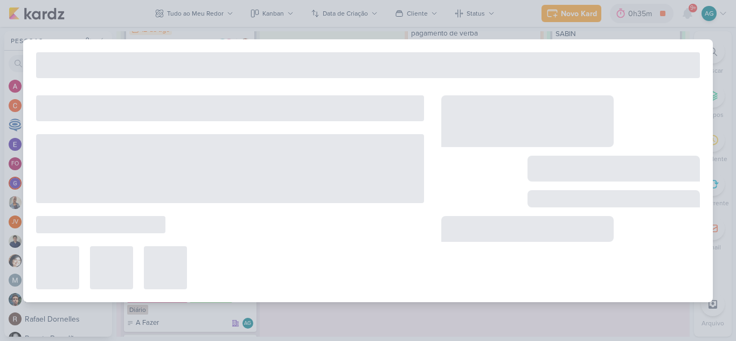
type input "2708121_GODOI_SUBIR_EM_PERFORMANCE_ENEM_VITAL"
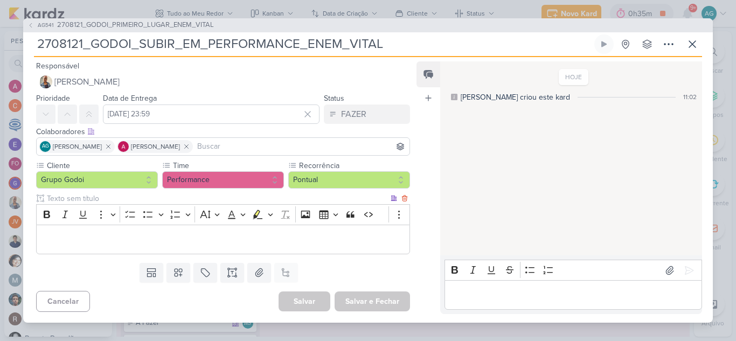
click at [209, 242] on p "Editor editing area: main" at bounding box center [223, 239] width 362 height 13
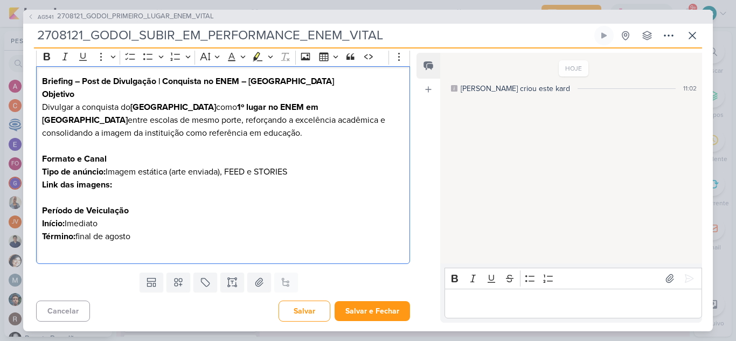
scroll to position [151, 0]
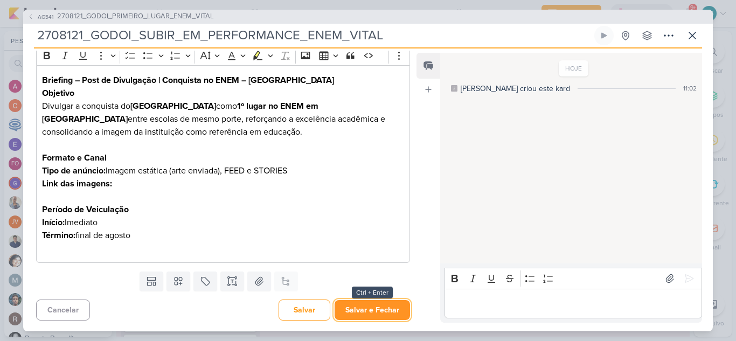
click at [370, 312] on button "Salvar e Fechar" at bounding box center [372, 310] width 75 height 20
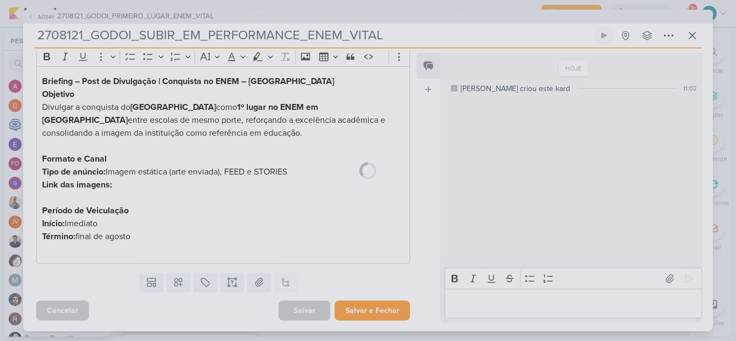
scroll to position [150, 0]
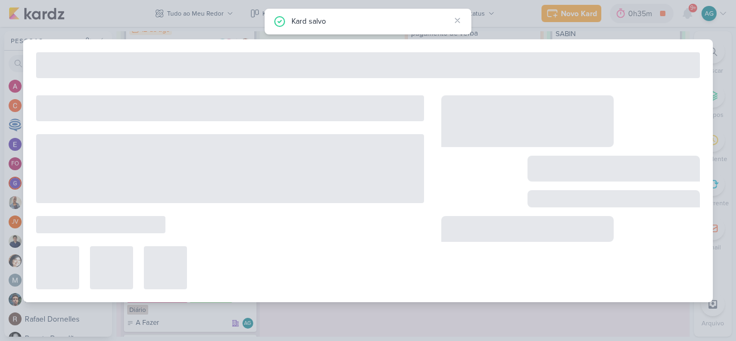
type input "2708121_GODOI_PRIMEIRO_LUGAR_ENEM_VITAL"
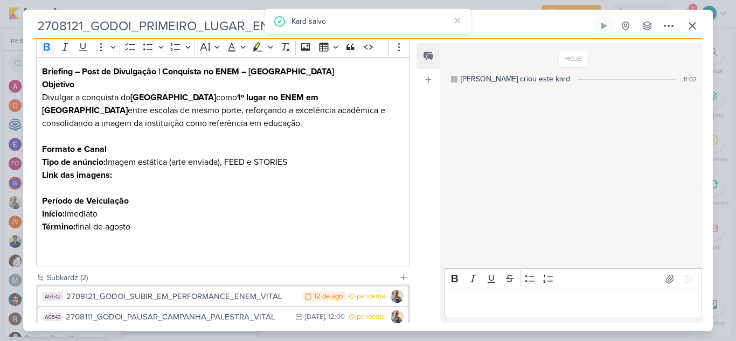
scroll to position [0, 0]
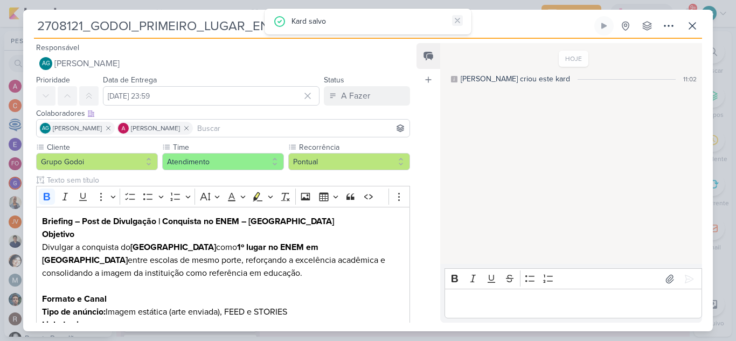
click at [460, 20] on icon at bounding box center [457, 20] width 9 height 9
drag, startPoint x: 384, startPoint y: 27, endPoint x: 0, endPoint y: 30, distance: 383.8
click at [0, 30] on div "2708121_GODOI_PRIMEIRO_LUGAR_ENEM_VITAL Criado por mim" at bounding box center [368, 170] width 736 height 341
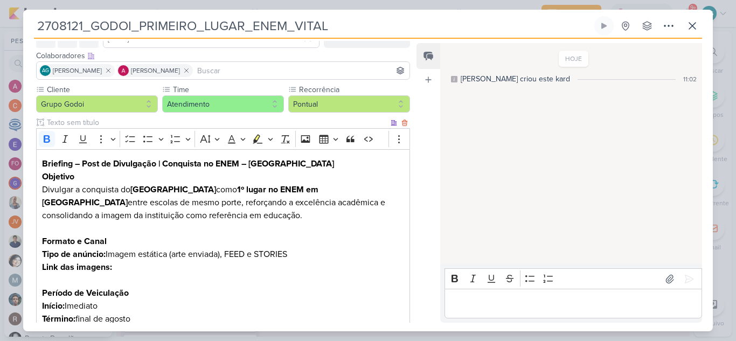
scroll to position [216, 0]
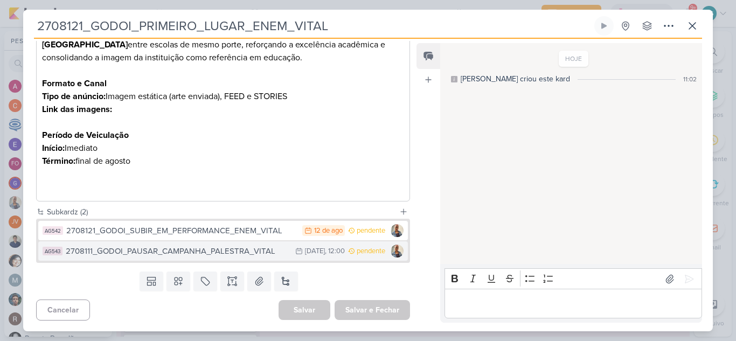
click at [219, 254] on div "2708111_GODOI_PAUSAR_CAMPANHA_PALESTRA_VITAL" at bounding box center [178, 251] width 224 height 12
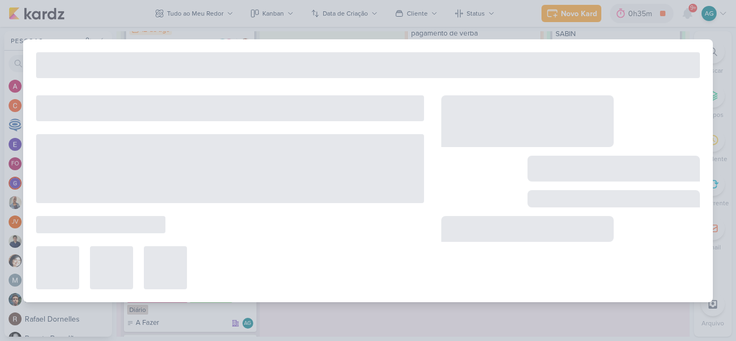
type input "2708111_GODOI_PAUSAR_CAMPANHA_PALESTRA_VITAL"
type input "[DATE] 12:00"
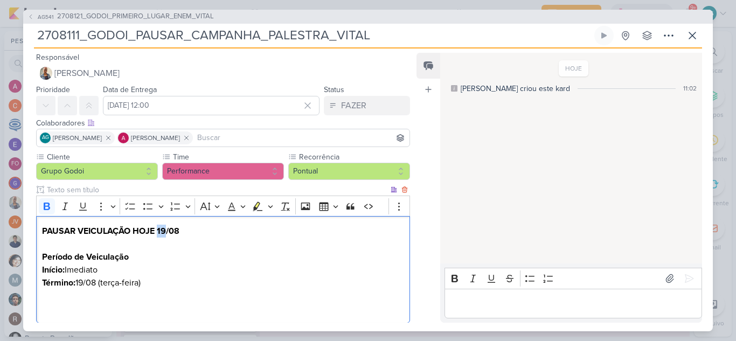
drag, startPoint x: 156, startPoint y: 232, endPoint x: 167, endPoint y: 233, distance: 10.3
click at [167, 233] on strong "PAUSAR VEICULAÇÃO HOJE 19/08" at bounding box center [110, 231] width 137 height 11
click at [178, 244] on p "Editor editing area: main" at bounding box center [223, 244] width 362 height 13
click at [166, 232] on strong "PAUSAR VEICULAÇÃO HOJE 19/08" at bounding box center [110, 231] width 137 height 11
drag, startPoint x: 78, startPoint y: 283, endPoint x: 161, endPoint y: 284, distance: 82.5
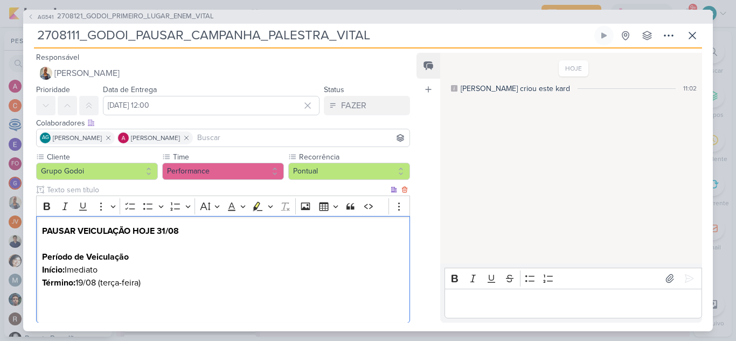
click at [161, 284] on p "Término: 19/08 (terça-feira)" at bounding box center [223, 283] width 362 height 13
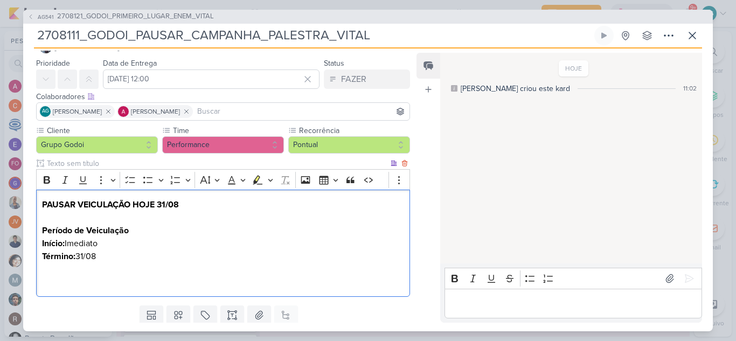
scroll to position [0, 0]
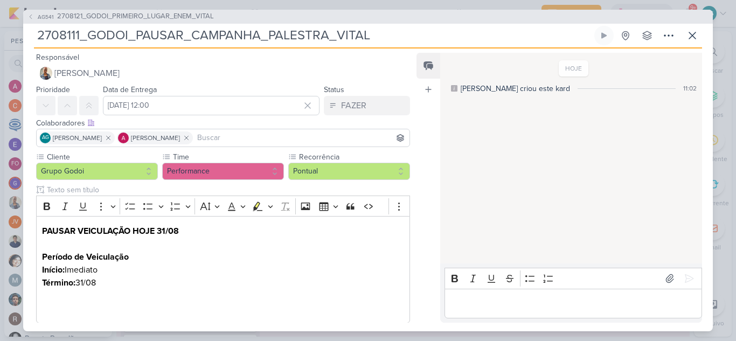
drag, startPoint x: 377, startPoint y: 36, endPoint x: 0, endPoint y: 45, distance: 376.9
click at [0, 45] on div "AG541 2708121_GODOI_PRIMEIRO_LUGAR_ENEM_VITAL 2708111_GODOI_PAUSAR_CAMPANHA_PAL…" at bounding box center [368, 170] width 736 height 341
paste input "21_GODOI_PRIMEIRO_LUGAR_ENEM_VITAL"
click at [140, 33] on input "2708121_GODOI_PRIMEIRO_LUGAR_ENEM_VITAL" at bounding box center [313, 35] width 558 height 19
type input "2708121_GODOI_PAUSAR_CAMPANHA_ENEM_VITAL"
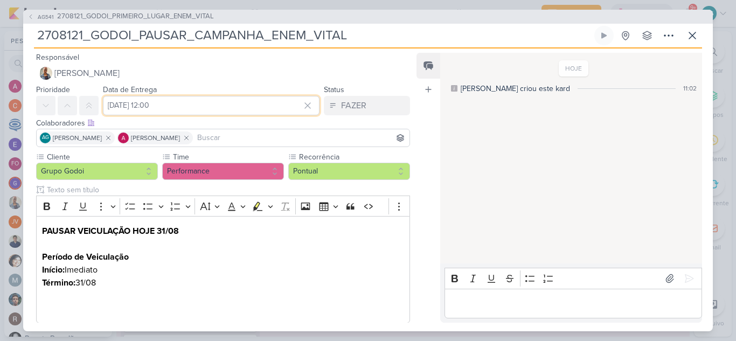
click at [224, 103] on input "[DATE] 12:00" at bounding box center [211, 105] width 217 height 19
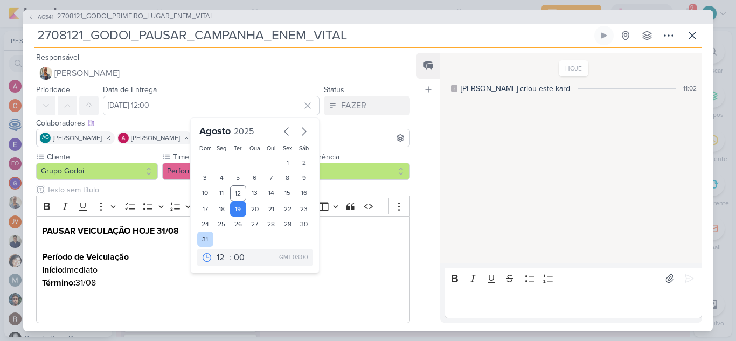
click at [205, 240] on div "31" at bounding box center [205, 239] width 17 height 15
type input "[DATE] 12:00"
click at [301, 288] on p "Término: 31/08" at bounding box center [223, 283] width 362 height 13
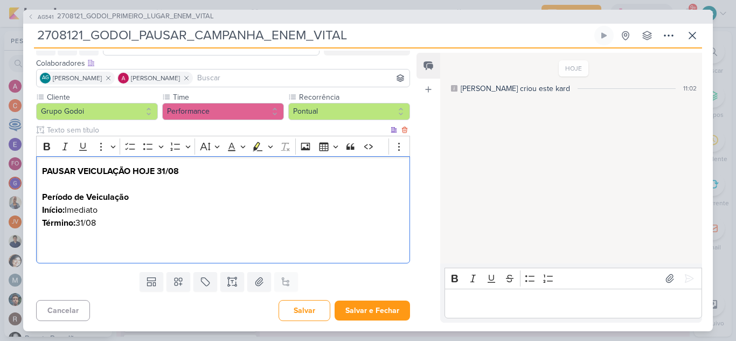
scroll to position [60, 0]
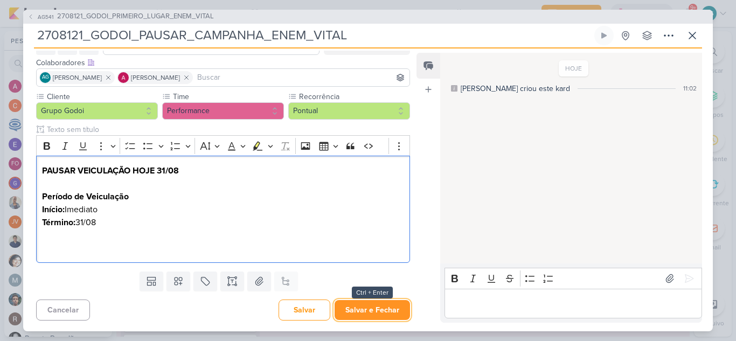
click at [376, 313] on button "Salvar e Fechar" at bounding box center [372, 310] width 75 height 20
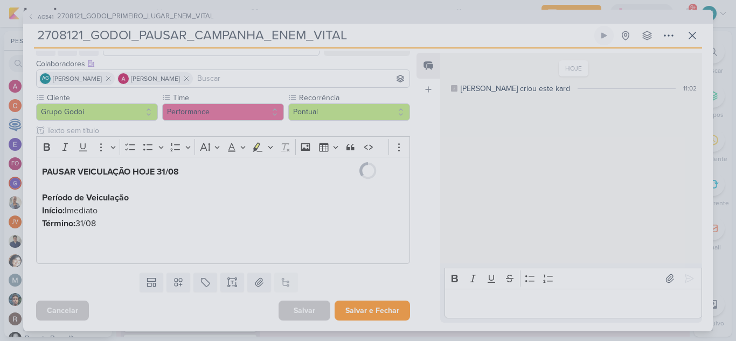
scroll to position [59, 0]
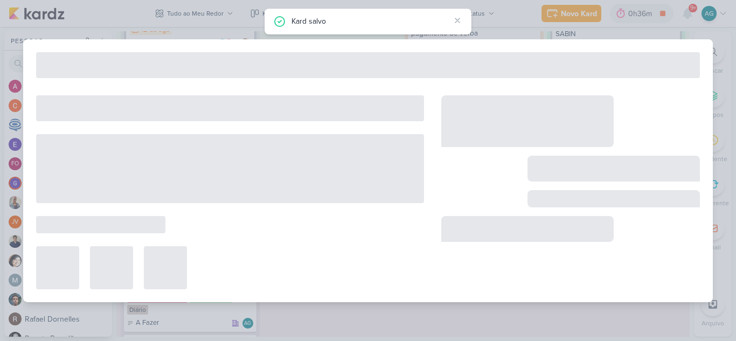
type input "2708121_GODOI_PRIMEIRO_LUGAR_ENEM_VITAL"
type input "[DATE] 23:59"
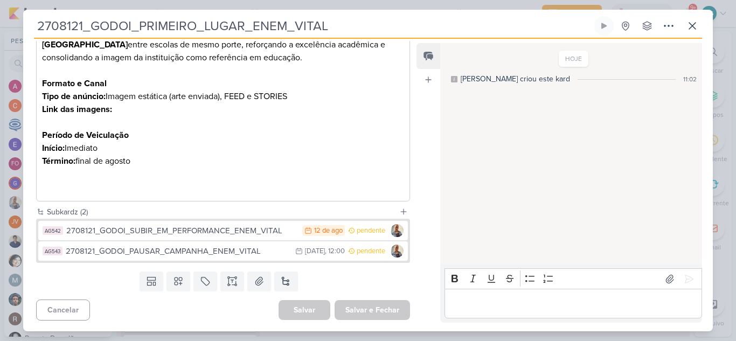
scroll to position [162, 0]
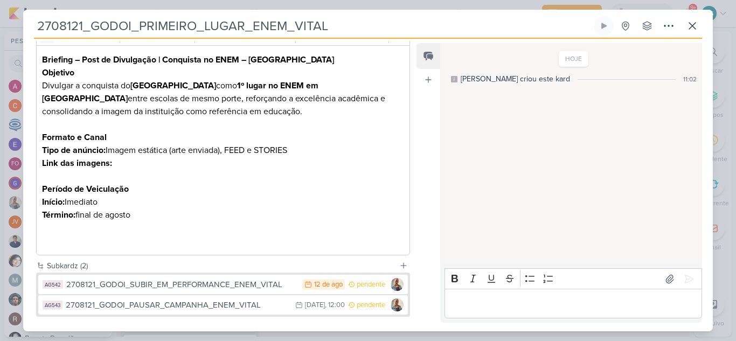
click at [296, 151] on p "Tipo de anúncio: Imagem estática (arte enviada), FEED e STORIES Link das imagen…" at bounding box center [223, 157] width 362 height 26
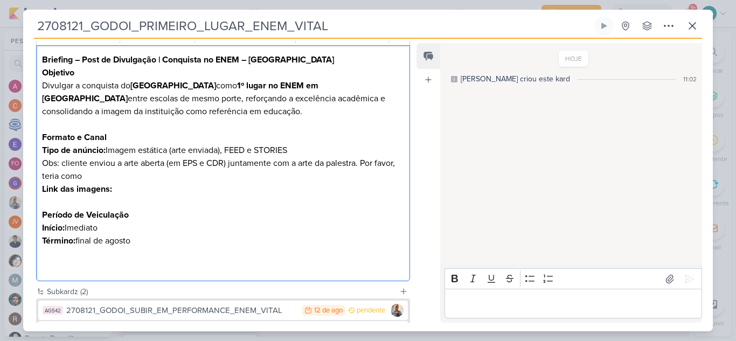
click at [362, 164] on p "Tipo de anúncio: Imagem estática (arte enviada), FEED e STORIES ⁠⁠⁠⁠⁠⁠⁠Obs: cli…" at bounding box center [223, 170] width 362 height 52
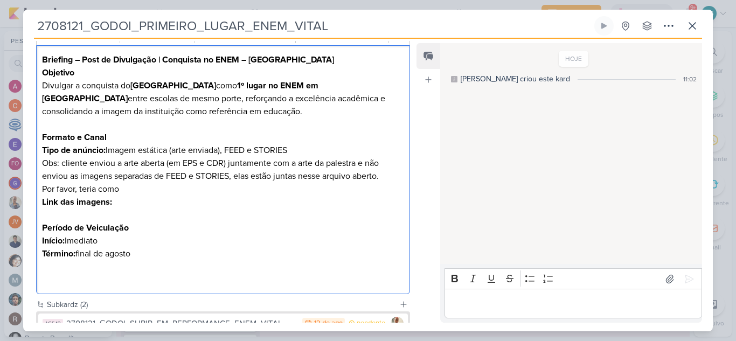
click at [145, 184] on p "Tipo de anúncio: Imagem estática (arte enviada), FEED e STORIES Obs: cliente en…" at bounding box center [223, 176] width 362 height 65
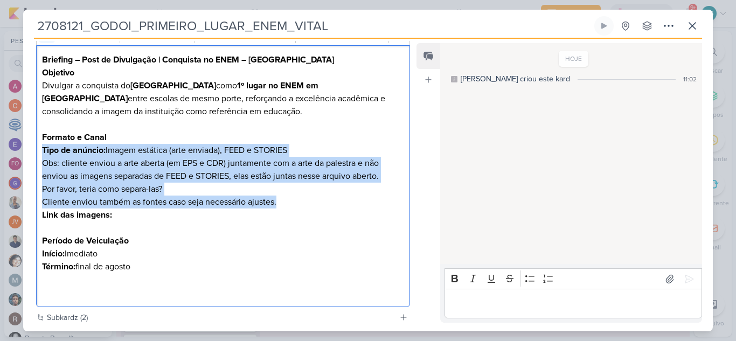
drag, startPoint x: 300, startPoint y: 205, endPoint x: 30, endPoint y: 155, distance: 275.2
click at [30, 155] on div "Cliente Grupo Godoi Time" at bounding box center [218, 145] width 391 height 331
copy p "Tipo de anúncio: Imagem estática (arte enviada), FEED e STORIES Obs: cliente en…"
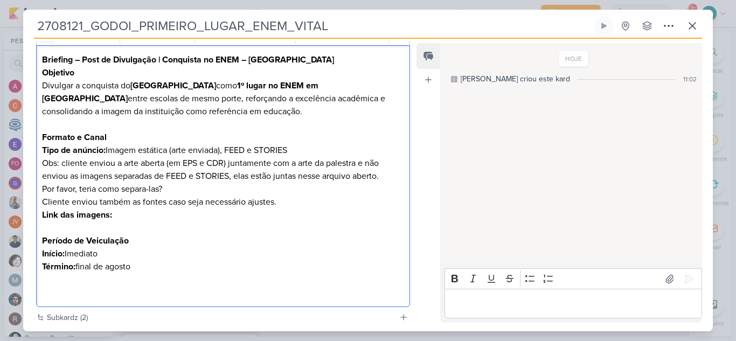
click at [304, 243] on h3 "Período de Veiculação" at bounding box center [223, 240] width 362 height 13
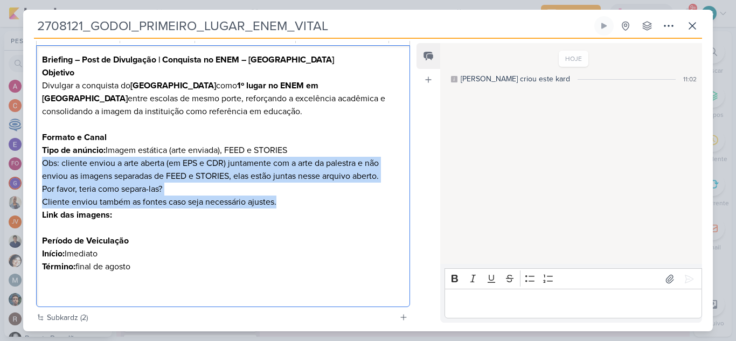
drag, startPoint x: 288, startPoint y: 204, endPoint x: 35, endPoint y: 164, distance: 256.5
click at [35, 164] on div "Cliente Grupo Godoi Time" at bounding box center [218, 145] width 391 height 331
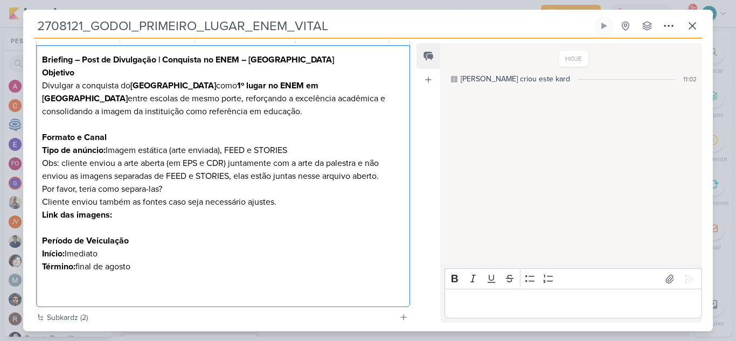
click at [313, 247] on h3 "Período de Veiculação" at bounding box center [223, 240] width 362 height 13
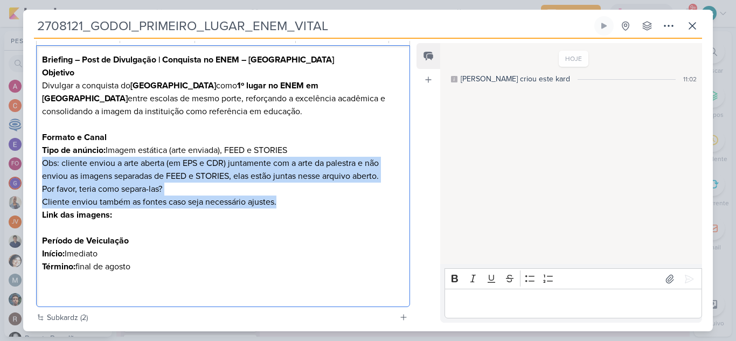
drag, startPoint x: 291, startPoint y: 203, endPoint x: 34, endPoint y: 165, distance: 258.9
click at [34, 165] on div "Cliente Grupo Godoi Time" at bounding box center [218, 145] width 391 height 331
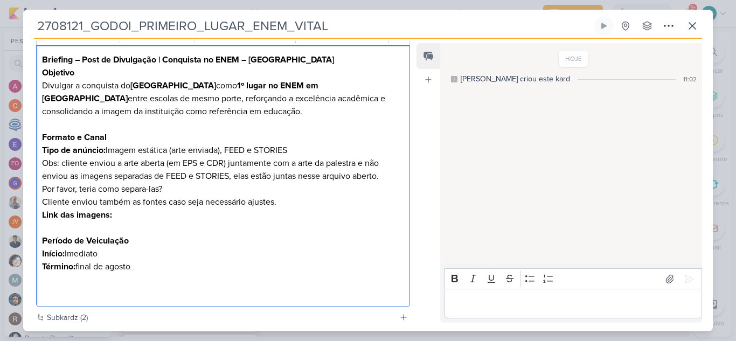
click at [267, 304] on div "Briefing – Post de Divulgação | Conquista no ENEM – Colégio Vital Brazil Objeti…" at bounding box center [223, 176] width 374 height 263
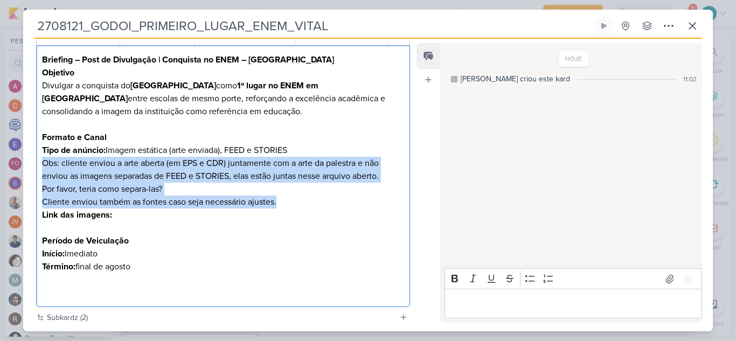
drag, startPoint x: 283, startPoint y: 203, endPoint x: 39, endPoint y: 168, distance: 246.6
click at [39, 168] on div "Briefing – Post de Divulgação | Conquista no ENEM – Colégio Vital Brazil Objeti…" at bounding box center [223, 176] width 374 height 263
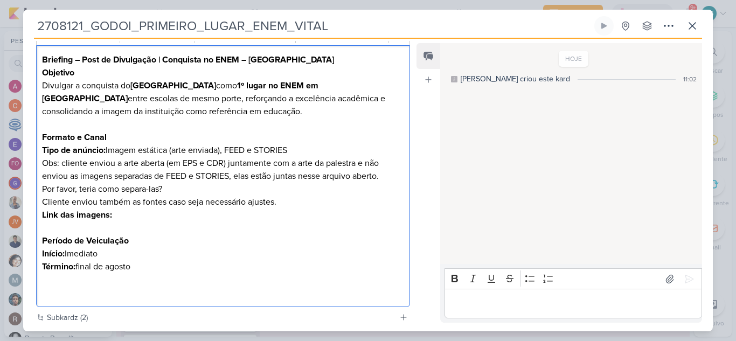
click at [247, 226] on p "Editor editing area: main" at bounding box center [223, 228] width 362 height 13
click at [193, 194] on p "Tipo de anúncio: Imagem estática (arte enviada), FEED e STORIES Obs: cliente en…" at bounding box center [223, 183] width 362 height 78
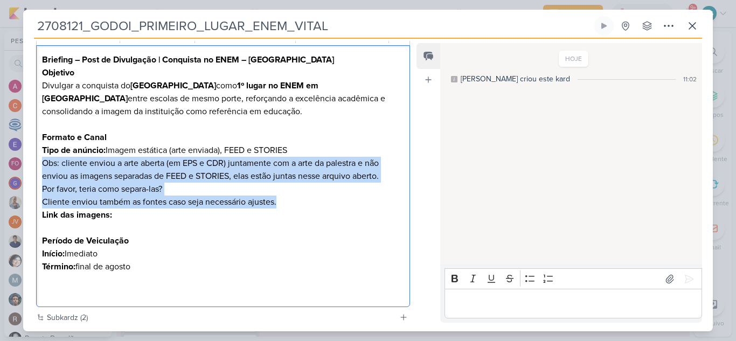
drag, startPoint x: 298, startPoint y: 203, endPoint x: 33, endPoint y: 160, distance: 267.7
click at [33, 160] on div "Cliente Grupo Godoi Time" at bounding box center [218, 145] width 391 height 331
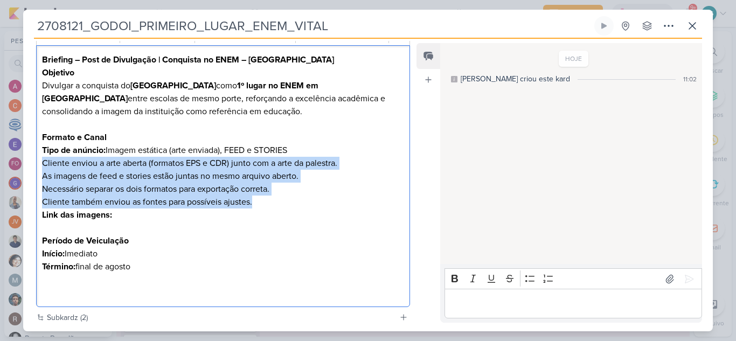
drag, startPoint x: 237, startPoint y: 203, endPoint x: 36, endPoint y: 167, distance: 204.3
click at [36, 167] on div "Briefing – Post de Divulgação | Conquista no ENEM – Colégio Vital Brazil Objeti…" at bounding box center [223, 176] width 374 height 263
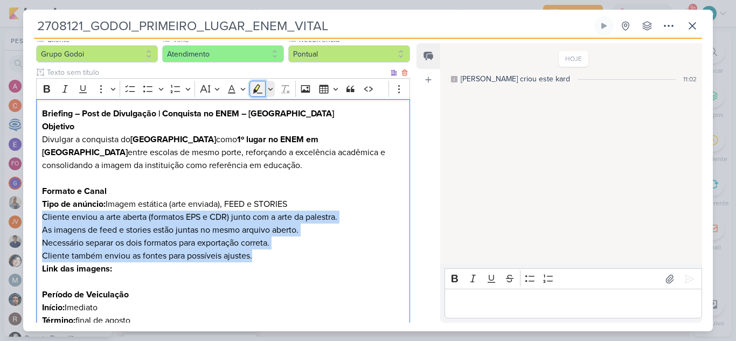
click at [259, 92] on icon "Editor toolbar" at bounding box center [257, 89] width 11 height 11
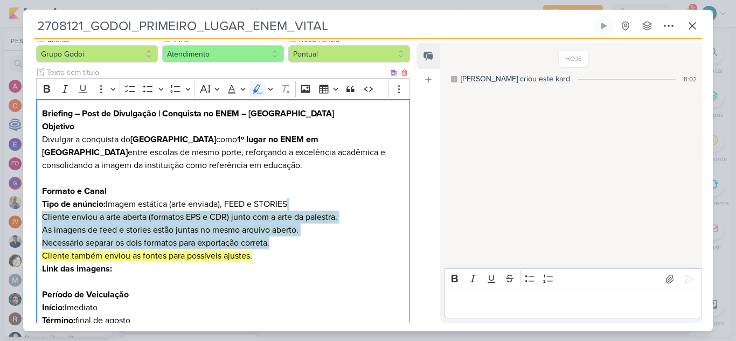
click at [331, 260] on p "Cliente também enviou as fontes para possíveis ajustes. Link das imagens:" at bounding box center [223, 263] width 362 height 26
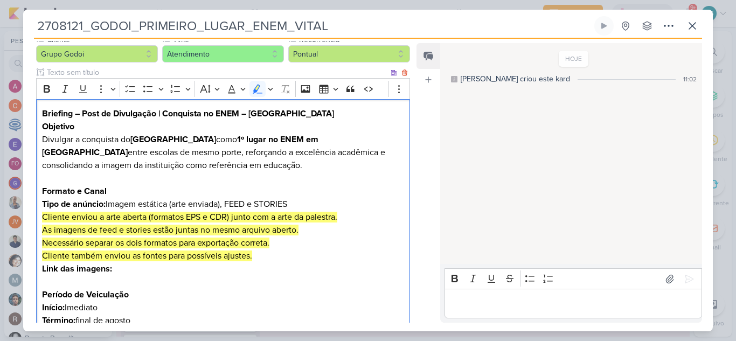
click at [282, 244] on p "Necessário separar os dois formatos para exportação correta." at bounding box center [223, 243] width 362 height 13
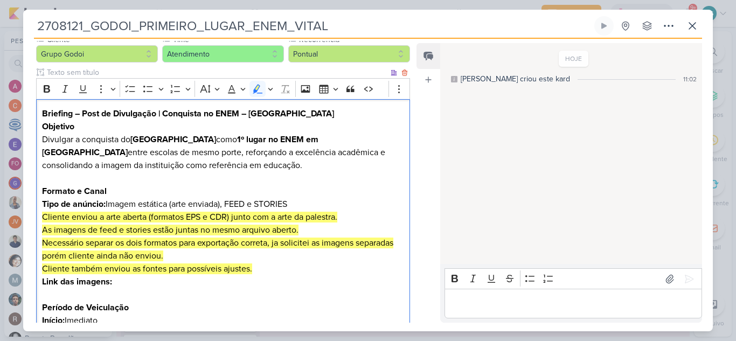
click at [251, 270] on mark "Cliente também enviou as fontes para possíveis ajustes." at bounding box center [147, 269] width 210 height 11
click at [316, 269] on p "Cliente também enviou as fontes para possíveis ajustes caso desejem. Link das i…" at bounding box center [223, 276] width 362 height 26
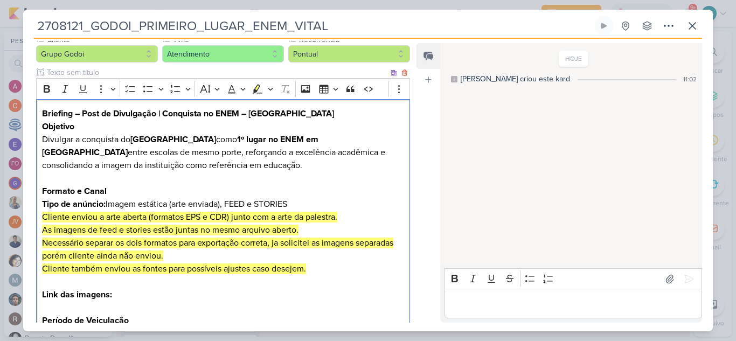
click at [350, 216] on p "Tipo de anúncio: Imagem estática (arte enviada), FEED e STORIES Cliente enviou …" at bounding box center [223, 211] width 362 height 26
click at [323, 230] on p "As imagens de feed e stories estão juntas no mesmo arquivo aberto." at bounding box center [223, 230] width 362 height 13
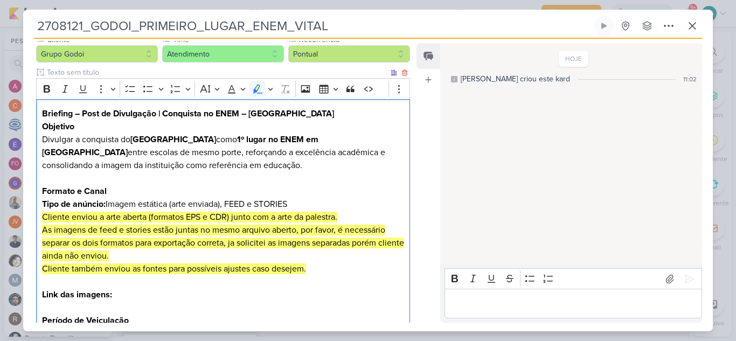
click at [132, 293] on p "Cliente também enviou as fontes para possíveis ajustes caso desejem. Link das i…" at bounding box center [223, 282] width 362 height 39
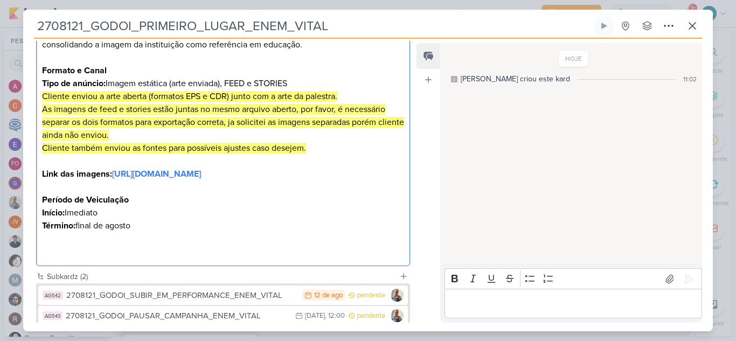
scroll to position [306, 0]
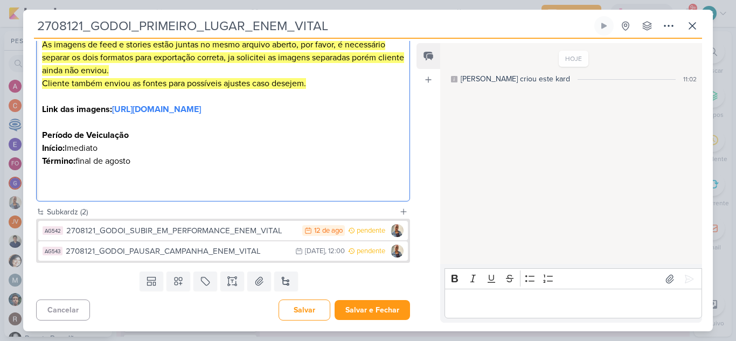
drag, startPoint x: 78, startPoint y: 161, endPoint x: 191, endPoint y: 161, distance: 113.7
click at [191, 161] on p "Término: final de agosto" at bounding box center [223, 161] width 362 height 13
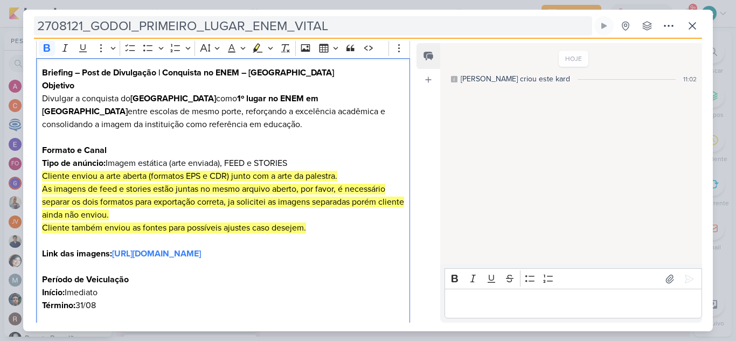
scroll to position [0, 0]
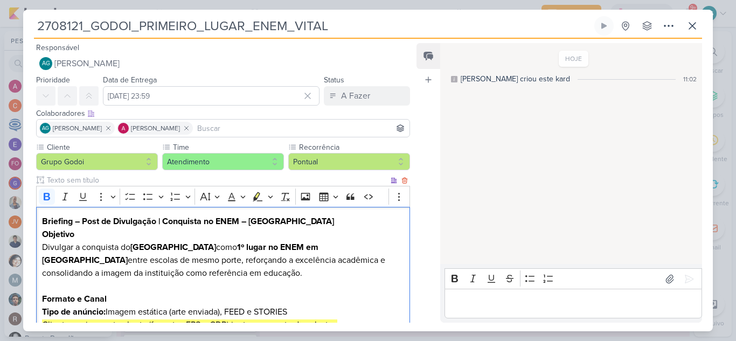
drag, startPoint x: 104, startPoint y: 217, endPoint x: 36, endPoint y: 213, distance: 68.1
copy div "Briefing – Post de Divulgação | Conquista no ENEM – Colégio Vital Brazil Objeti…"
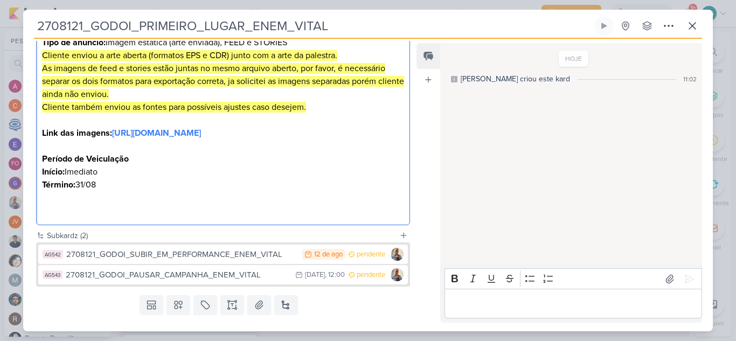
scroll to position [306, 0]
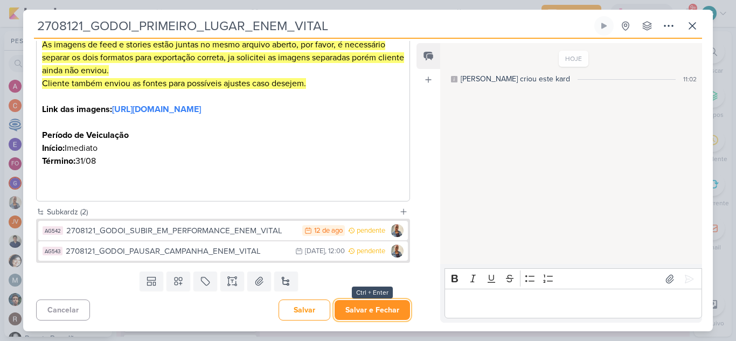
click at [379, 312] on button "Salvar e Fechar" at bounding box center [372, 310] width 75 height 20
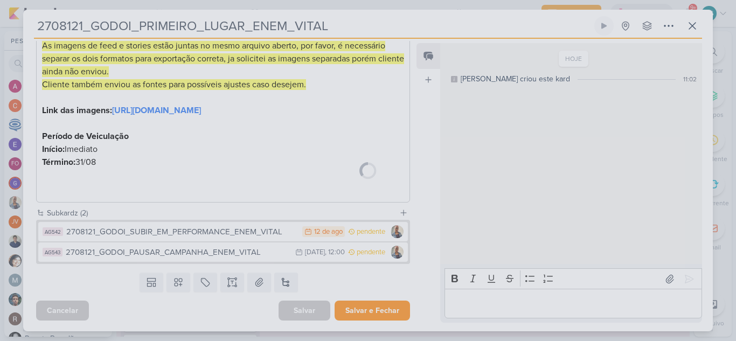
scroll to position [305, 0]
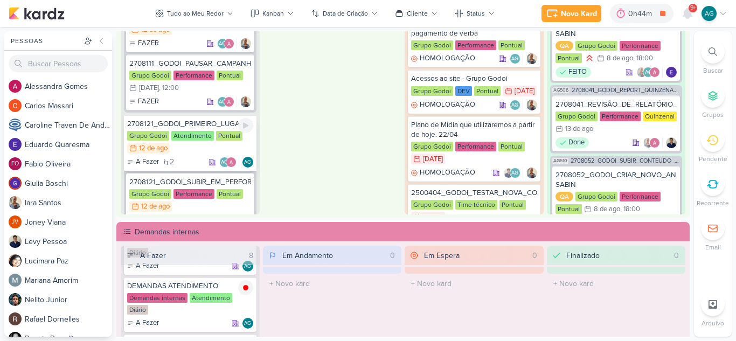
click at [210, 127] on div "2708121_GODOI_PRIMEIRO_LUGAR_ENEM_VITAL" at bounding box center [190, 124] width 126 height 10
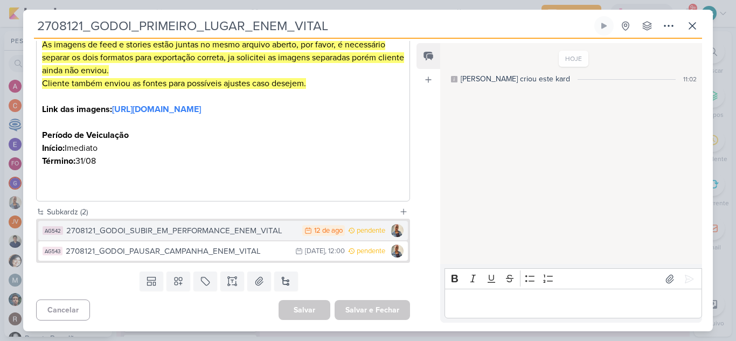
click at [191, 234] on div "2708121_GODOI_SUBIR_EM_PERFORMANCE_ENEM_VITAL" at bounding box center [181, 231] width 231 height 12
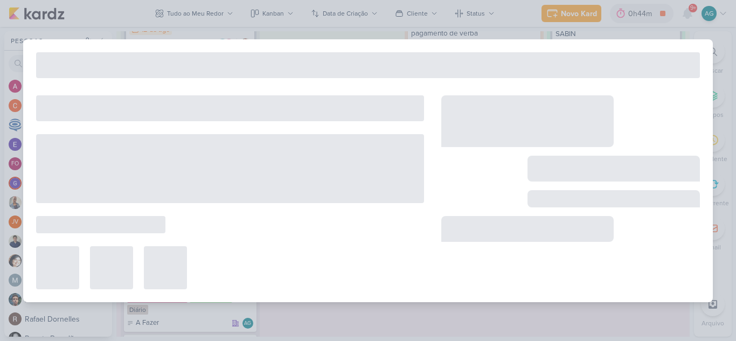
type input "2708121_GODOI_SUBIR_EM_PERFORMANCE_ENEM_VITAL"
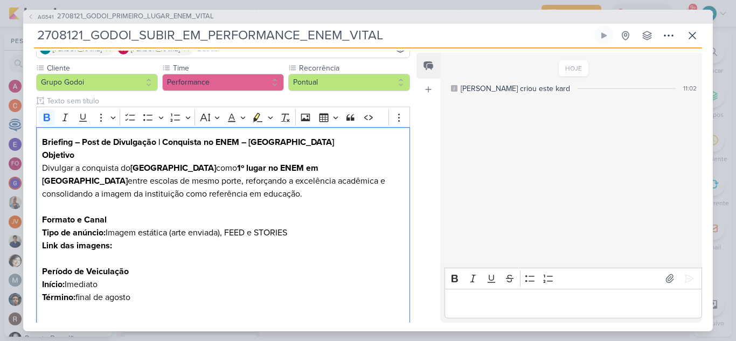
scroll to position [0, 0]
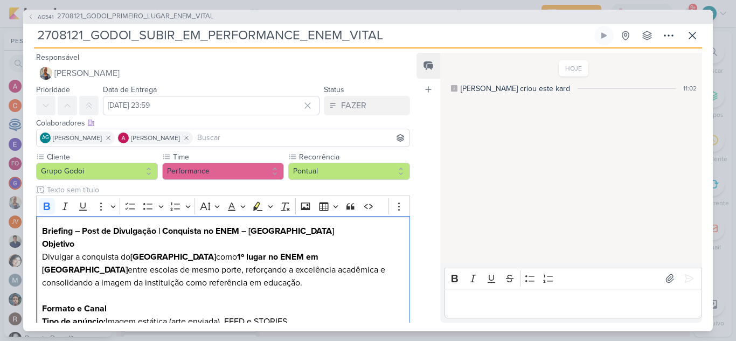
drag, startPoint x: 164, startPoint y: 240, endPoint x: 29, endPoint y: 232, distance: 135.5
click at [29, 232] on div "Cliente Grupo Godoi Time" at bounding box center [218, 284] width 391 height 267
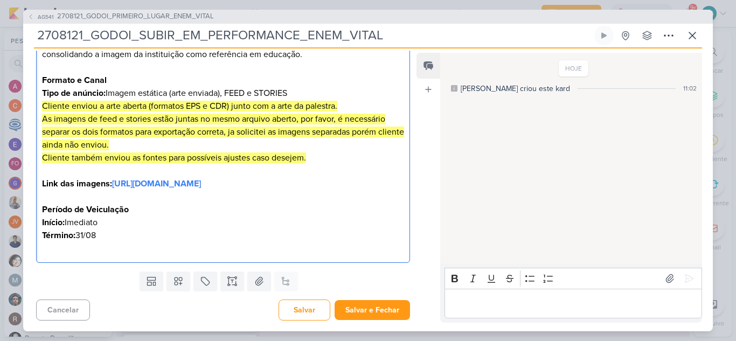
scroll to position [241, 0]
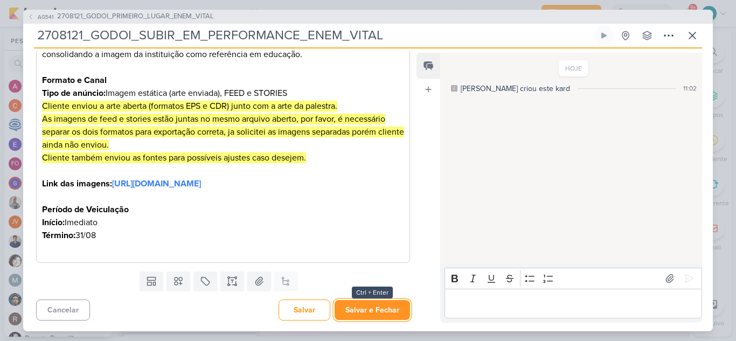
click at [376, 316] on button "Salvar e Fechar" at bounding box center [372, 310] width 75 height 20
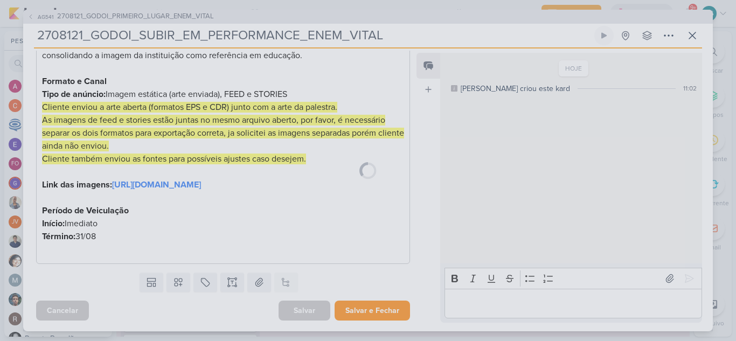
scroll to position [240, 0]
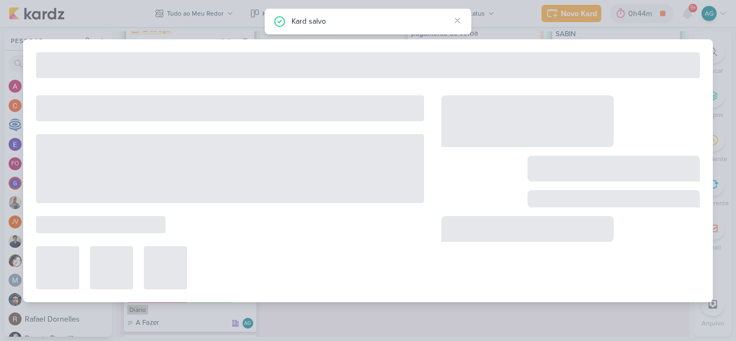
type input "2708121_GODOI_PRIMEIRO_LUGAR_ENEM_VITAL"
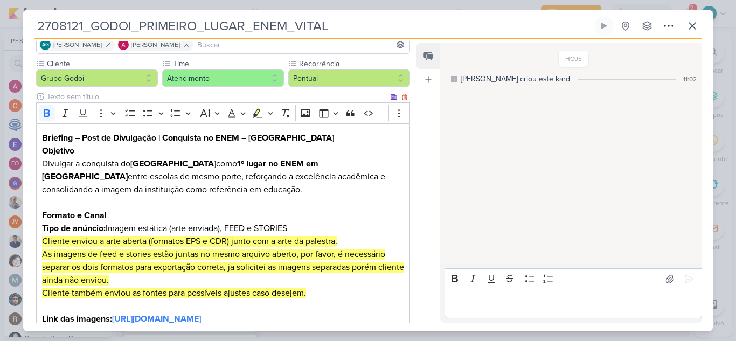
scroll to position [54, 0]
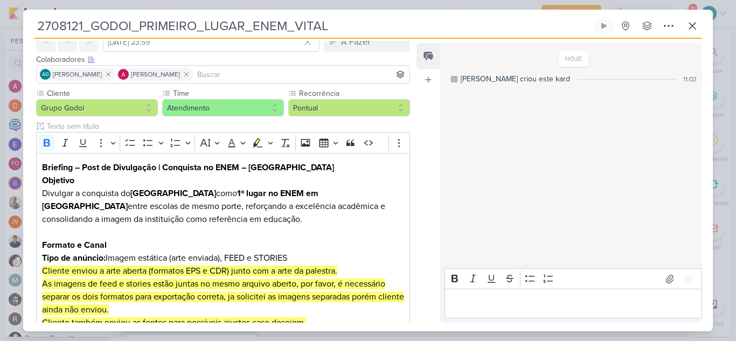
drag, startPoint x: 346, startPoint y: 22, endPoint x: 4, endPoint y: 19, distance: 341.7
click at [4, 19] on div "2708121_GODOI_PRIMEIRO_LUGAR_ENEM_VITAL Criado por mim" at bounding box center [368, 170] width 736 height 341
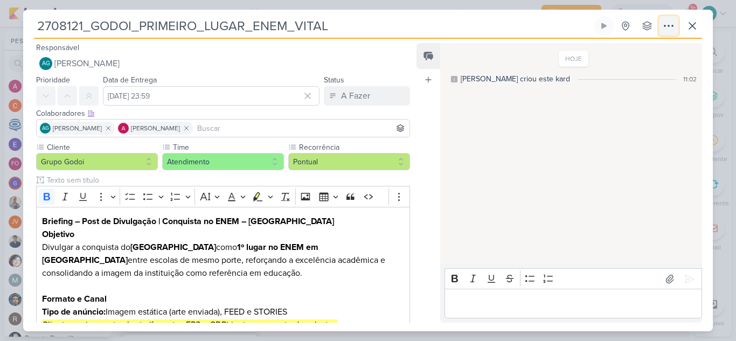
click at [669, 26] on icon at bounding box center [669, 25] width 9 height 1
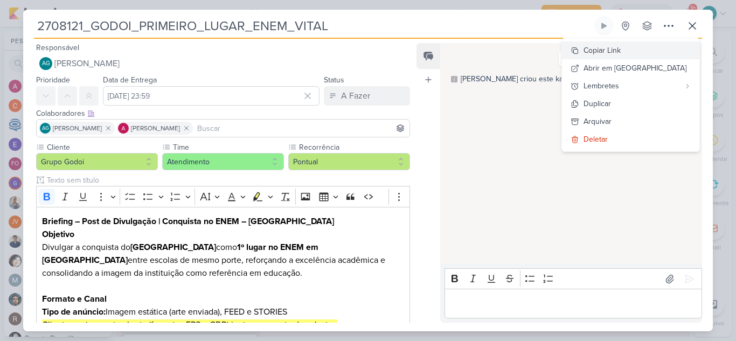
click at [621, 48] on div "Copiar Link" at bounding box center [602, 50] width 37 height 11
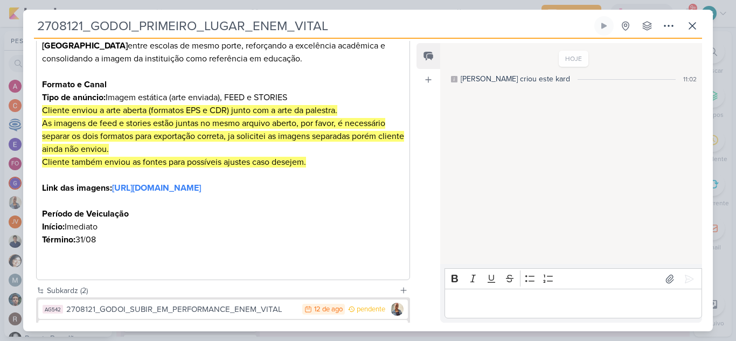
scroll to position [216, 0]
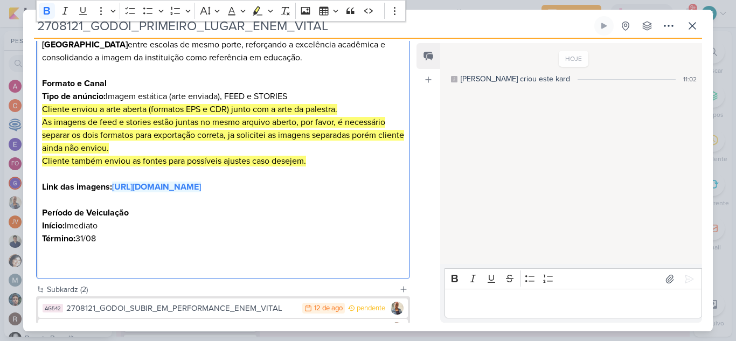
drag, startPoint x: 363, startPoint y: 202, endPoint x: 34, endPoint y: 205, distance: 328.3
click at [34, 205] on div "Cliente Grupo Godoi Time" at bounding box center [218, 104] width 391 height 357
copy strong "[URL][DOMAIN_NAME]"
click at [693, 23] on icon at bounding box center [692, 25] width 13 height 13
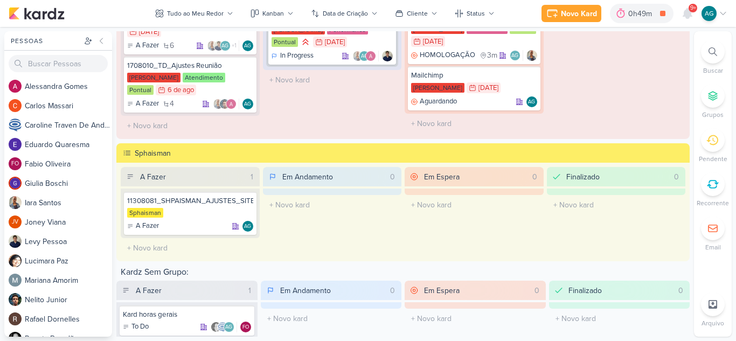
scroll to position [1348, 0]
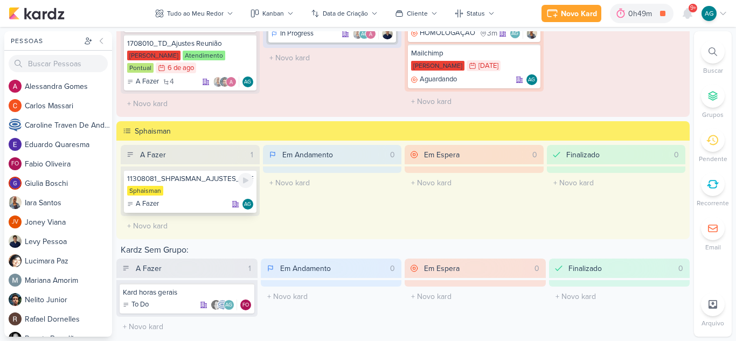
click at [184, 185] on div "11308081_SHPAISMAN_AJUSTES_SITE_MOA292_JULHO Sphaisman A Fazer AG" at bounding box center [190, 191] width 133 height 43
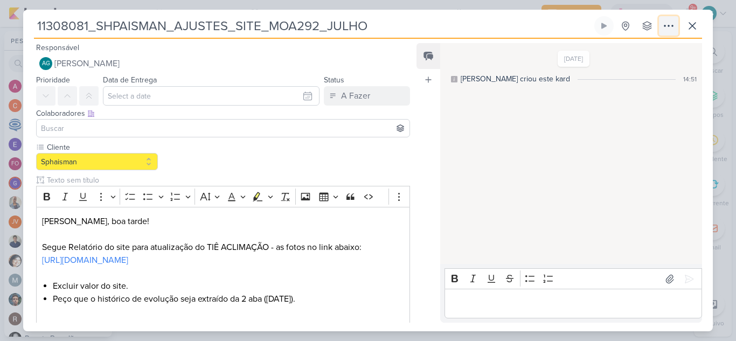
click at [666, 26] on icon at bounding box center [669, 25] width 9 height 1
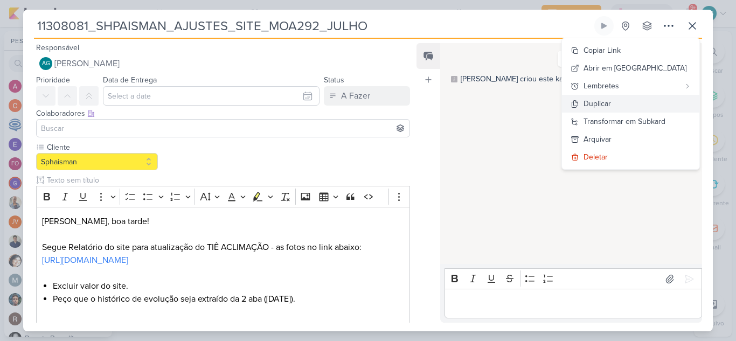
click at [633, 101] on button "Duplicar" at bounding box center [630, 104] width 137 height 18
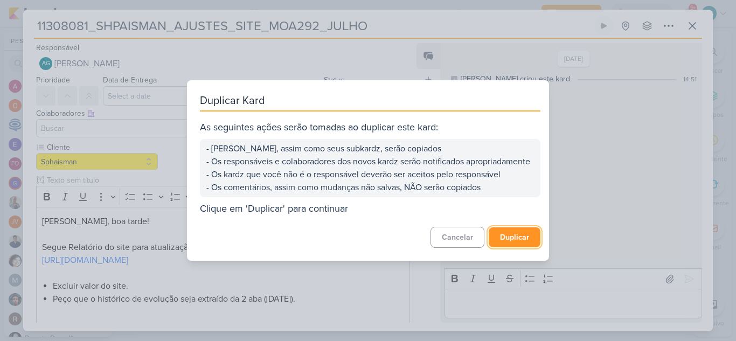
click at [521, 247] on button "Duplicar" at bounding box center [515, 237] width 52 height 20
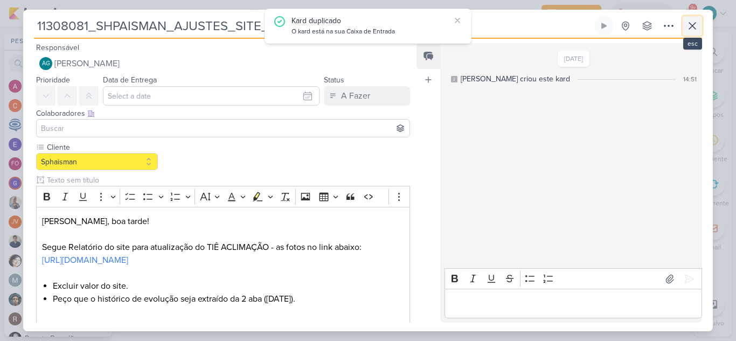
click at [693, 32] on icon at bounding box center [692, 25] width 13 height 13
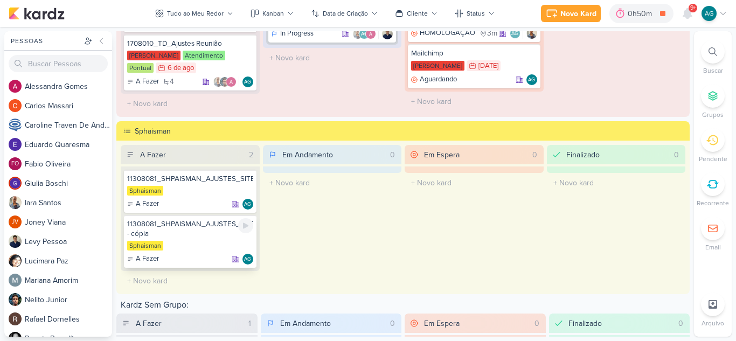
click at [205, 239] on div "11308081_SHPAISMAN_AJUSTES_SITE_MOA292_JULHO - cópia Sphaisman A Fazer AG" at bounding box center [190, 241] width 133 height 53
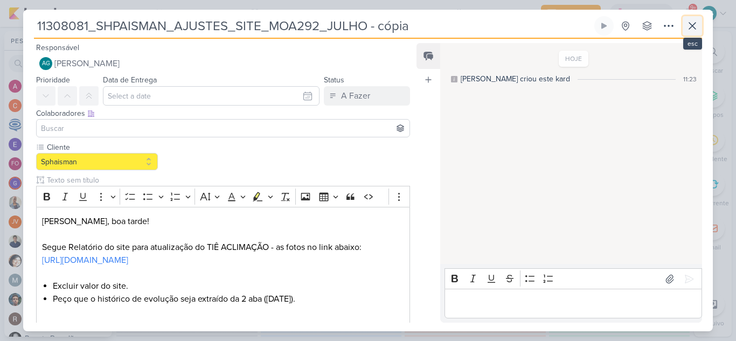
click at [693, 29] on icon at bounding box center [692, 25] width 13 height 13
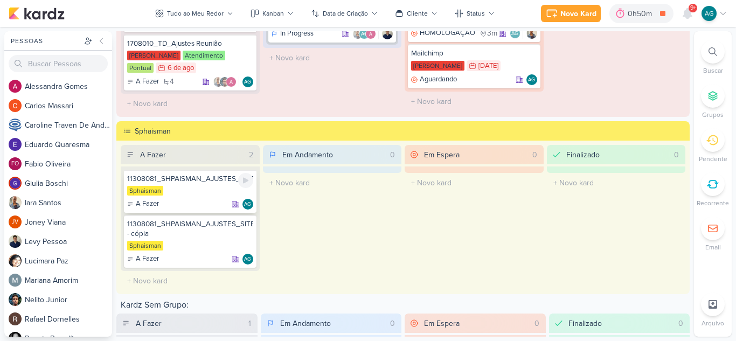
click at [189, 188] on div "Sphaisman" at bounding box center [190, 191] width 126 height 11
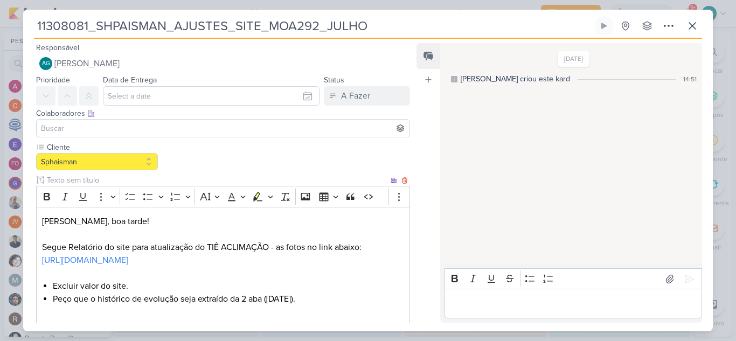
scroll to position [54, 0]
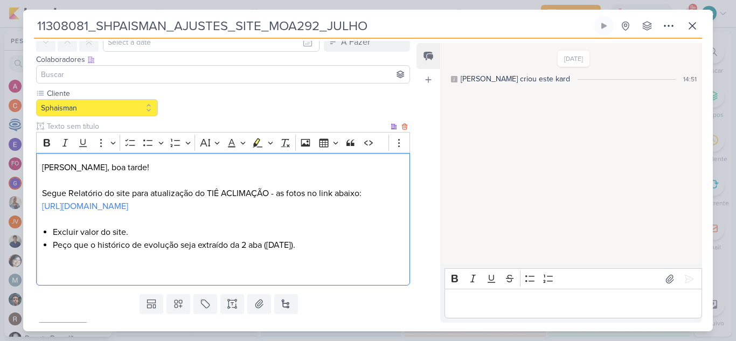
drag, startPoint x: 42, startPoint y: 192, endPoint x: 393, endPoint y: 212, distance: 352.0
click at [393, 212] on div "[PERSON_NAME], boa tarde! Segue Relatório do site para atualização do TIÊ ACLIM…" at bounding box center [223, 219] width 374 height 133
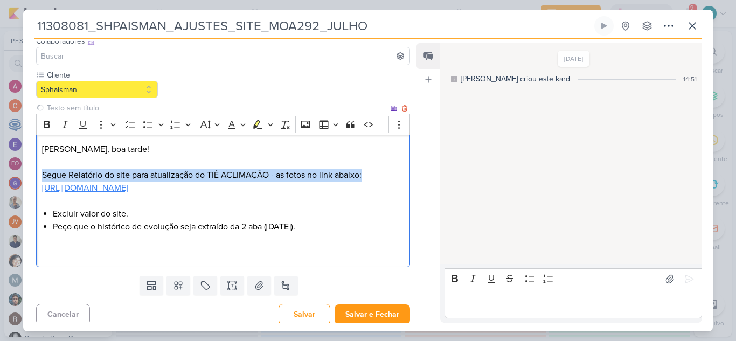
click at [128, 184] on link "[URL][DOMAIN_NAME]" at bounding box center [85, 188] width 86 height 11
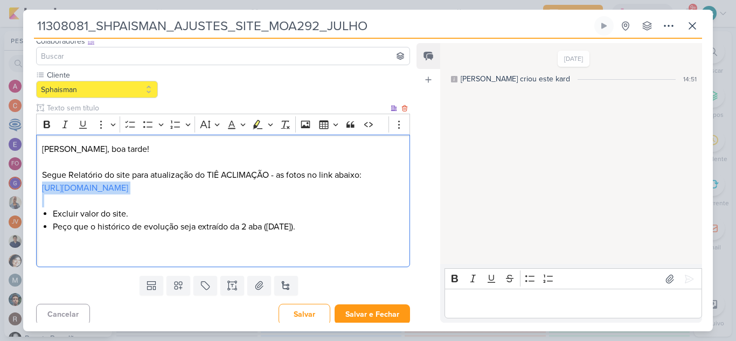
drag, startPoint x: 370, startPoint y: 176, endPoint x: 399, endPoint y: 202, distance: 39.3
click at [399, 202] on div "[PERSON_NAME], boa tarde! Segue Relatório do site para atualização do TIÊ ACLIM…" at bounding box center [223, 201] width 374 height 133
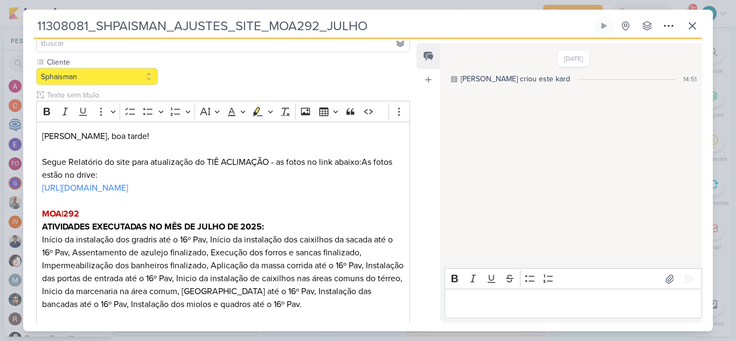
drag, startPoint x: 268, startPoint y: 24, endPoint x: 316, endPoint y: 25, distance: 48.0
click at [316, 25] on input "11308081_SHPAISMAN_AJUSTES_SITE_MOA292_JULHO" at bounding box center [313, 25] width 558 height 19
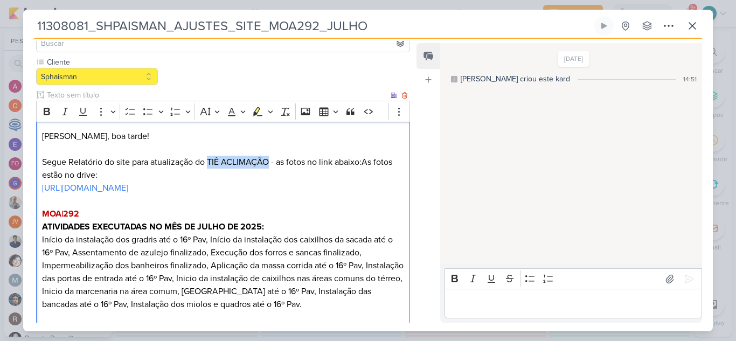
drag, startPoint x: 214, startPoint y: 161, endPoint x: 269, endPoint y: 161, distance: 55.0
click at [269, 161] on p "Segue Relatório do site para atualização do TIÊ ACLIMAÇÃO - as fotos no link ab…" at bounding box center [223, 169] width 362 height 26
click at [226, 161] on p "Segue Relatório do site para atualização do MOA292 - as fotos no link abaixo:As…" at bounding box center [223, 169] width 362 height 26
drag, startPoint x: 248, startPoint y: 163, endPoint x: 333, endPoint y: 162, distance: 84.6
click at [333, 162] on p "Segue Relatório do site para atualização do MOA292 - as fotos no link abaixo:As…" at bounding box center [223, 169] width 362 height 26
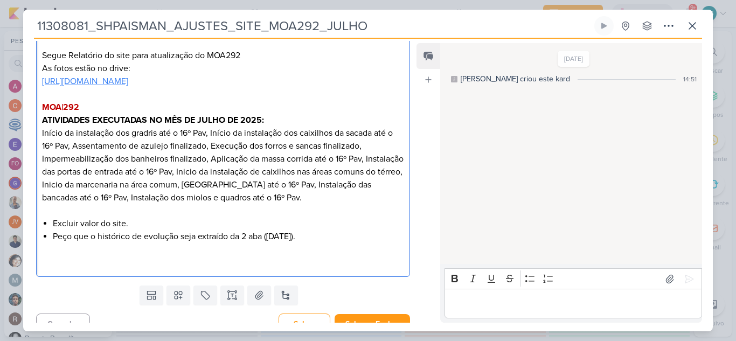
scroll to position [193, 0]
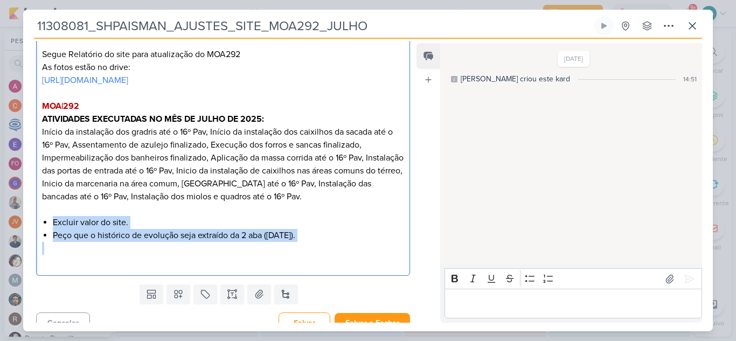
drag, startPoint x: 330, startPoint y: 255, endPoint x: 28, endPoint y: 237, distance: 302.9
click at [28, 237] on div "Cliente Sphaisman" at bounding box center [218, 114] width 391 height 331
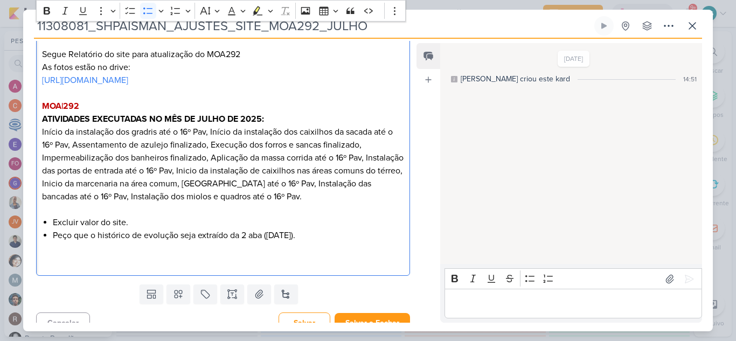
click at [141, 229] on li "Excluir valor do site." at bounding box center [228, 222] width 351 height 13
drag, startPoint x: 328, startPoint y: 250, endPoint x: 44, endPoint y: 251, distance: 284.1
click at [53, 242] on li "Peço que o histórico de evolução seja extraído da 2 aba ([DATE])." at bounding box center [228, 235] width 351 height 13
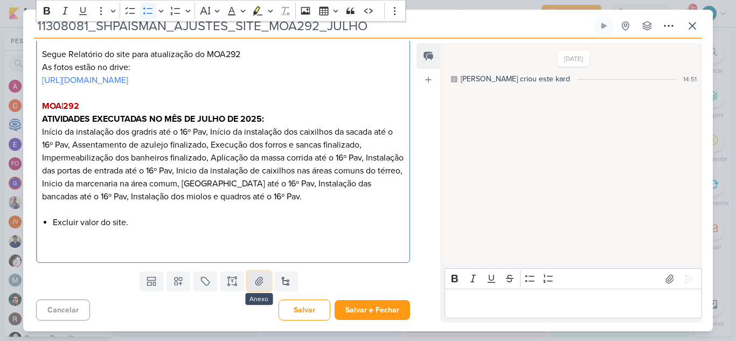
click at [258, 286] on icon at bounding box center [259, 282] width 8 height 8
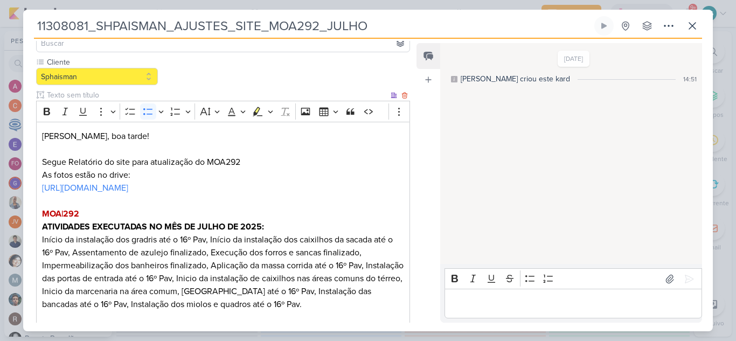
scroll to position [0, 0]
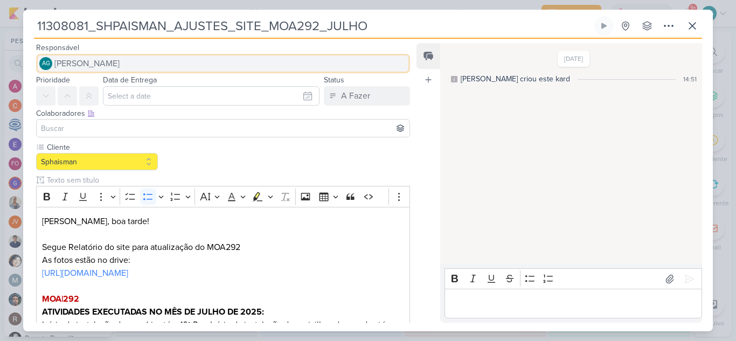
click at [120, 63] on span "[PERSON_NAME]" at bounding box center [86, 63] width 65 height 13
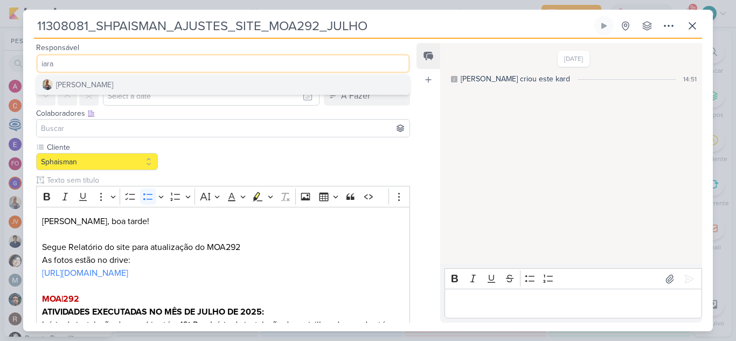
type input "iara"
click at [140, 84] on button "[PERSON_NAME]" at bounding box center [223, 84] width 373 height 19
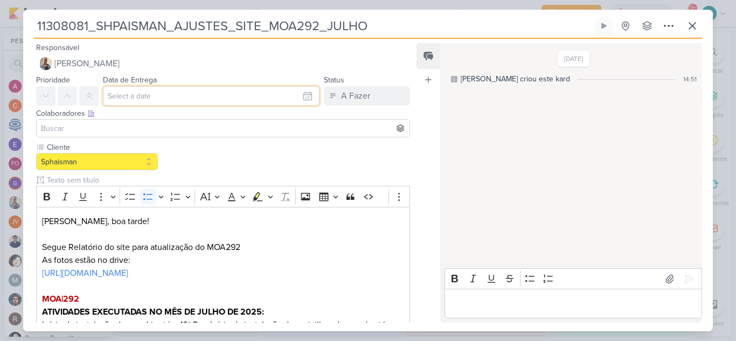
click at [153, 96] on input "text" at bounding box center [211, 95] width 217 height 19
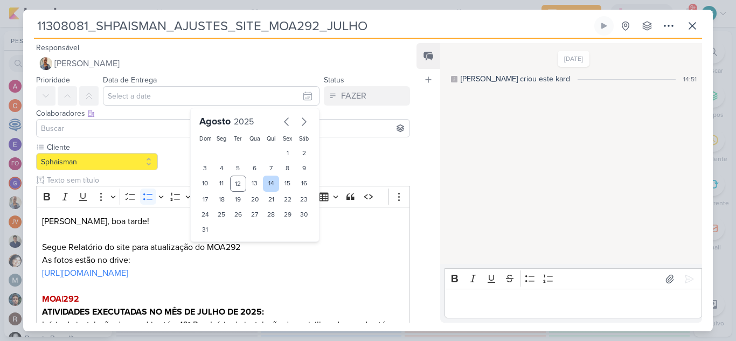
click at [270, 185] on div "14" at bounding box center [271, 184] width 17 height 16
type input "[DATE] 23:59"
click at [142, 127] on input at bounding box center [223, 128] width 369 height 13
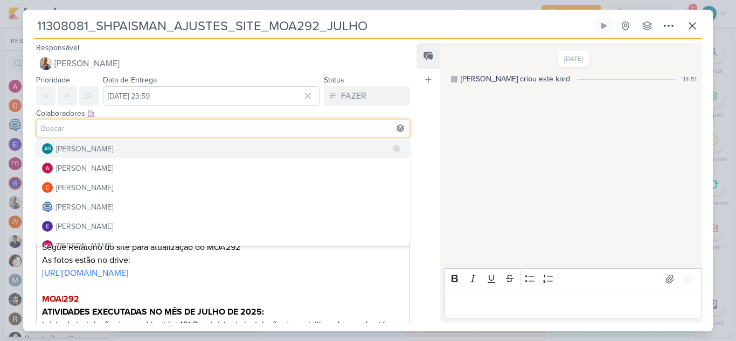
click at [113, 150] on div "[PERSON_NAME]" at bounding box center [84, 148] width 57 height 11
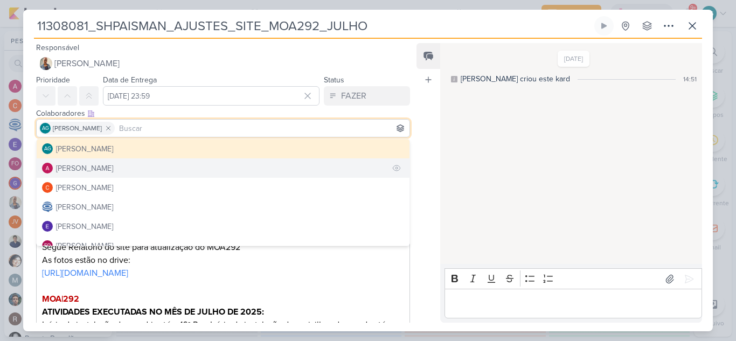
click at [143, 167] on button "[PERSON_NAME]" at bounding box center [223, 167] width 373 height 19
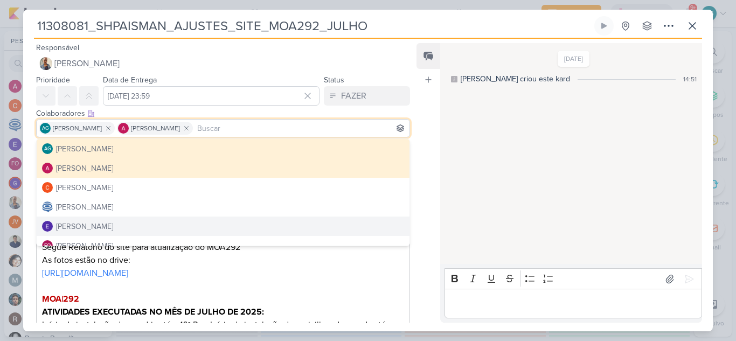
click at [339, 293] on p "Editor editing area: main" at bounding box center [223, 286] width 362 height 13
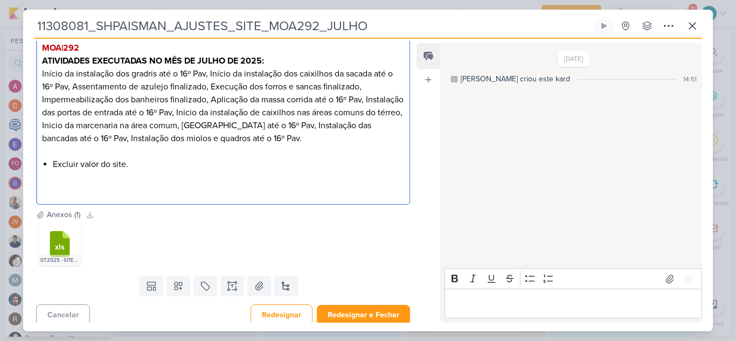
scroll to position [269, 0]
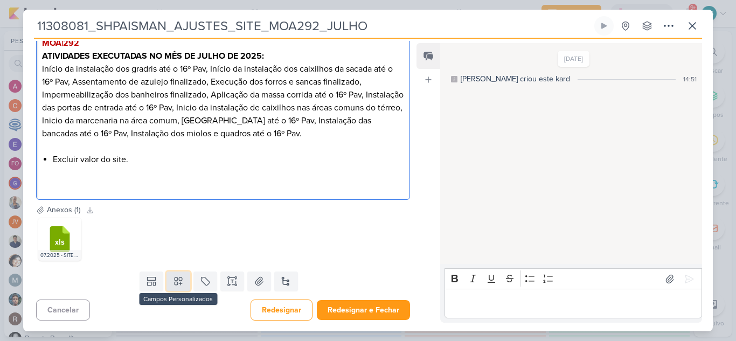
click at [182, 282] on button at bounding box center [179, 281] width 24 height 19
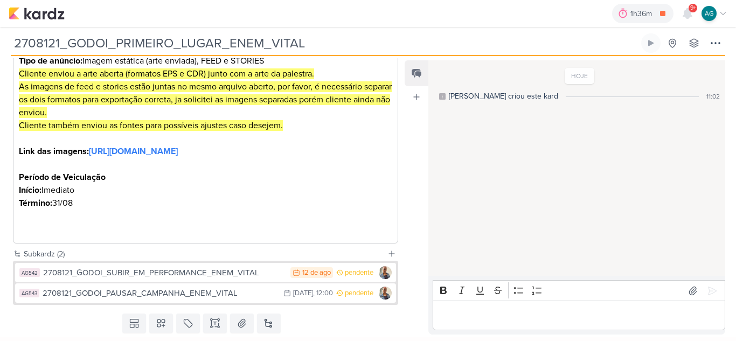
scroll to position [270, 0]
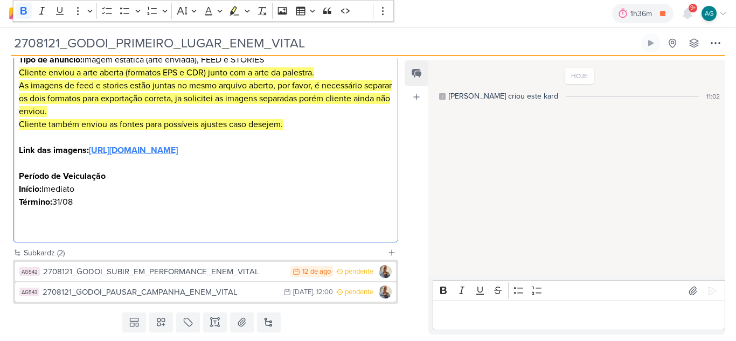
click at [178, 156] on strong "[URL][DOMAIN_NAME]" at bounding box center [133, 150] width 89 height 11
click at [360, 196] on p "Início: Imediato" at bounding box center [206, 189] width 374 height 13
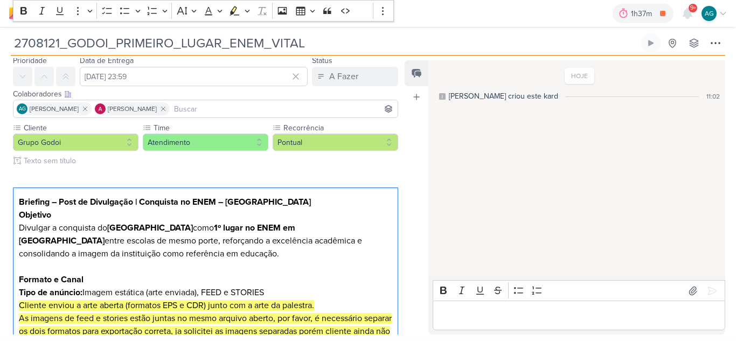
scroll to position [54, 0]
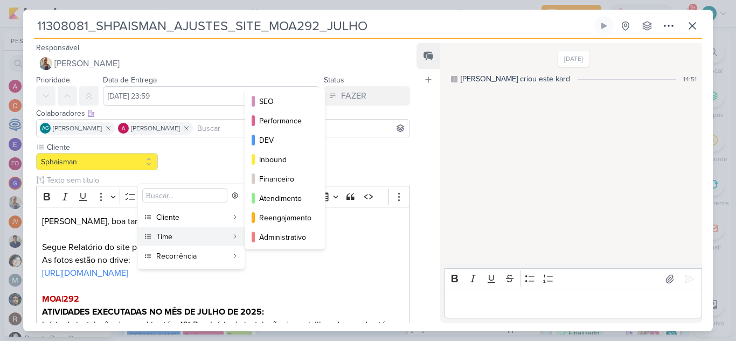
scroll to position [108, 0]
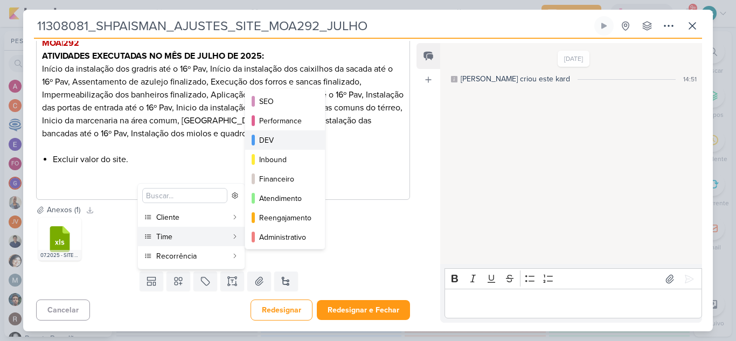
click at [276, 147] on button "DEV" at bounding box center [285, 139] width 80 height 19
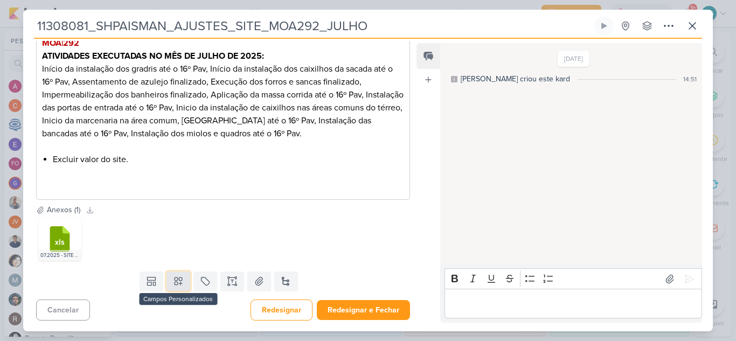
click at [178, 284] on icon at bounding box center [179, 282] width 8 height 8
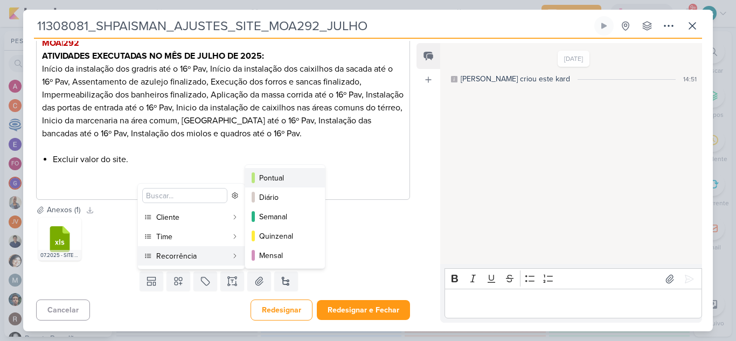
click at [288, 175] on div "Pontual" at bounding box center [285, 177] width 53 height 11
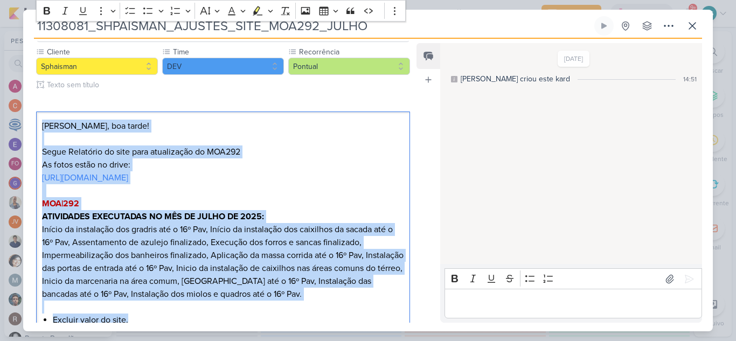
scroll to position [0, 0]
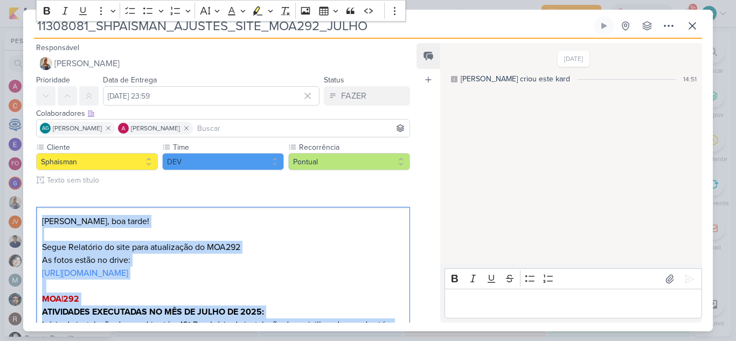
drag, startPoint x: 155, startPoint y: 216, endPoint x: 34, endPoint y: 216, distance: 120.2
click at [34, 216] on div "Cliente Sphaisman Time" at bounding box center [218, 301] width 391 height 319
copy div "[PERSON_NAME], boa tarde! Segue Relatório do site para atualização do MOA292 As…"
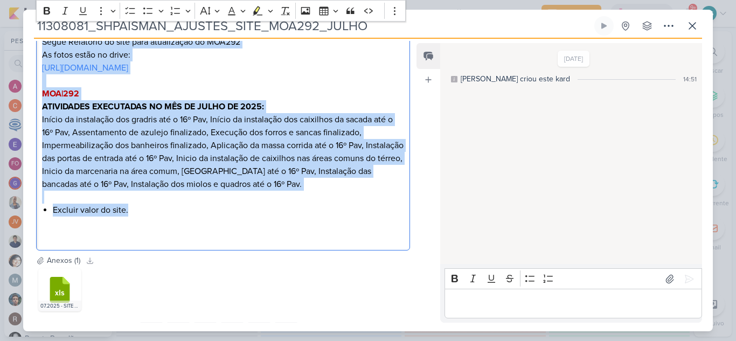
scroll to position [269, 0]
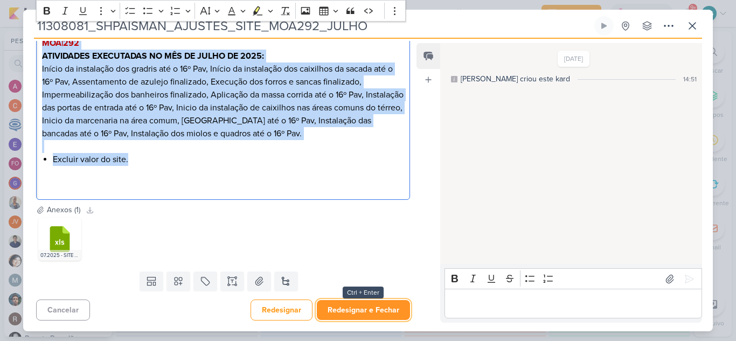
click at [370, 310] on button "Redesignar e Fechar" at bounding box center [363, 310] width 93 height 20
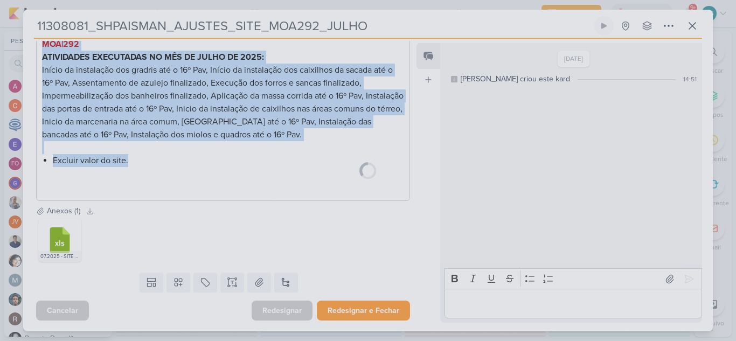
scroll to position [268, 0]
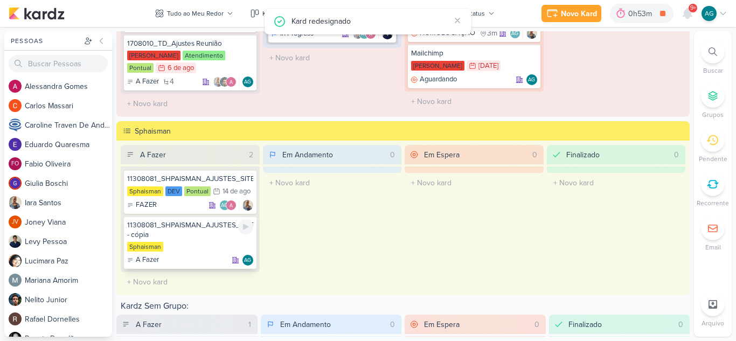
click at [203, 257] on div "A Fazer AG" at bounding box center [190, 260] width 126 height 11
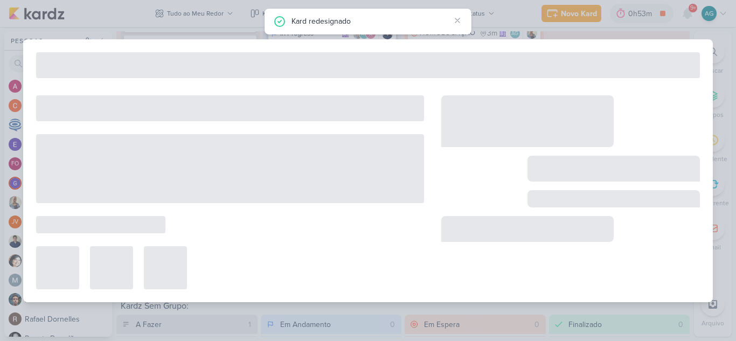
type input "11308081_SHPAISMAN_AJUSTES_SITE_MOA292_JULHO - cópia"
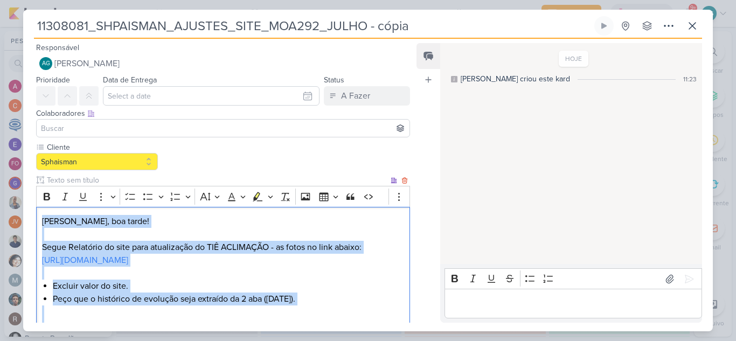
scroll to position [77, 0]
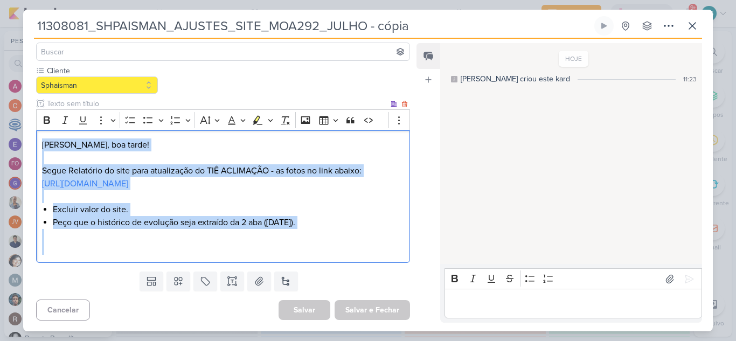
drag, startPoint x: 41, startPoint y: 220, endPoint x: 309, endPoint y: 254, distance: 270.6
click at [309, 254] on div "[PERSON_NAME], boa tarde! Segue Relatório do site para atualização do TIÊ ACLIM…" at bounding box center [223, 196] width 374 height 133
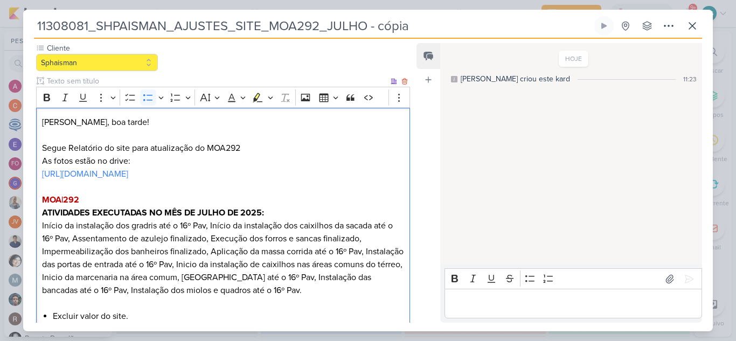
scroll to position [108, 0]
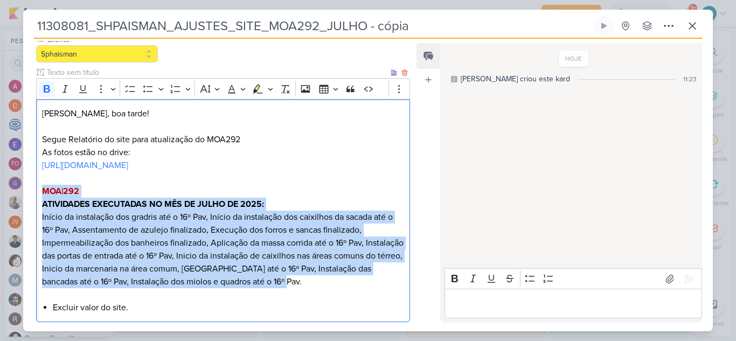
drag, startPoint x: 42, startPoint y: 203, endPoint x: 341, endPoint y: 298, distance: 314.0
click at [341, 298] on div "Fabio, boa tarde! Segue Relatório do site para atualização do MOA292 As fotos e…" at bounding box center [223, 211] width 374 height 224
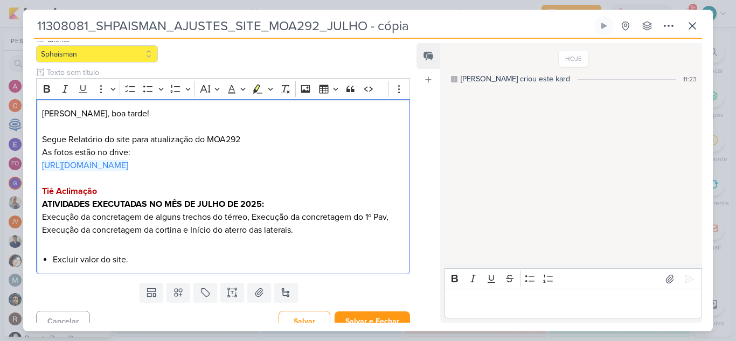
drag, startPoint x: 139, startPoint y: 184, endPoint x: 32, endPoint y: 168, distance: 108.5
click at [32, 168] on div "Cliente Sphaisman" at bounding box center [218, 156] width 391 height 245
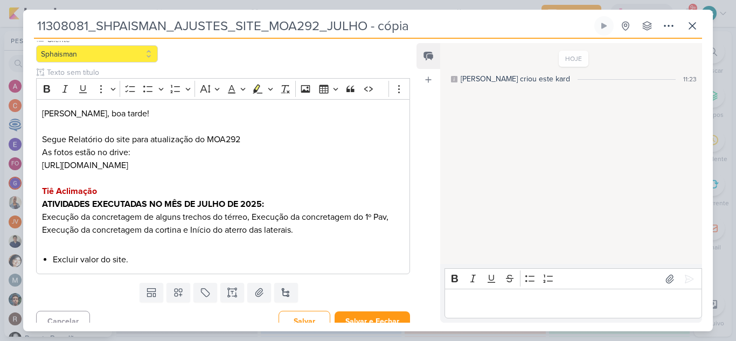
drag, startPoint x: 271, startPoint y: 25, endPoint x: 316, endPoint y: 25, distance: 45.3
click at [316, 25] on input "11308081_SHPAISMAN_AJUSTES_SITE_MOA292_JULHO - cópia" at bounding box center [313, 25] width 558 height 19
type input "11308081_SHPAISMAN_AJUSTES_SITE_t_JULHO - cópia"
type input "11308081_SHPAISMAN_AJUSTES_SITE_T_JULHO - cópia"
type input "11308081_SHPAISMAN_AJUSTES_SITE_TI_JULHO - cópia"
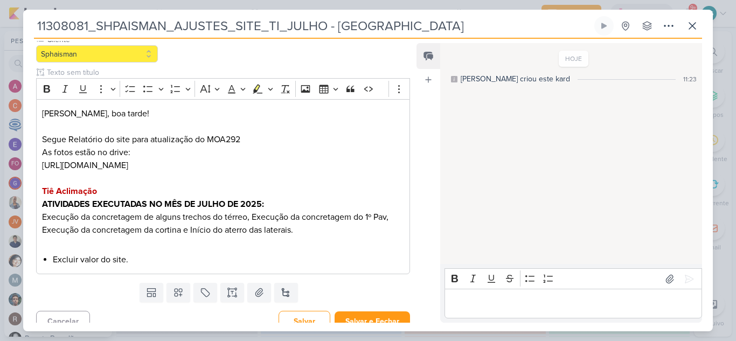
type input "11308081_SHPAISMAN_AJUSTES_SITE_TIÊ_JULHO - cópia"
click at [409, 26] on input "11308081_SHPAISMAN_AJUSTES_SITE_TIÊ_JULHO - cópia" at bounding box center [313, 25] width 558 height 19
type input "11308081_SHPAISMAN_AJUSTES_SITE_TIÊ_JULHO"
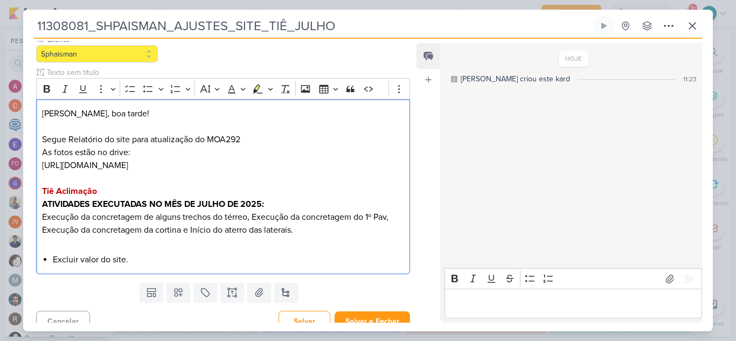
drag, startPoint x: 342, startPoint y: 170, endPoint x: 19, endPoint y: 172, distance: 323.4
click at [19, 172] on div "11308081_SHPAISMAN_AJUSTES_SITE_TIÊ_JULHO Criado por mim" at bounding box center [368, 170] width 736 height 341
drag, startPoint x: 209, startPoint y: 142, endPoint x: 242, endPoint y: 141, distance: 33.4
click at [242, 141] on p "Segue Relatório do site para atualização do MOA292 As fotos estão no drive:" at bounding box center [223, 146] width 362 height 26
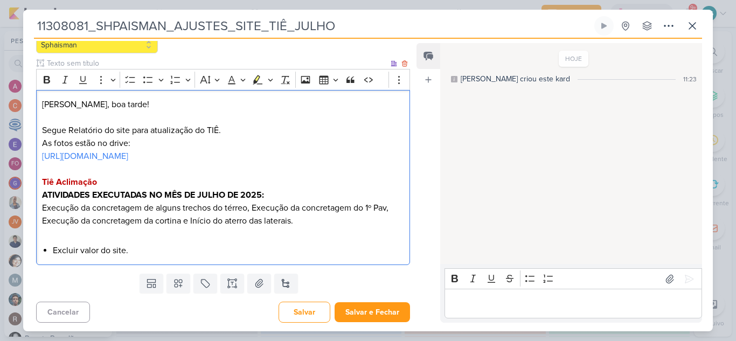
scroll to position [119, 0]
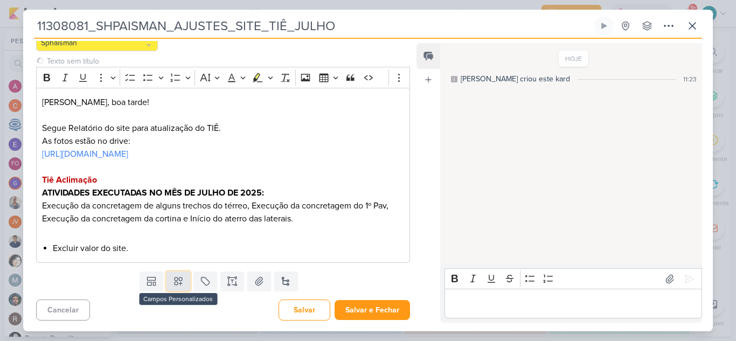
click at [177, 282] on icon at bounding box center [178, 281] width 11 height 11
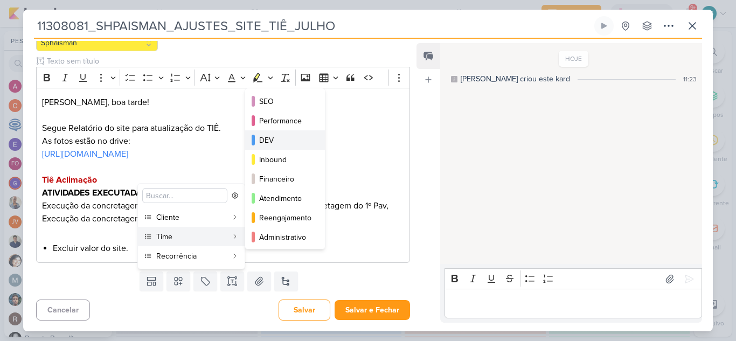
click at [294, 145] on div "DEV" at bounding box center [285, 140] width 53 height 11
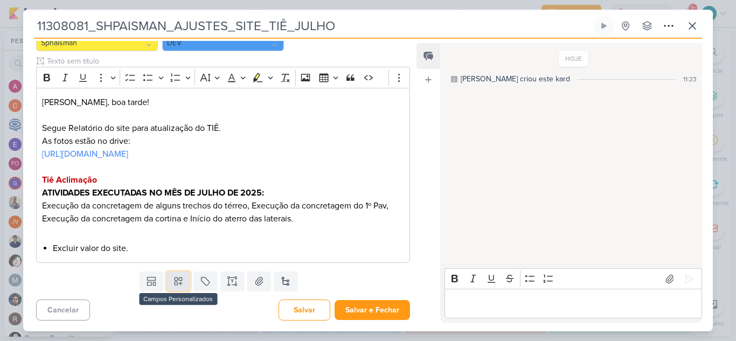
click at [176, 286] on icon at bounding box center [178, 281] width 11 height 11
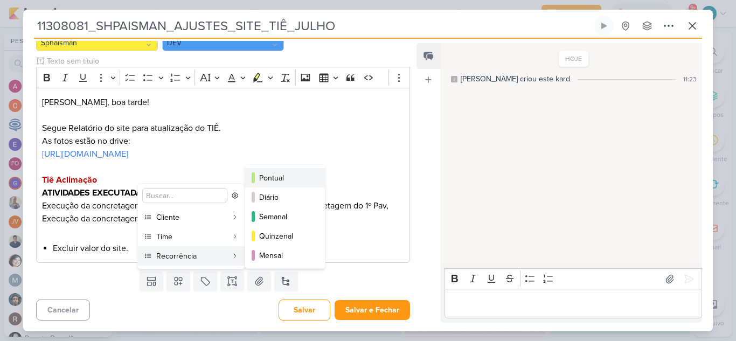
click at [286, 176] on div "Pontual" at bounding box center [285, 177] width 53 height 11
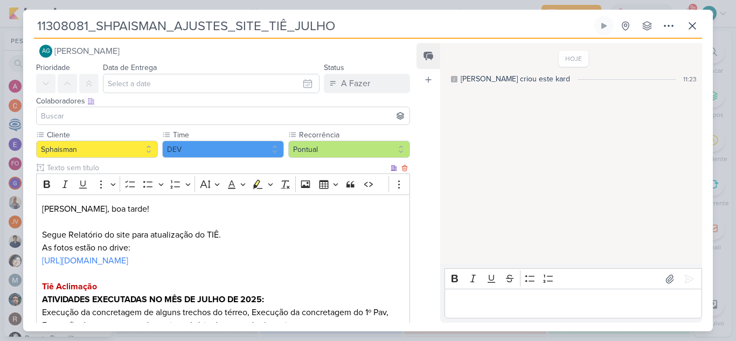
scroll to position [11, 0]
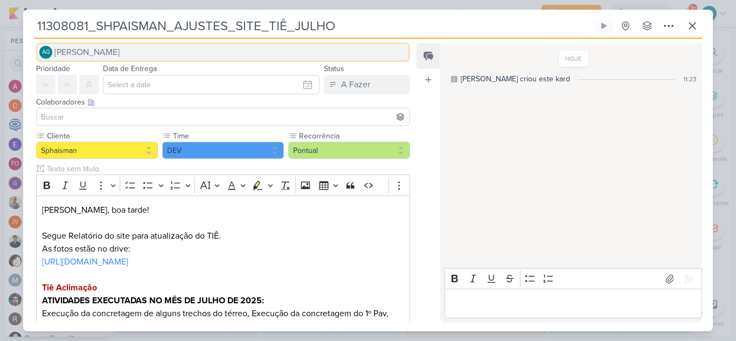
click at [120, 50] on span "[PERSON_NAME]" at bounding box center [86, 52] width 65 height 13
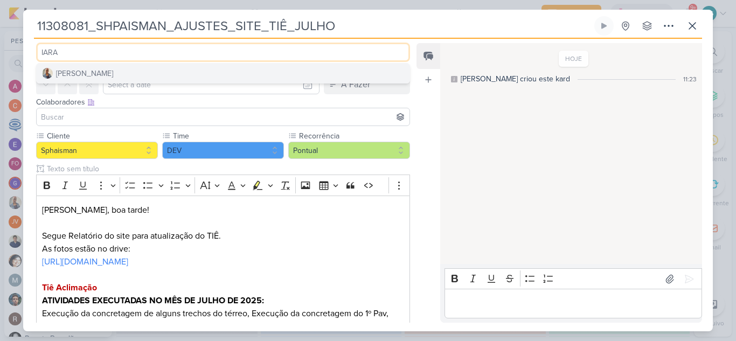
type input "IARA"
click at [122, 70] on button "[PERSON_NAME]" at bounding box center [223, 73] width 373 height 19
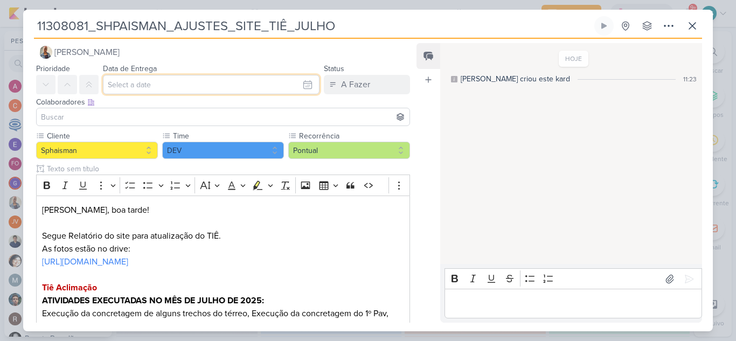
click at [142, 82] on input "text" at bounding box center [211, 84] width 217 height 19
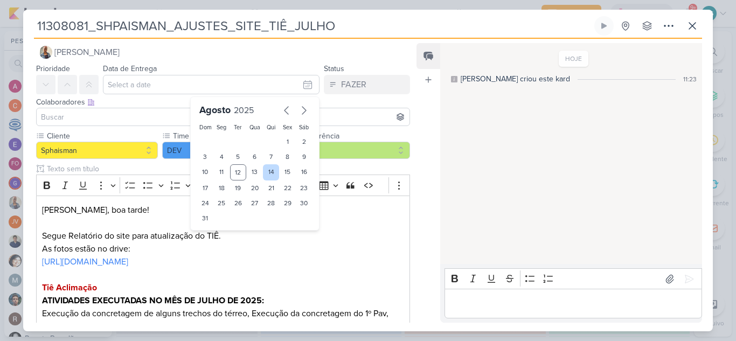
click at [263, 176] on div "14" at bounding box center [271, 172] width 17 height 16
type input "[DATE] 23:59"
click at [116, 113] on input at bounding box center [223, 116] width 369 height 13
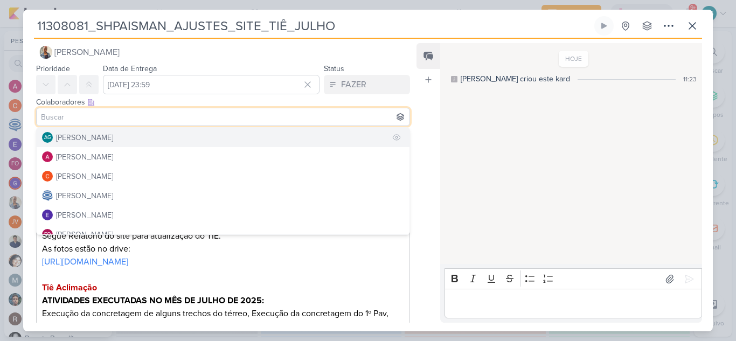
click at [109, 137] on div "[PERSON_NAME]" at bounding box center [84, 137] width 57 height 11
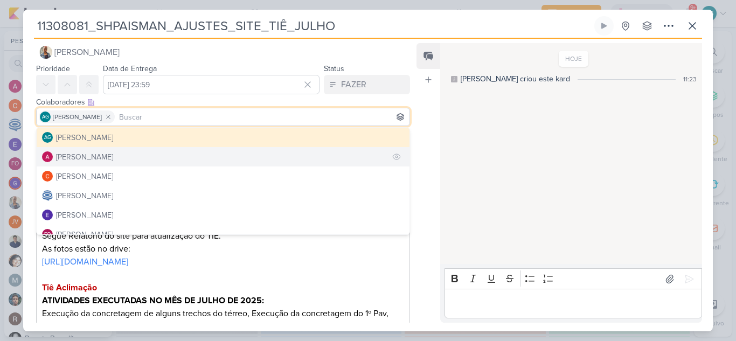
click at [123, 156] on button "[PERSON_NAME]" at bounding box center [223, 156] width 373 height 19
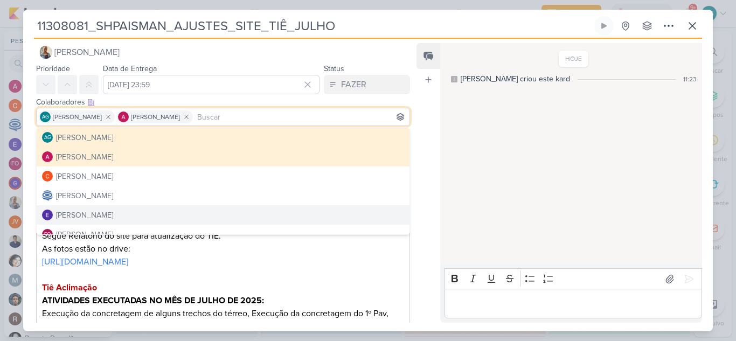
click at [362, 279] on p "Editor editing area: main" at bounding box center [223, 274] width 362 height 13
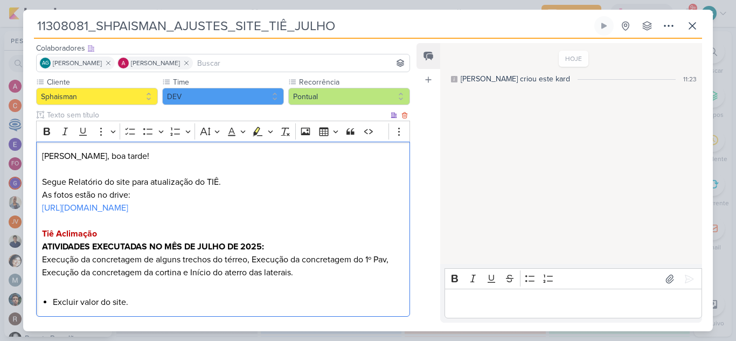
scroll to position [119, 0]
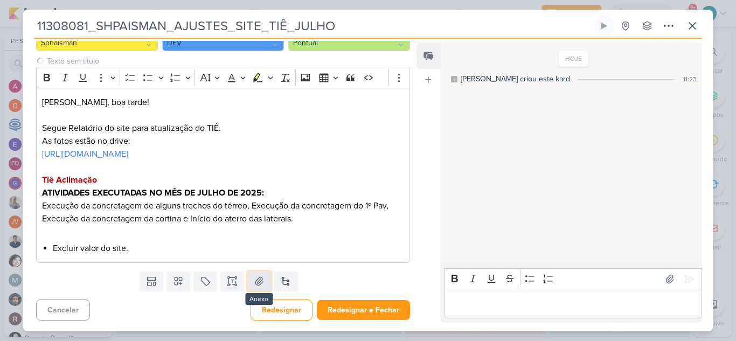
click at [254, 282] on icon at bounding box center [259, 281] width 11 height 11
click at [255, 282] on icon at bounding box center [259, 282] width 8 height 8
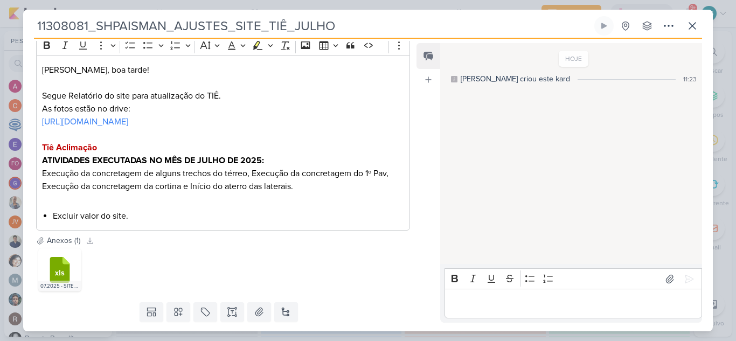
scroll to position [182, 0]
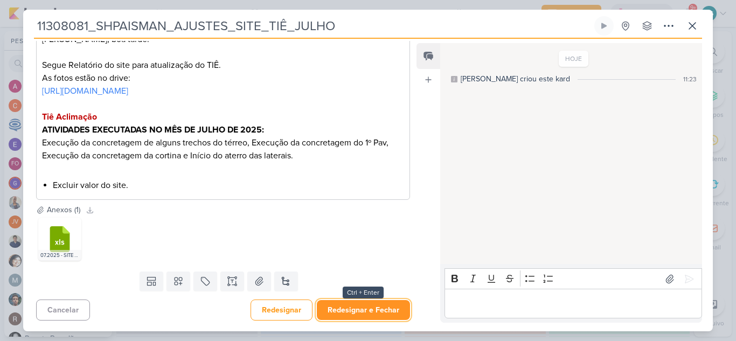
click at [372, 307] on button "Redesignar e Fechar" at bounding box center [363, 310] width 93 height 20
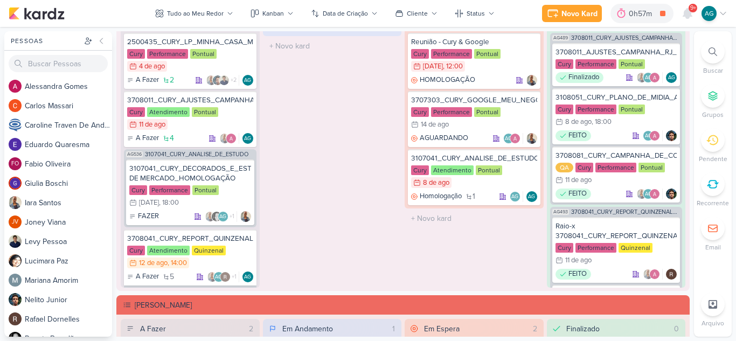
scroll to position [970, 0]
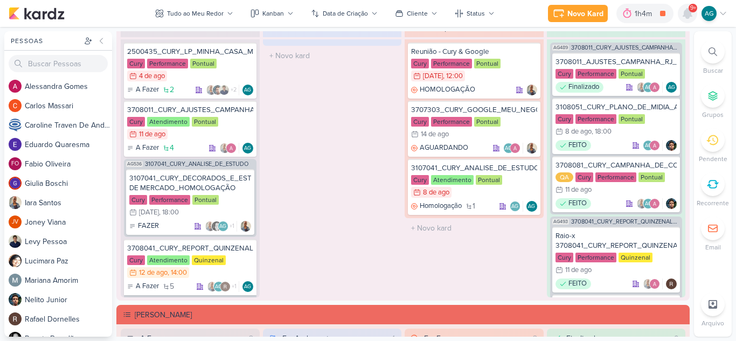
click at [687, 17] on icon at bounding box center [687, 14] width 9 height 10
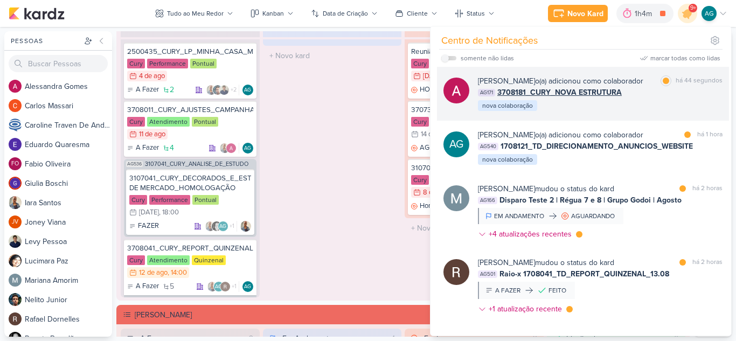
click at [585, 112] on div "Alessandra Gomes o(a) adicionou como colaborador marcar como lida há 44 segundo…" at bounding box center [583, 94] width 292 height 54
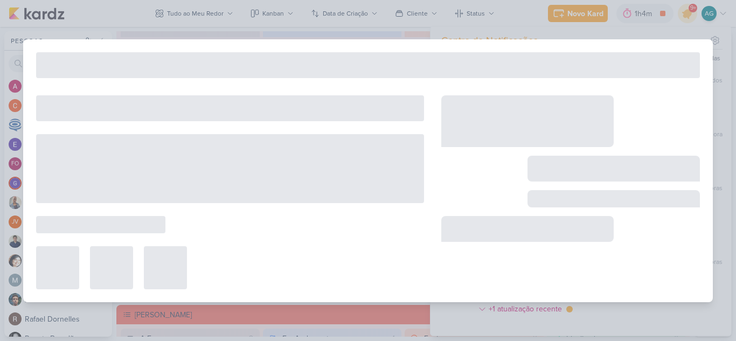
type input "3708181_CURY_NOVA ESTRUTURA"
type input "13 de agosto de 2025 às 23:59"
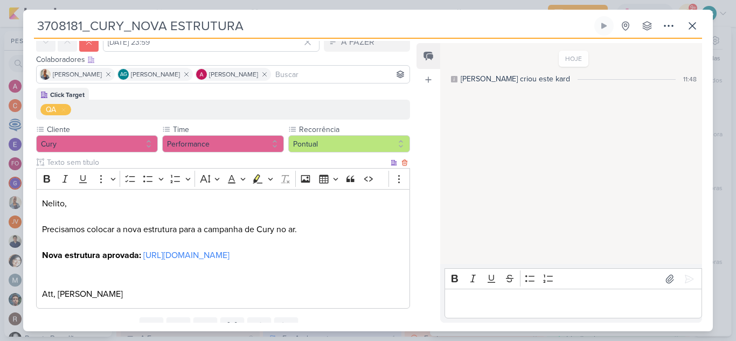
scroll to position [108, 0]
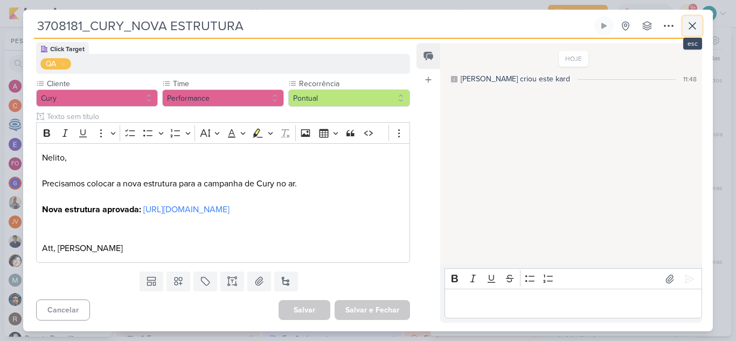
click at [693, 31] on icon at bounding box center [692, 25] width 13 height 13
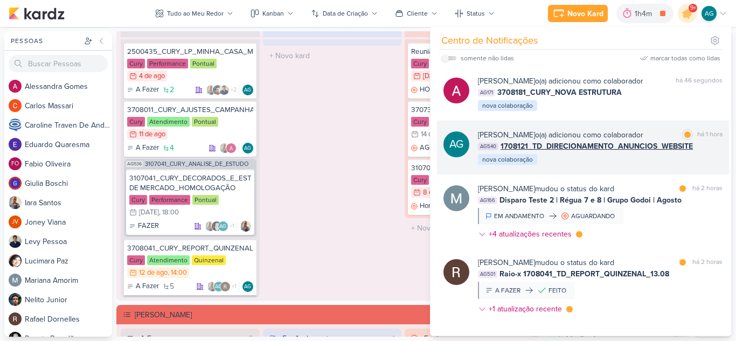
click at [650, 161] on div "Aline Gimenez Graciano o(a) adicionou como colaborador marcar como lida há 1 ho…" at bounding box center [600, 147] width 245 height 37
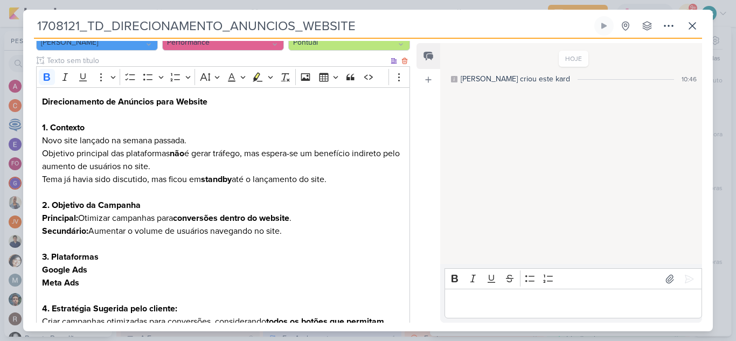
scroll to position [0, 0]
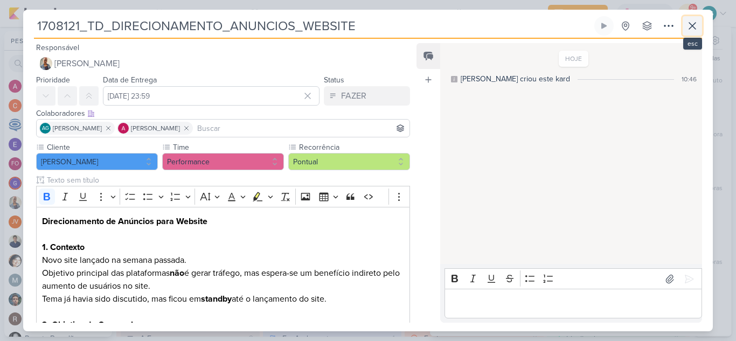
click at [695, 22] on icon at bounding box center [692, 25] width 13 height 13
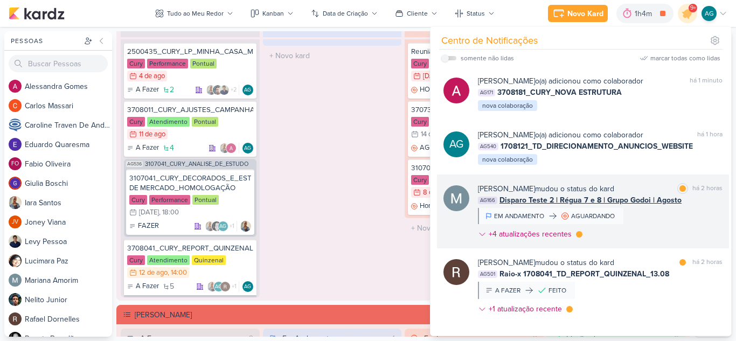
click at [662, 226] on div "Mariana Amorim mudou o status do kard marcar como lida há 2 horas AG166 Disparo…" at bounding box center [600, 213] width 245 height 61
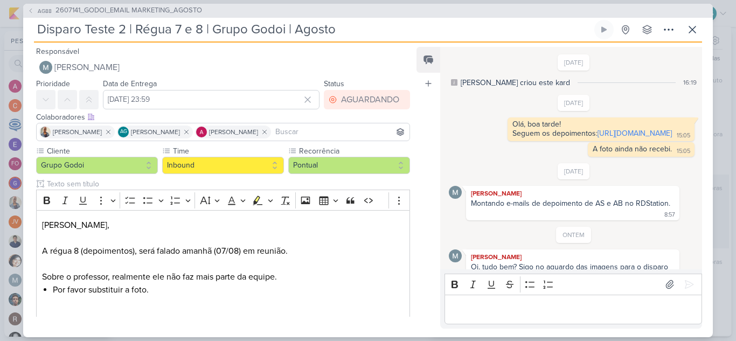
scroll to position [244, 0]
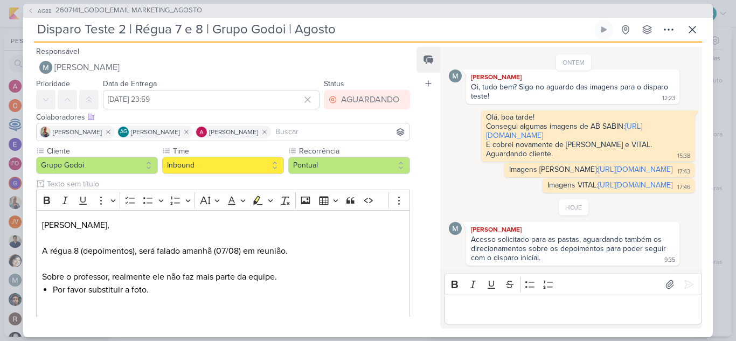
click at [620, 315] on p "Editor editing area: main" at bounding box center [573, 309] width 246 height 13
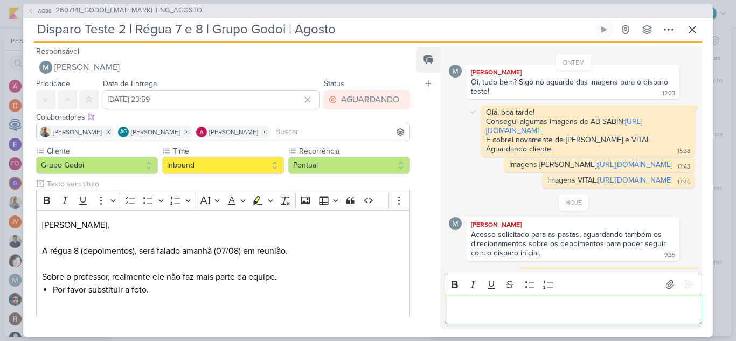
scroll to position [265, 0]
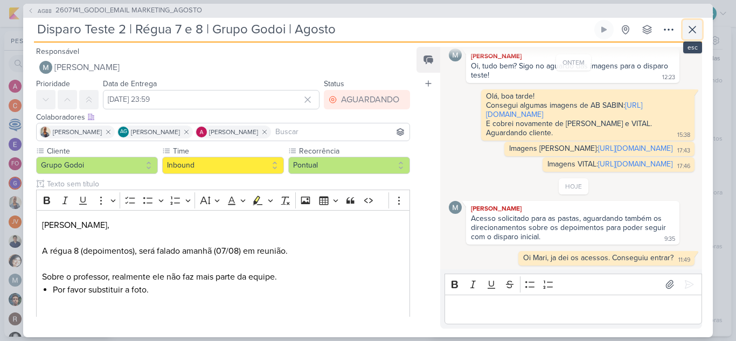
click at [695, 28] on icon at bounding box center [692, 29] width 13 height 13
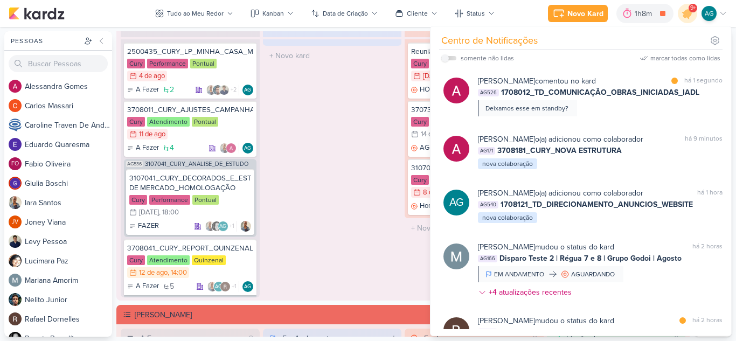
click at [324, 196] on div "Em Andamento 0 O título do kard deve ter menos que 100 caracteres" at bounding box center [332, 158] width 139 height 280
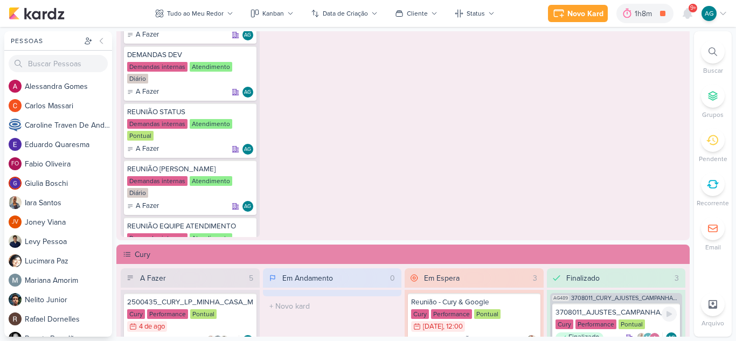
scroll to position [593, 0]
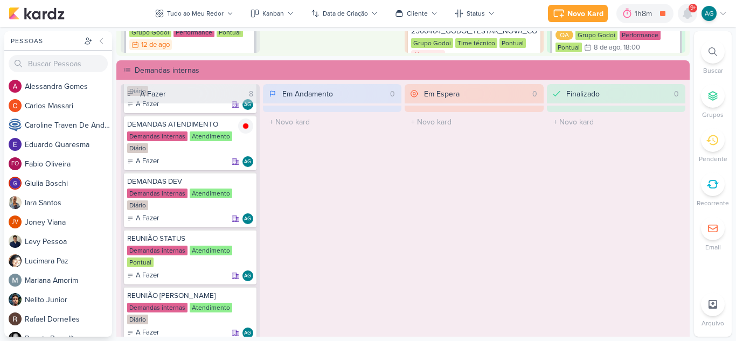
click at [686, 10] on icon at bounding box center [687, 13] width 13 height 13
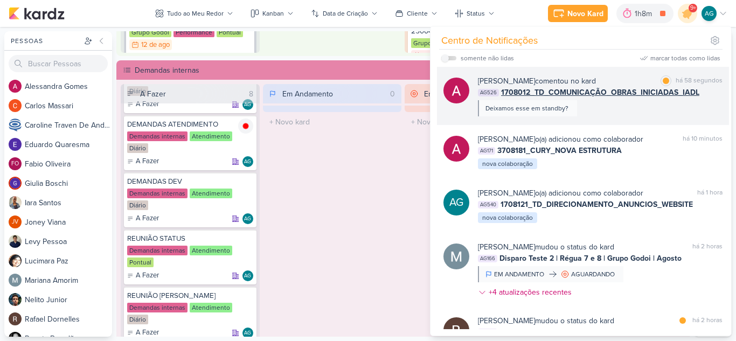
click at [639, 110] on div "Alessandra Gomes comentou no kard marcar como lida há 58 segundos AG526 1708012…" at bounding box center [600, 95] width 245 height 41
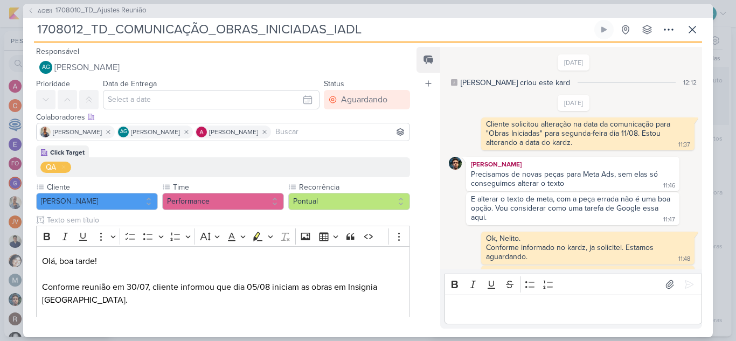
scroll to position [168, 0]
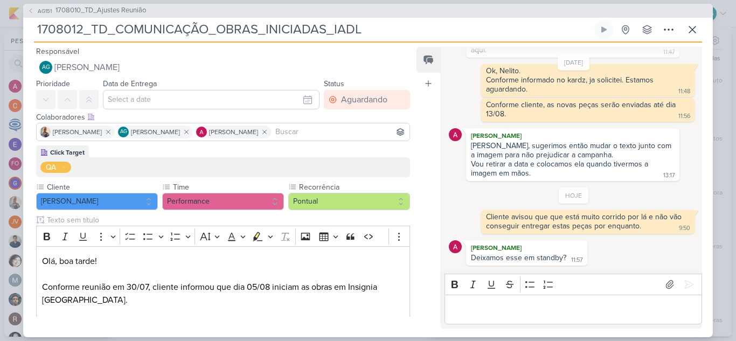
click at [619, 302] on div "Editor editing area: main" at bounding box center [574, 310] width 258 height 30
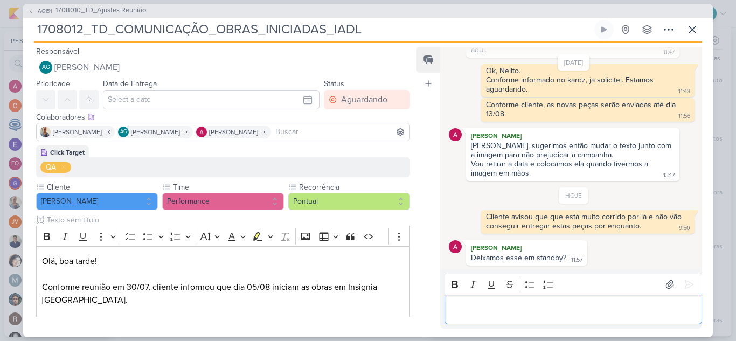
scroll to position [189, 0]
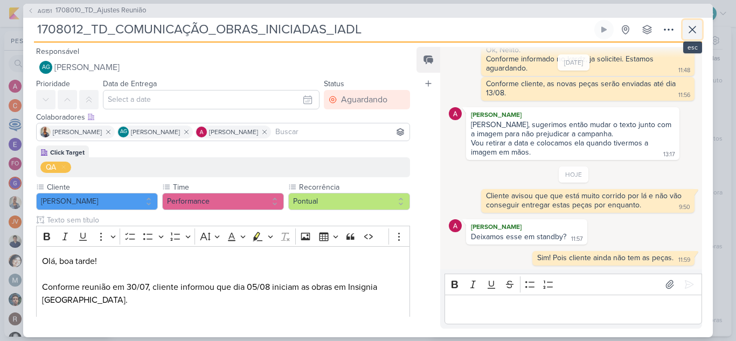
click at [697, 31] on icon at bounding box center [692, 29] width 13 height 13
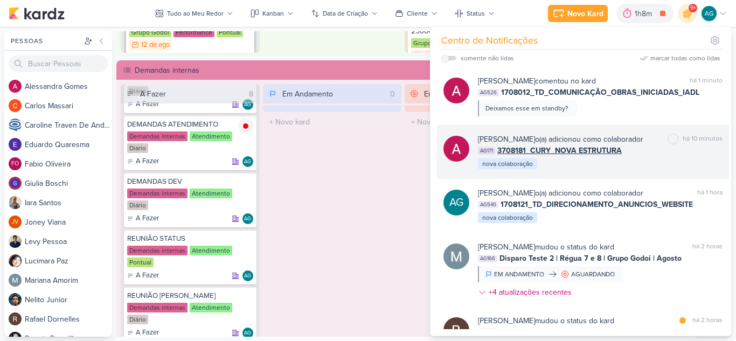
click at [626, 165] on div "Alessandra Gomes o(a) adicionou como colaborador marcar como não lida há 10 min…" at bounding box center [600, 152] width 245 height 37
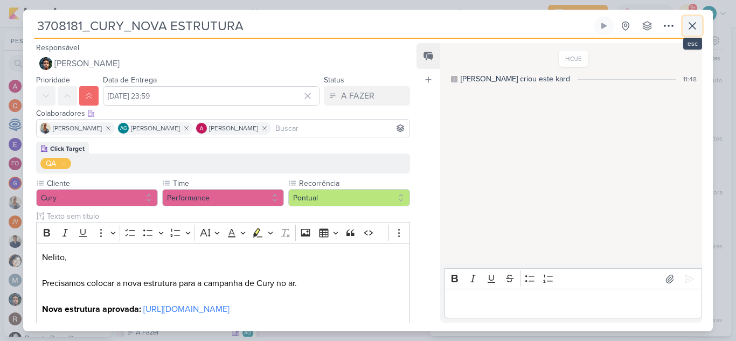
click at [691, 26] on icon at bounding box center [692, 25] width 13 height 13
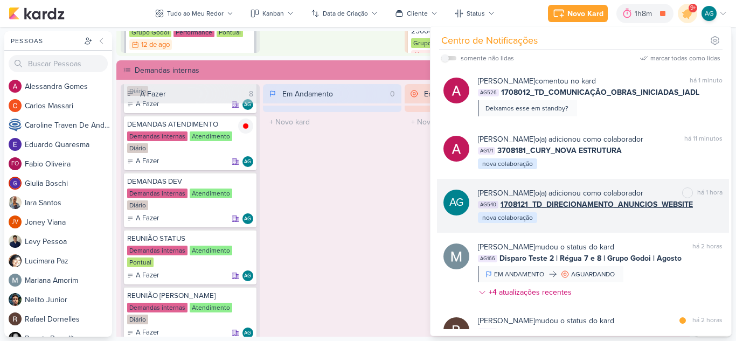
click at [643, 226] on div "AG Aline Gimenez Graciano o(a) adicionou como colaborador marcar como não lida …" at bounding box center [583, 206] width 292 height 54
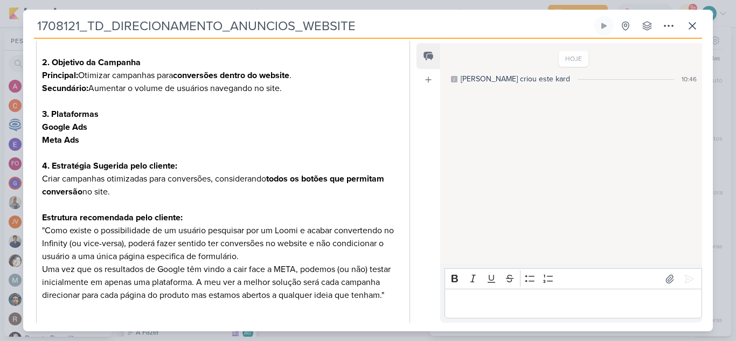
scroll to position [323, 0]
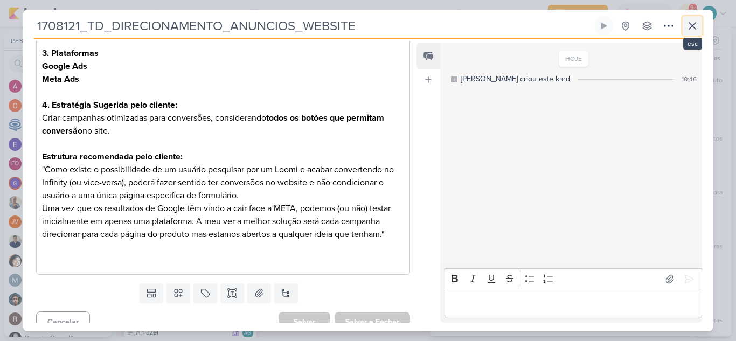
click at [689, 24] on icon at bounding box center [692, 25] width 13 height 13
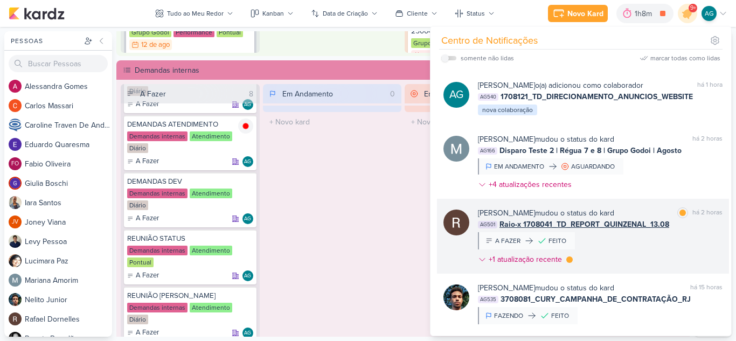
scroll to position [162, 0]
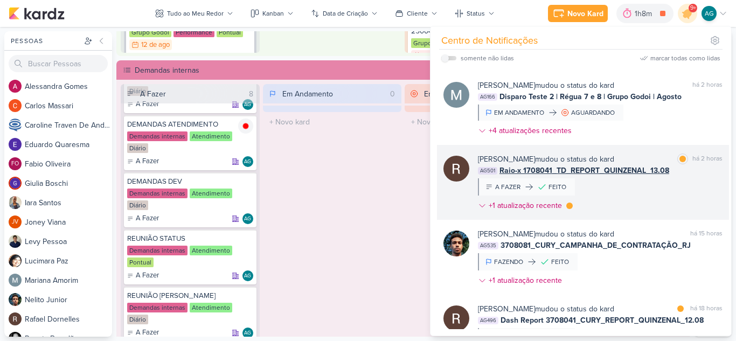
click at [636, 198] on div "Rafael Dornelles mudou o status do kard marcar como lida há 2 horas AG501 Raio-…" at bounding box center [600, 185] width 245 height 62
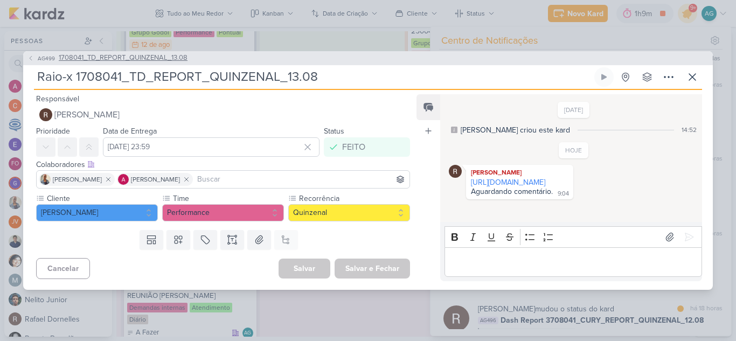
click at [169, 58] on span "1708041_TD_REPORT_QUINZENAL_13.08" at bounding box center [123, 58] width 129 height 11
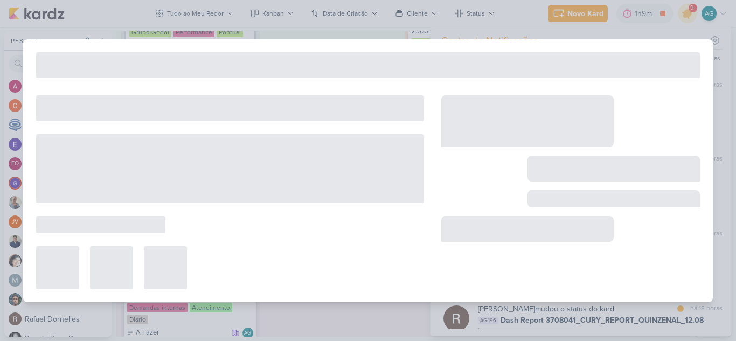
type input "1708041_TD_REPORT_QUINZENAL_13.08"
type input "[DATE] 16:00"
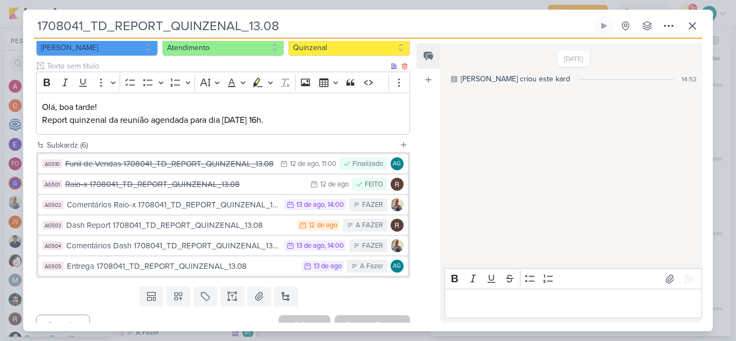
scroll to position [129, 0]
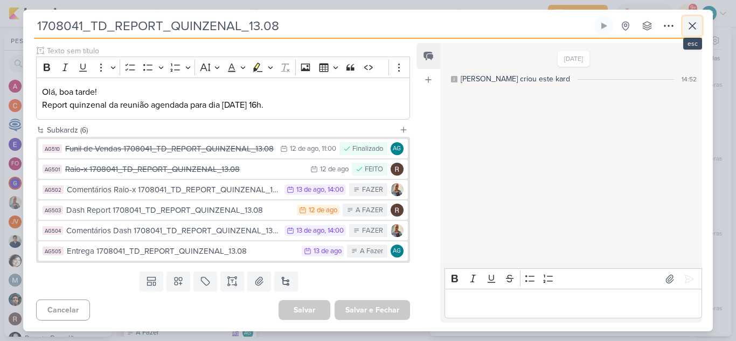
click at [694, 23] on icon at bounding box center [692, 25] width 13 height 13
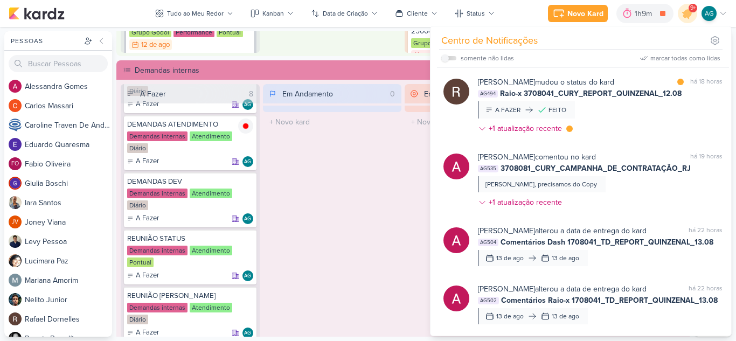
scroll to position [467, 0]
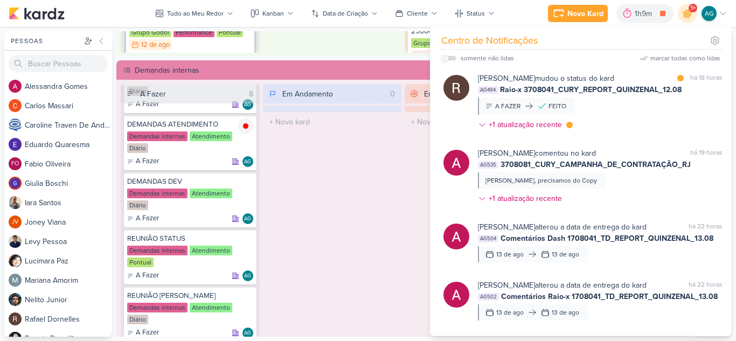
click at [369, 230] on div "Em Andamento 0 O título do kard deve ter menos que 100 caracteres" at bounding box center [332, 224] width 139 height 280
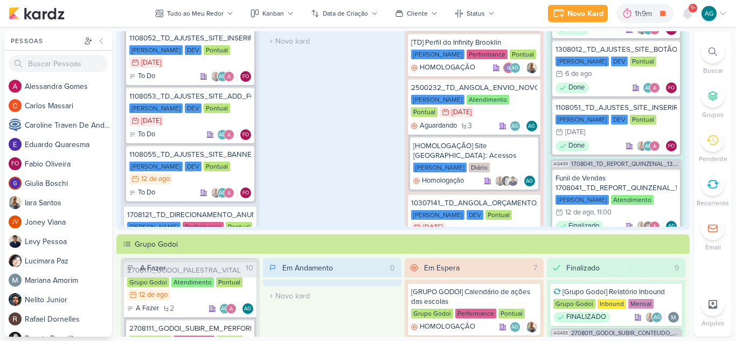
scroll to position [0, 0]
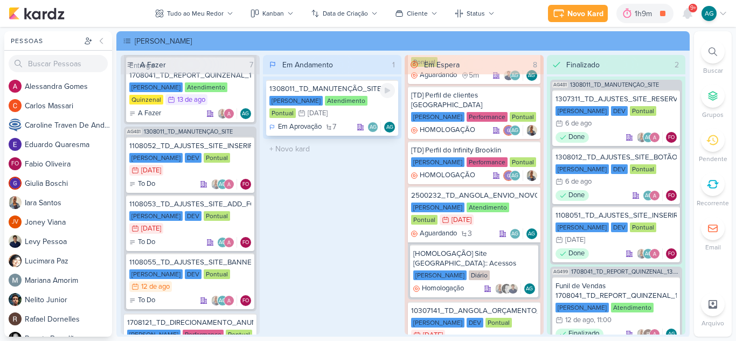
click at [353, 92] on div "1308011_TD_MANUTENÇÃO_SITE" at bounding box center [333, 89] width 126 height 10
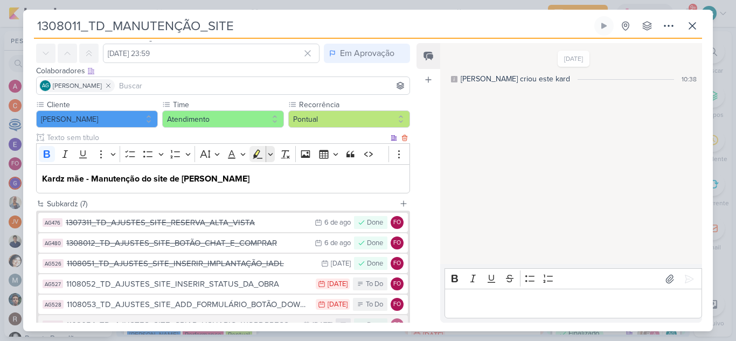
scroll to position [108, 0]
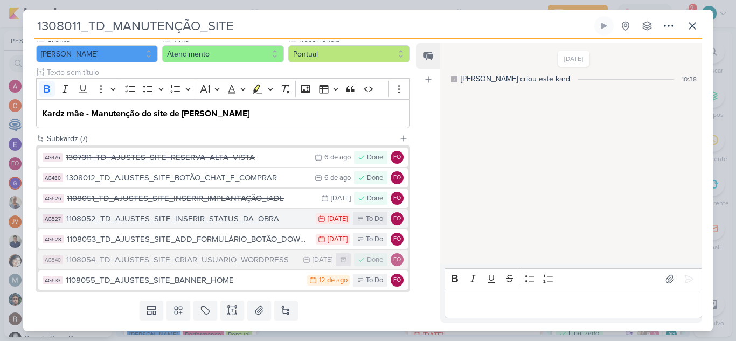
click at [262, 222] on div "1108052_TD_AJUSTES_SITE_INSERIR_STATUS_DA_OBRA" at bounding box center [188, 219] width 244 height 12
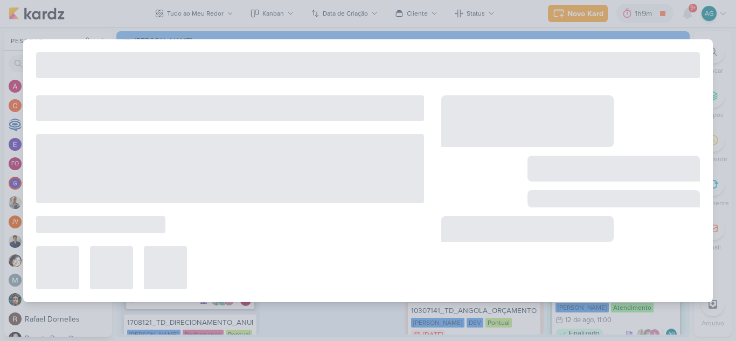
type input "1108052_TD_AJUSTES_SITE_INSERIR_STATUS_DA_OBRA"
type input "[DATE] 23:59"
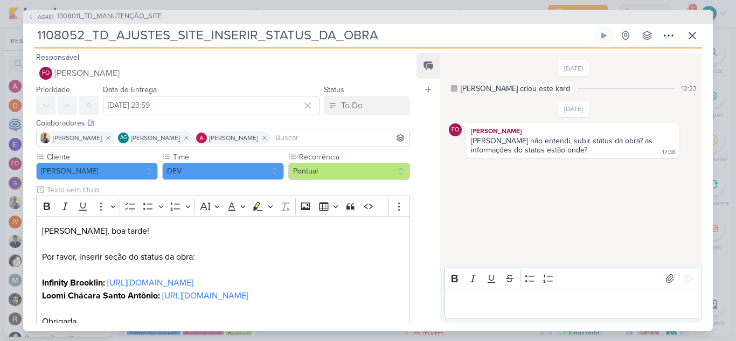
click at [535, 306] on p "Editor editing area: main" at bounding box center [573, 303] width 246 height 13
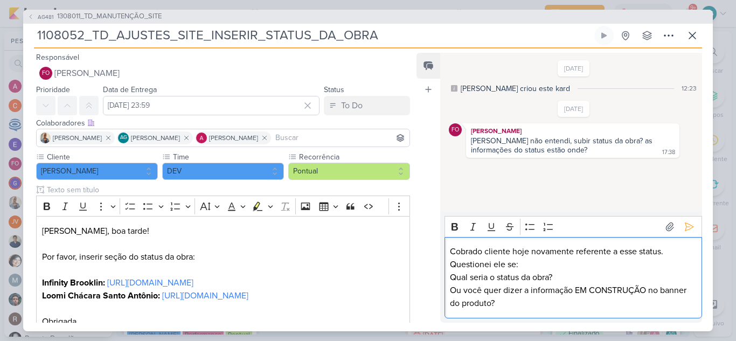
click at [512, 263] on p "Cobrado cliente hoje novamente referente a esse status. Questionei ele se:" at bounding box center [573, 258] width 246 height 26
click at [451, 277] on p "Qual seria o status da obra? Ou você quer dizer a informação EM CONSTRUÇÃO no b…" at bounding box center [573, 290] width 246 height 39
click at [593, 276] on li "Qual seria o status da obra? Ou você quer dizer a informação EM CONSTRUÇÃO no b…" at bounding box center [579, 290] width 236 height 39
click at [686, 230] on icon at bounding box center [690, 227] width 8 height 8
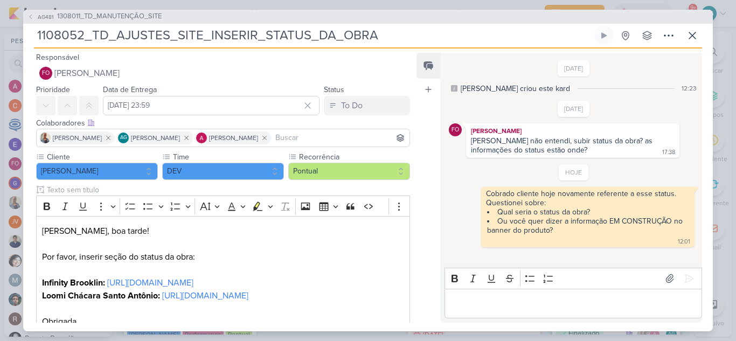
click at [585, 314] on div "Editor editing area: main" at bounding box center [574, 304] width 258 height 30
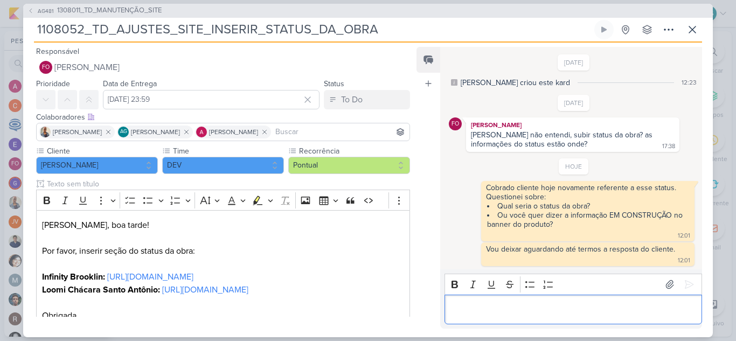
scroll to position [1, 0]
click at [532, 309] on p "Editor editing area: main" at bounding box center [573, 309] width 246 height 13
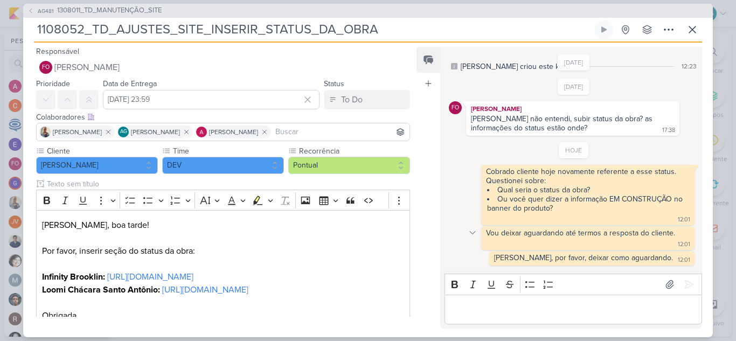
click at [474, 232] on icon at bounding box center [472, 233] width 9 height 9
click at [496, 251] on div "Deletar" at bounding box center [500, 251] width 24 height 11
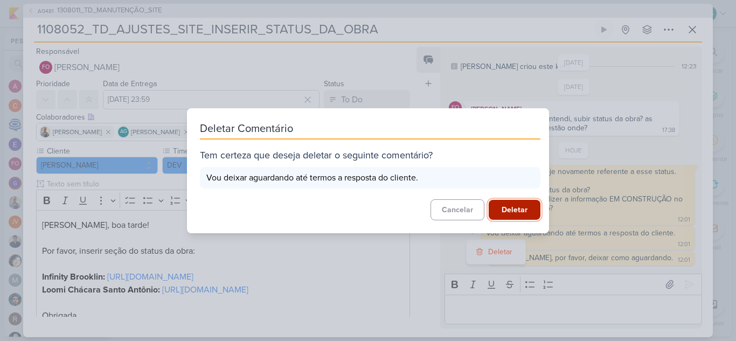
click at [513, 209] on button "Deletar" at bounding box center [515, 210] width 52 height 20
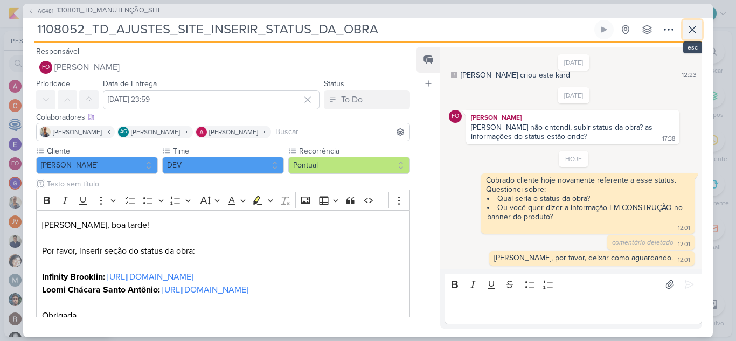
click at [694, 31] on icon at bounding box center [692, 29] width 13 height 13
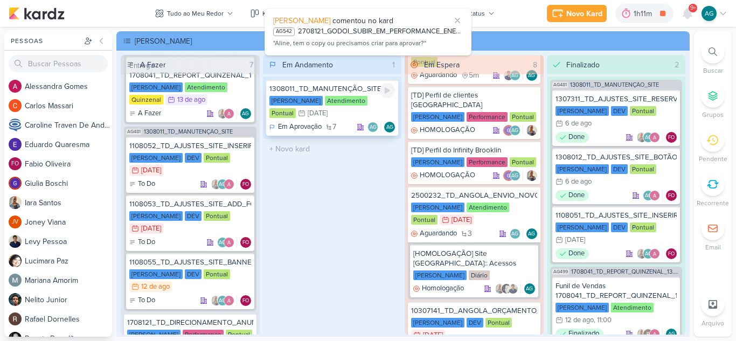
click at [336, 93] on div "1308011_TD_MANUTENÇÃO_SITE" at bounding box center [333, 89] width 126 height 10
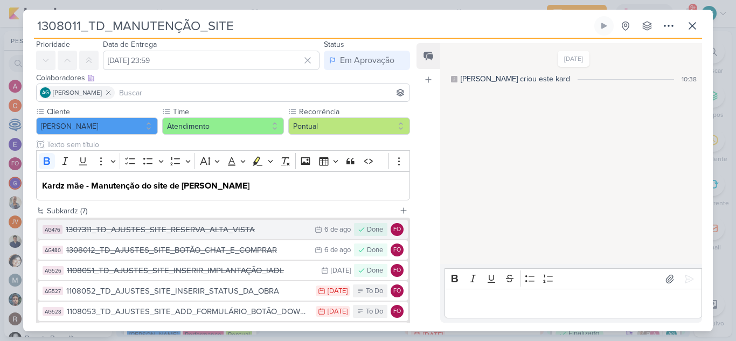
scroll to position [54, 0]
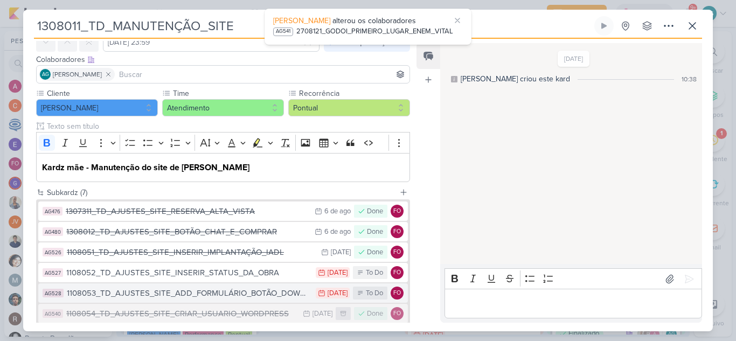
click at [257, 295] on div "1108053_TD_AJUSTES_SITE_ADD_FORMULÁRIO_BOTÃO_DOWNLOAD" at bounding box center [189, 293] width 244 height 12
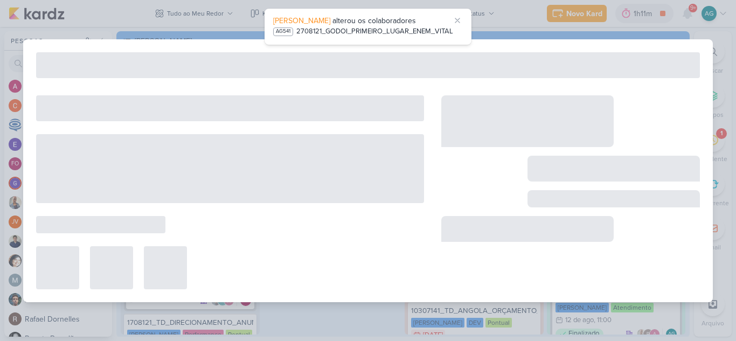
type input "1108053_TD_AJUSTES_SITE_ADD_FORMULÁRIO_BOTÃO_DOWNLOAD"
type input "[DATE] 23:59"
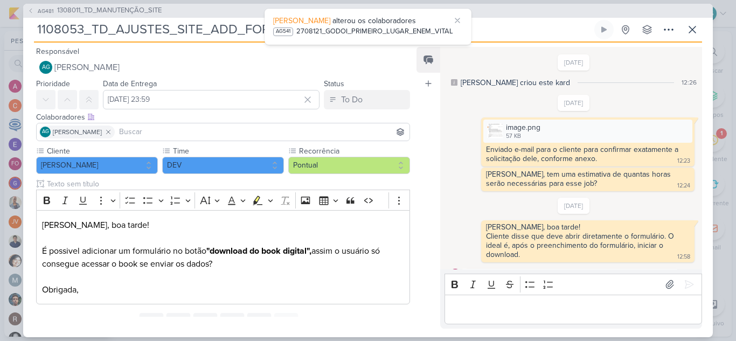
scroll to position [47, 0]
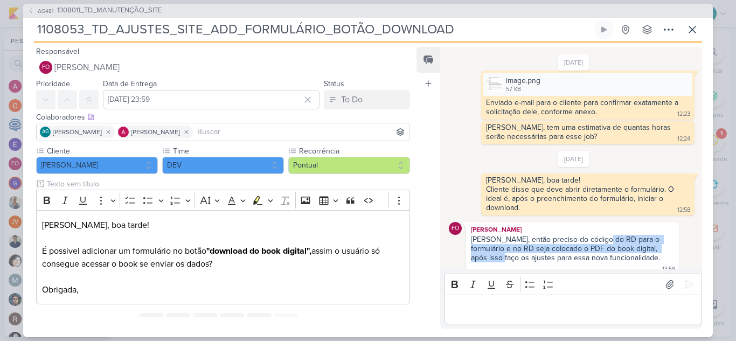
drag, startPoint x: 601, startPoint y: 240, endPoint x: 675, endPoint y: 245, distance: 74.5
click at [675, 245] on div "FO Fabio Oliveira Aline, então preciso do código do RD para o formulário e no R…" at bounding box center [574, 248] width 250 height 53
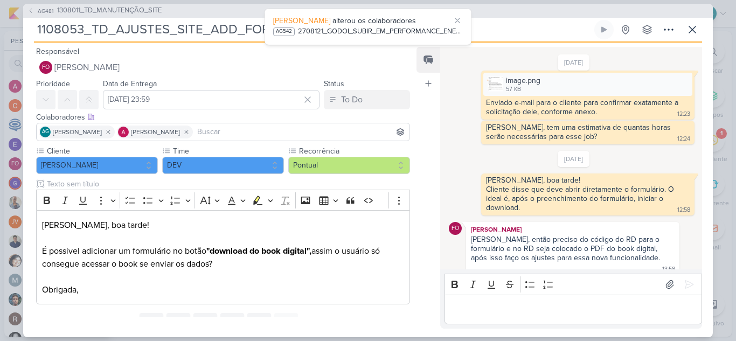
click at [602, 257] on div "Aline, então preciso do código do RD para o formulário e no RD seja colocado o …" at bounding box center [572, 254] width 209 height 38
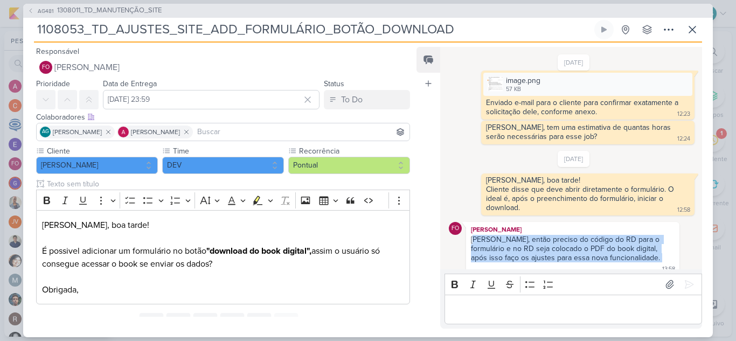
drag, startPoint x: 476, startPoint y: 240, endPoint x: 627, endPoint y: 256, distance: 152.3
click at [627, 256] on div "Aline, então preciso do código do RD para o formulário e no RD seja colocado o …" at bounding box center [572, 254] width 209 height 38
copy div "line, então preciso do código do RD para o formulário e no RD seja colocado o P…"
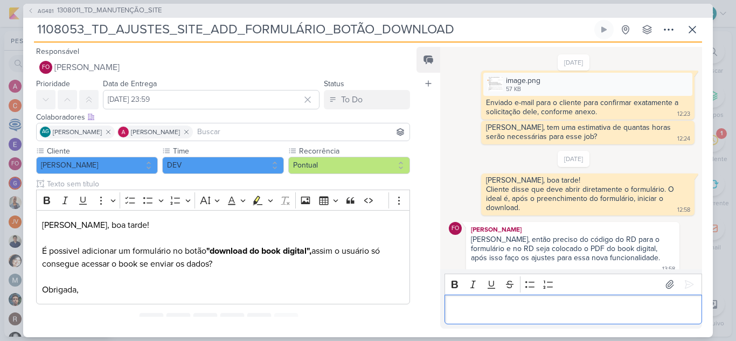
click at [588, 312] on p "Editor editing area: main" at bounding box center [573, 309] width 246 height 13
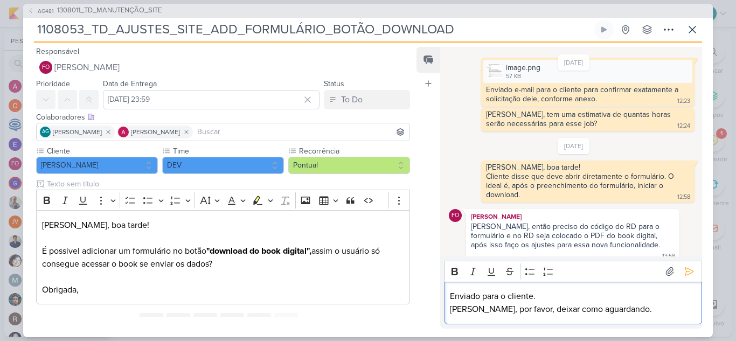
click at [538, 310] on p "Fabio, por favor, deixar como aguardando." at bounding box center [573, 309] width 246 height 13
click at [686, 272] on icon at bounding box center [690, 272] width 8 height 8
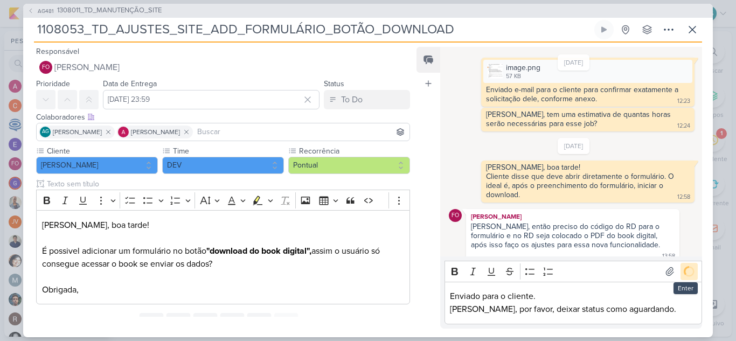
scroll to position [100, 0]
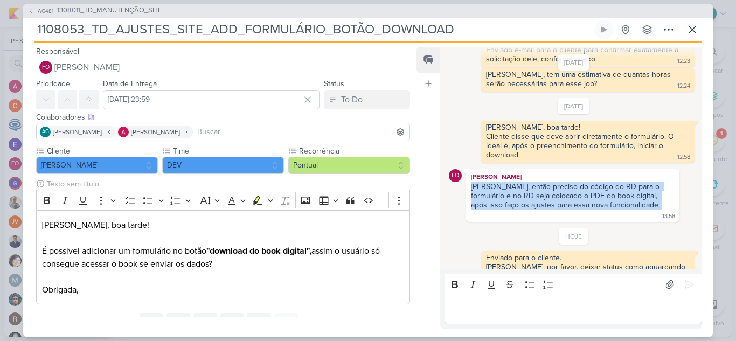
drag, startPoint x: 608, startPoint y: 204, endPoint x: 467, endPoint y: 188, distance: 142.1
click at [467, 188] on div "FO Fabio Oliveira Aline, então preciso do código do RD para o formulário e no R…" at bounding box center [572, 195] width 213 height 53
copy div "Aline, então preciso do código do RD para o formulário e no RD seja colocado o …"
click at [696, 31] on icon at bounding box center [692, 29] width 13 height 13
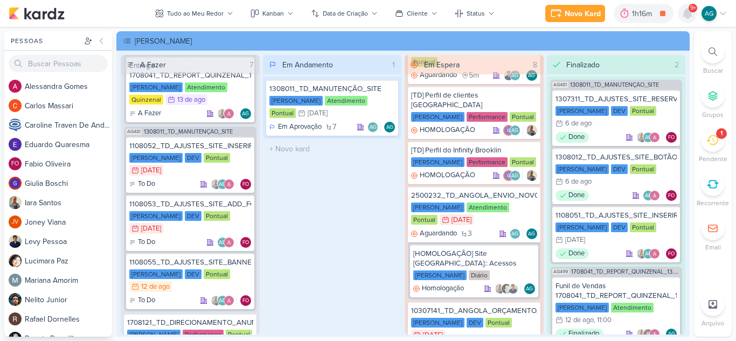
click at [689, 13] on icon at bounding box center [687, 14] width 9 height 10
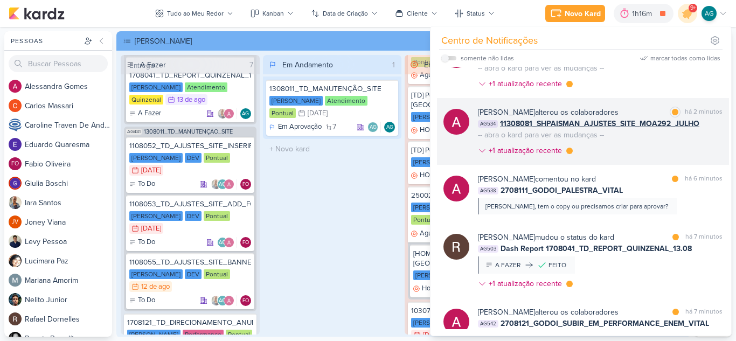
scroll to position [54, 0]
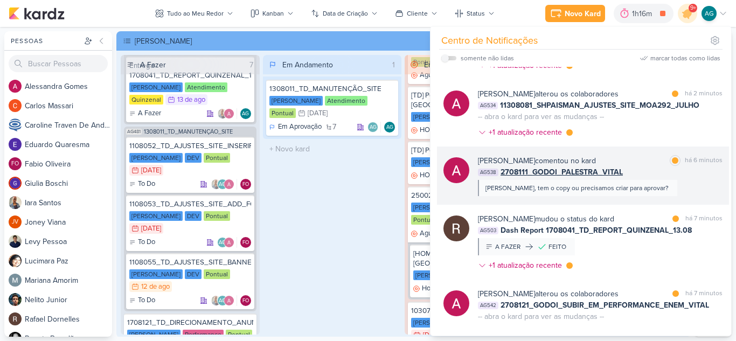
click at [641, 192] on div "Aline, tem o copy ou precisamos criar para aprovar?" at bounding box center [577, 188] width 199 height 16
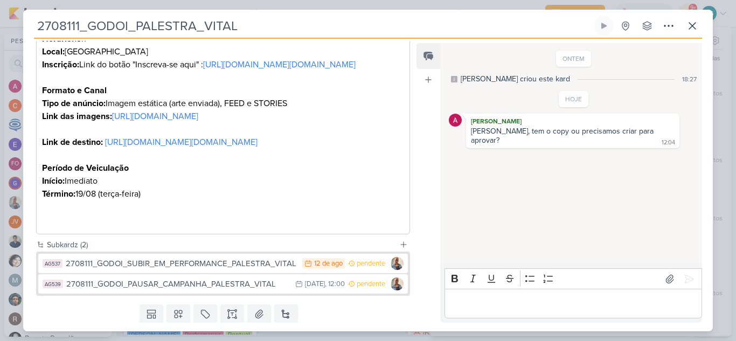
scroll to position [377, 0]
click at [692, 27] on icon at bounding box center [692, 26] width 6 height 6
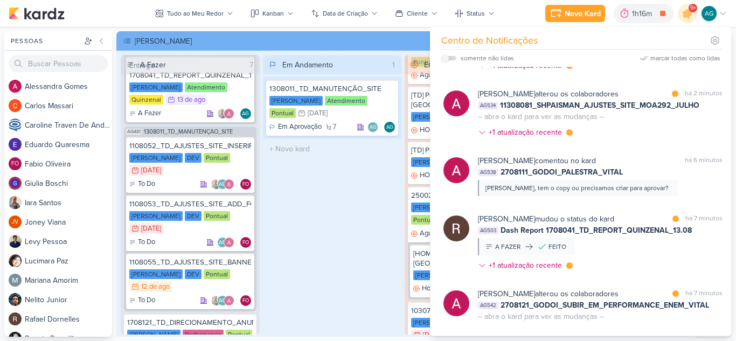
click at [358, 235] on div "Em Andamento 1 1308011_TD_MANUTENÇÃO_SITE Teixeira Duarte Atendimento Pontual 3…" at bounding box center [332, 195] width 139 height 280
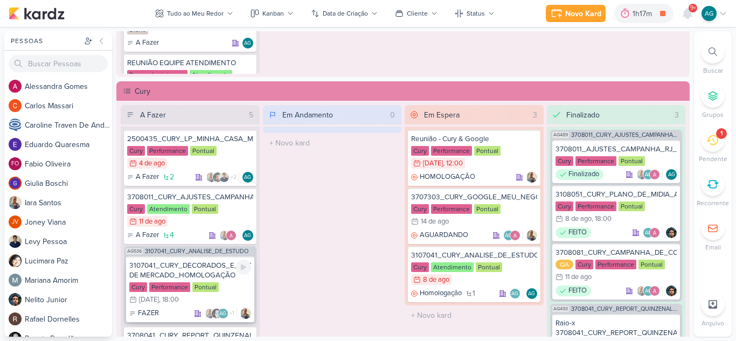
scroll to position [862, 0]
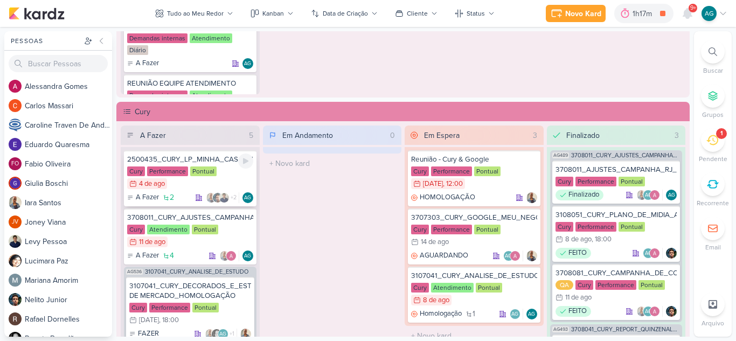
click at [170, 161] on div "2500435_CURY_LP_MINHA_CASA_MINHA_VIDA" at bounding box center [190, 160] width 126 height 10
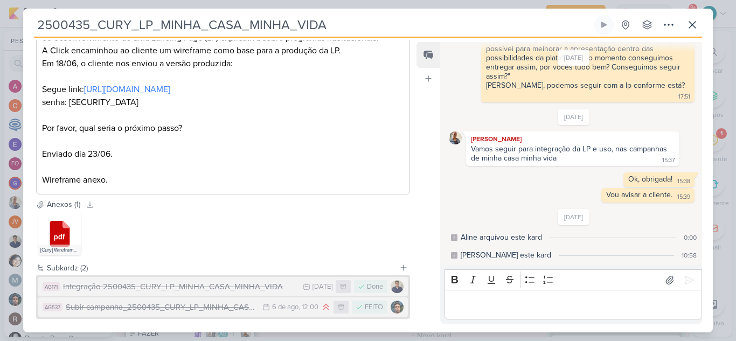
scroll to position [270, 0]
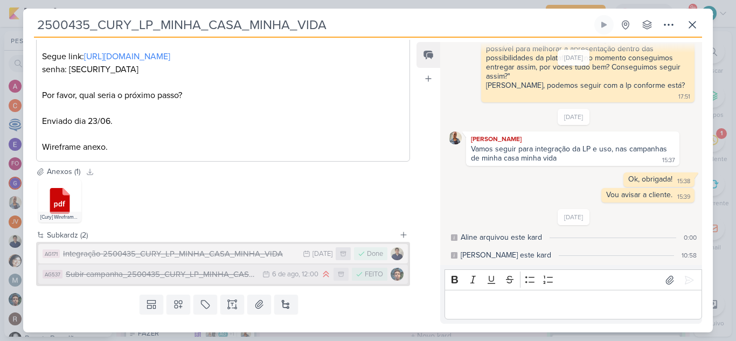
click at [203, 281] on div "Subir campanha_2500435_CURY_LP_MINHA_CASA_MINHA_VIDA" at bounding box center [161, 274] width 191 height 12
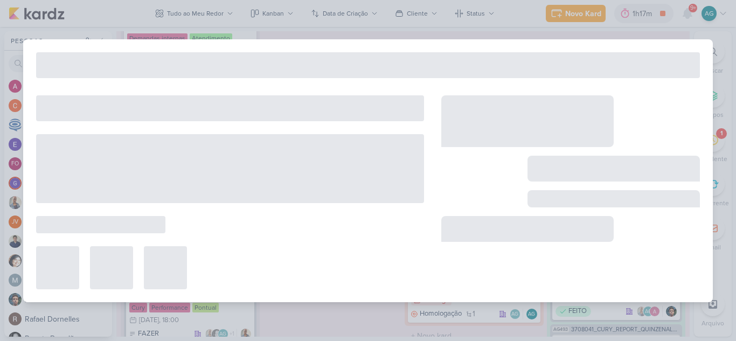
type input "Subir campanha_2500435_CURY_LP_MINHA_CASA_MINHA_VIDA"
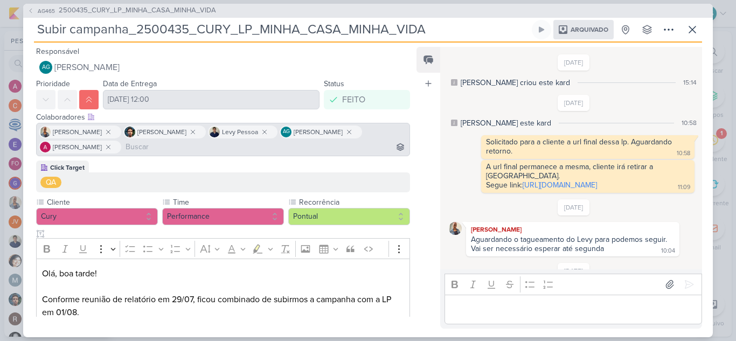
scroll to position [191, 0]
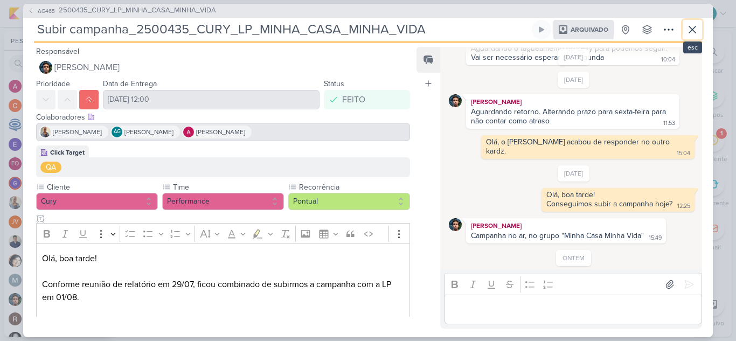
click at [698, 29] on icon at bounding box center [692, 29] width 13 height 13
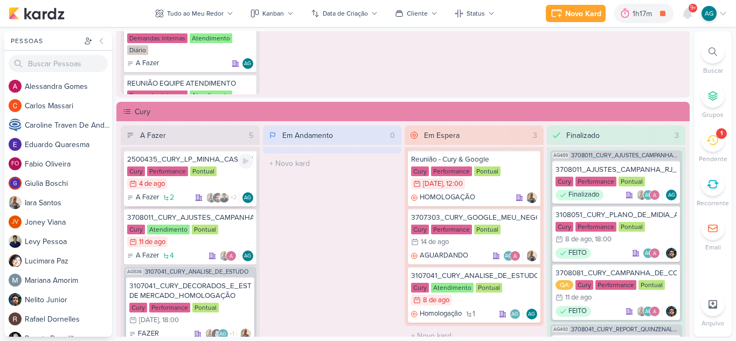
click at [187, 158] on div "2500435_CURY_LP_MINHA_CASA_MINHA_VIDA" at bounding box center [190, 160] width 126 height 10
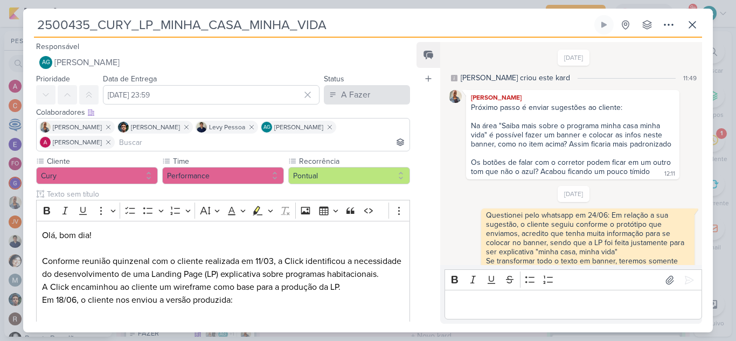
scroll to position [677, 0]
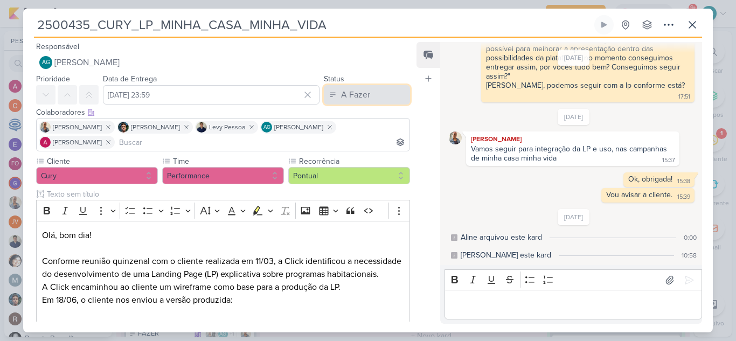
click at [362, 98] on div "A Fazer" at bounding box center [355, 94] width 29 height 13
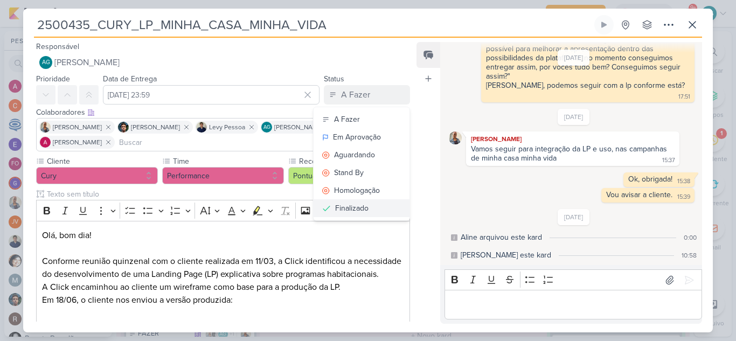
click at [369, 209] on button "Finalizado" at bounding box center [362, 208] width 96 height 18
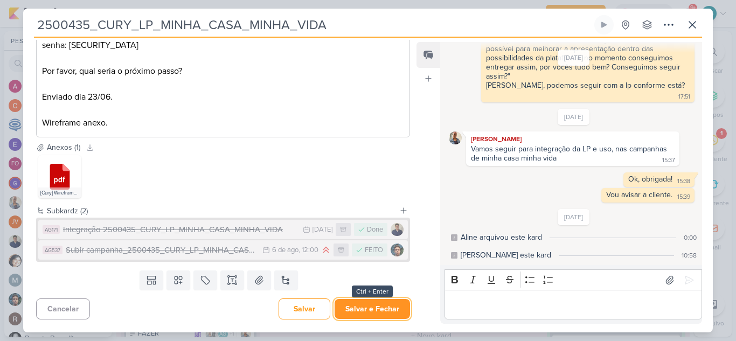
click at [385, 313] on button "Salvar e Fechar" at bounding box center [372, 309] width 75 height 20
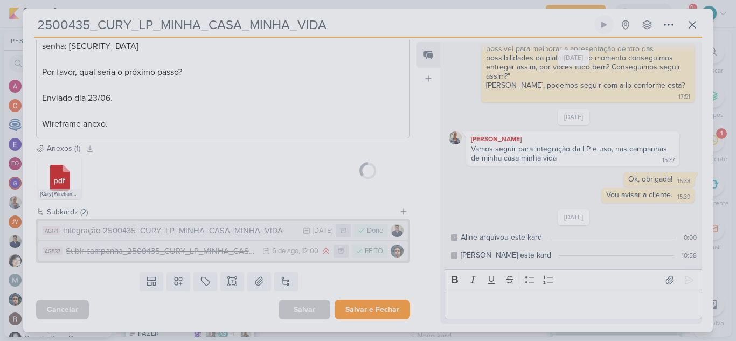
scroll to position [306, 0]
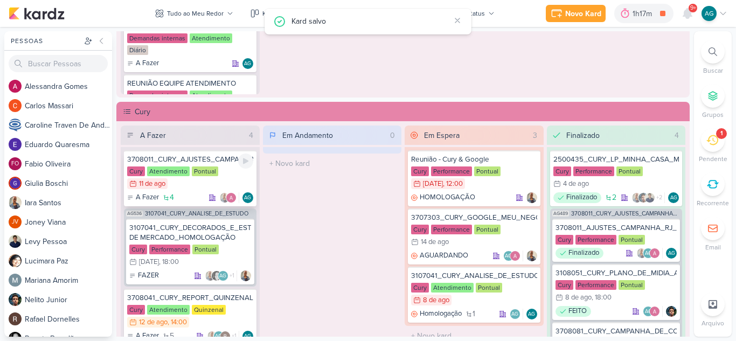
click at [213, 163] on div "3708011_CURY_AJUSTES_CAMPANHAS_RJ_AGOSTO" at bounding box center [190, 160] width 126 height 10
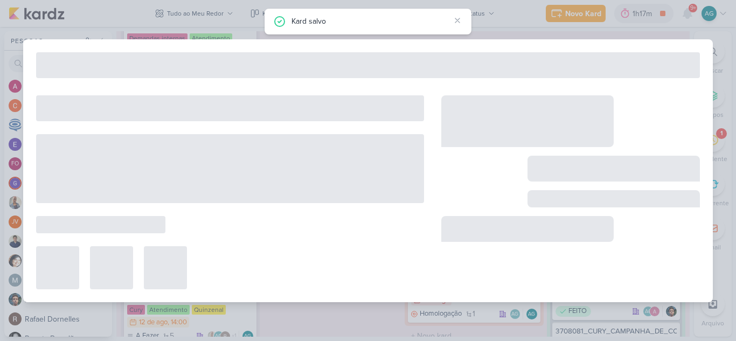
type input "3708011_CURY_AJUSTES_CAMPANHAS_RJ_AGOSTO"
type input "[DATE] 23:59"
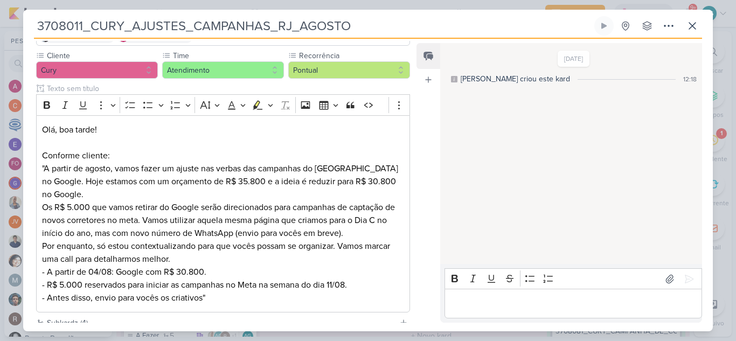
scroll to position [0, 0]
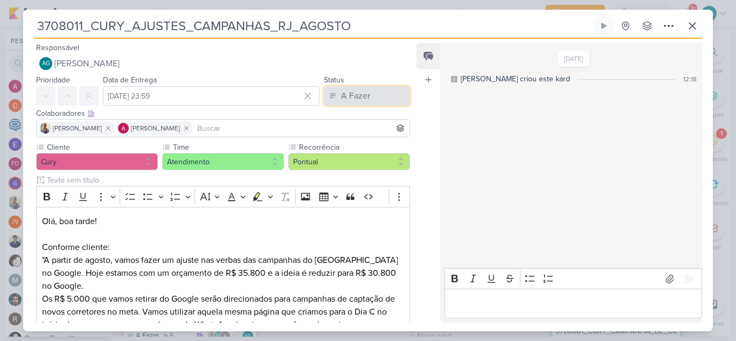
click at [361, 98] on div "A Fazer" at bounding box center [355, 95] width 29 height 13
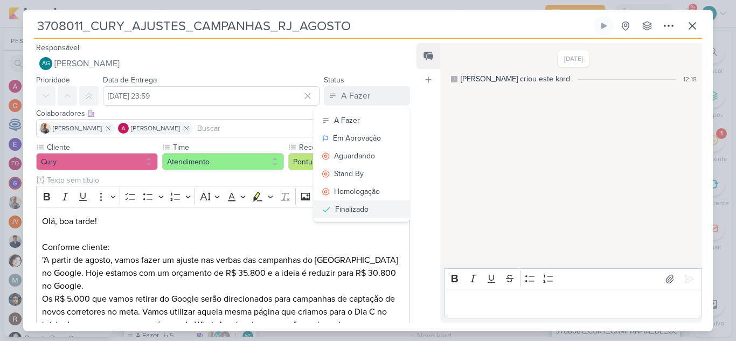
click at [360, 210] on div "Finalizado" at bounding box center [351, 209] width 33 height 11
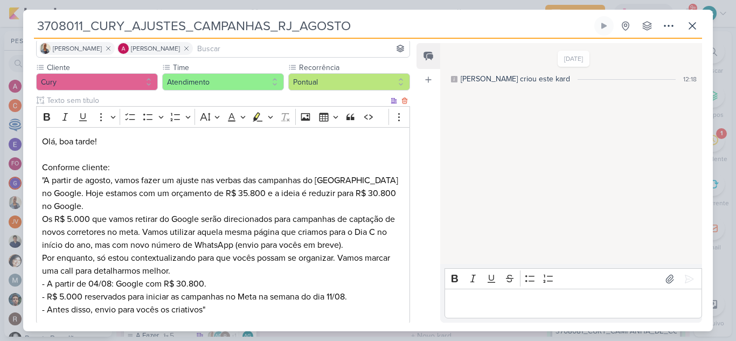
scroll to position [244, 0]
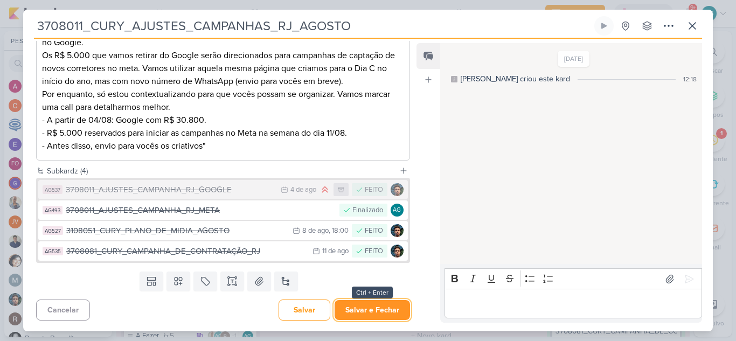
click at [376, 310] on button "Salvar e Fechar" at bounding box center [372, 310] width 75 height 20
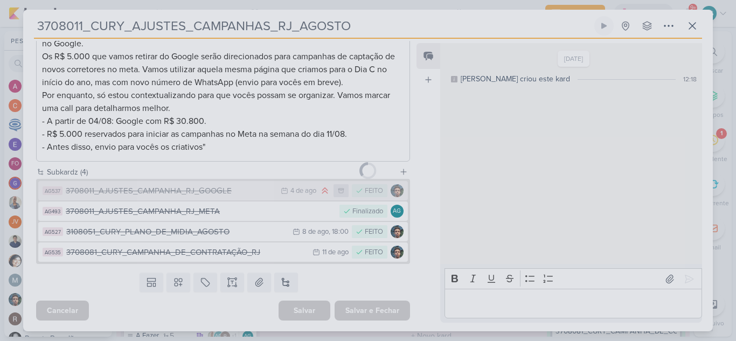
scroll to position [243, 0]
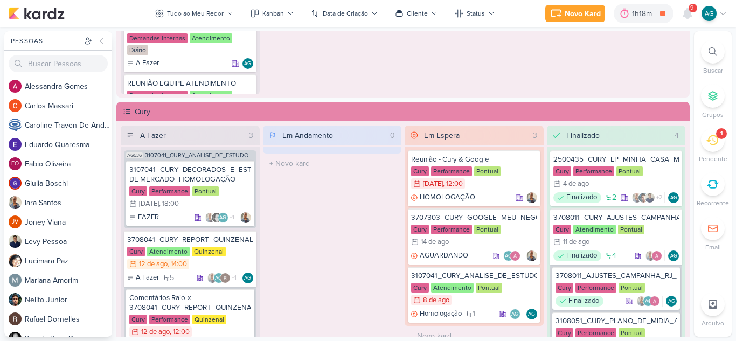
click at [210, 155] on span "3107041_CURY_ANALISE_DE_ESTUDO" at bounding box center [196, 156] width 103 height 6
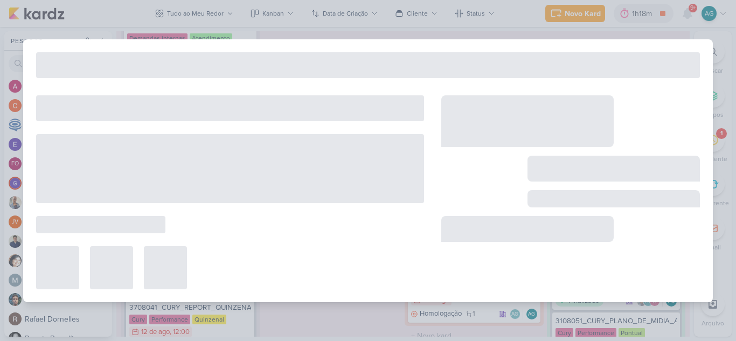
type input "3107041_CURY_ANALISE_DE_ESTUDO"
type input "[DATE] 23:59"
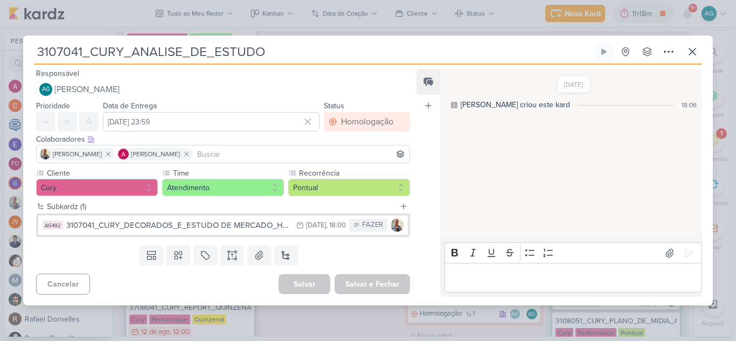
scroll to position [0, 0]
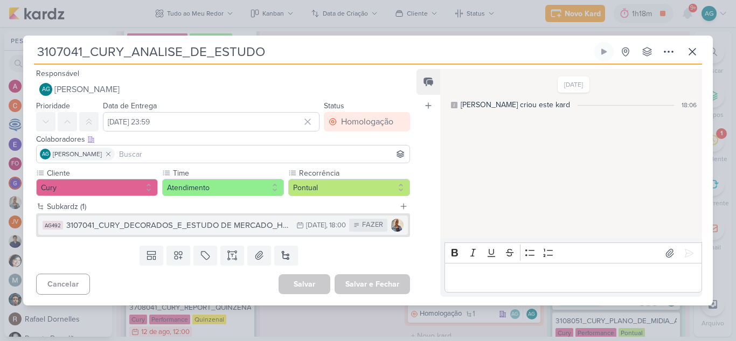
click at [227, 226] on div "3107041_CURY_DECORADOS_E_ESTUDO DE MERCADO_HOMOLOGAÇÃO" at bounding box center [178, 225] width 225 height 12
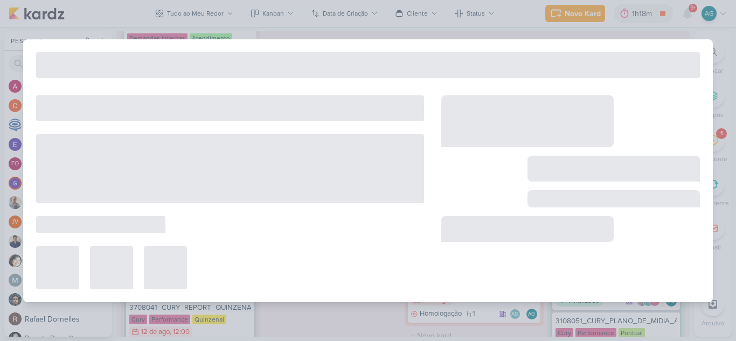
type input "3107041_CURY_DECORADOS_E_ESTUDO DE MERCADO_HOMOLOGAÇÃO"
type input "15 de agosto de 2025 às 18:00"
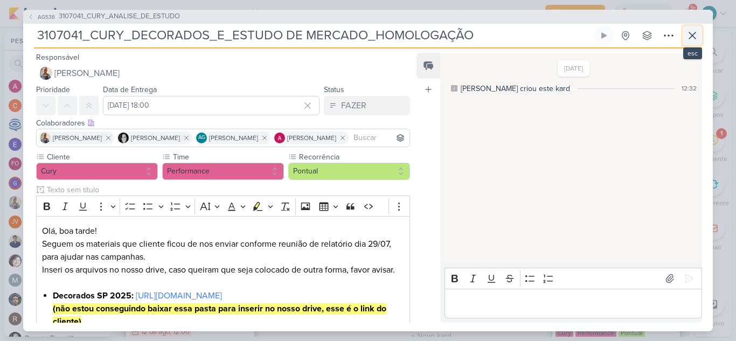
click at [690, 36] on icon at bounding box center [692, 35] width 13 height 13
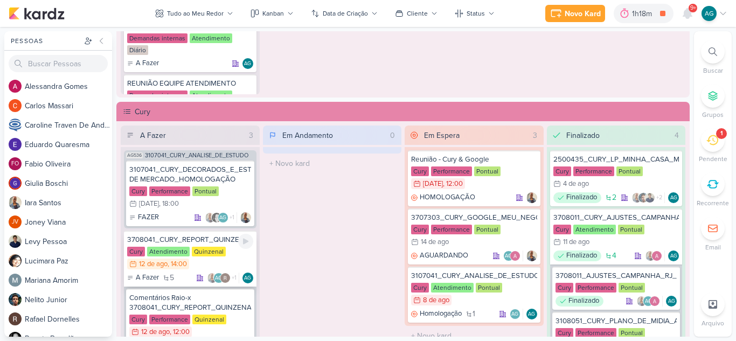
click at [216, 240] on div "3708041_CURY_REPORT_QUINZENAL_12.08" at bounding box center [190, 240] width 126 height 10
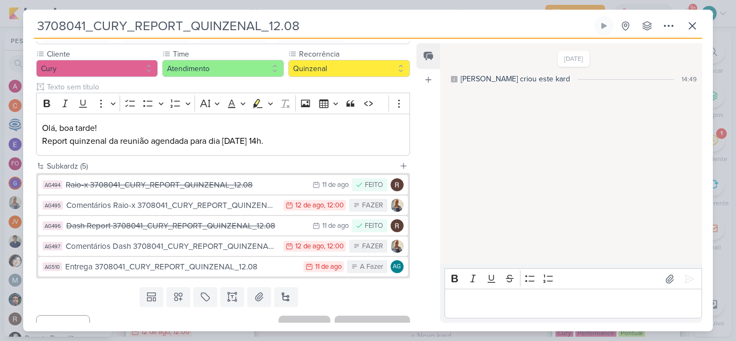
scroll to position [108, 0]
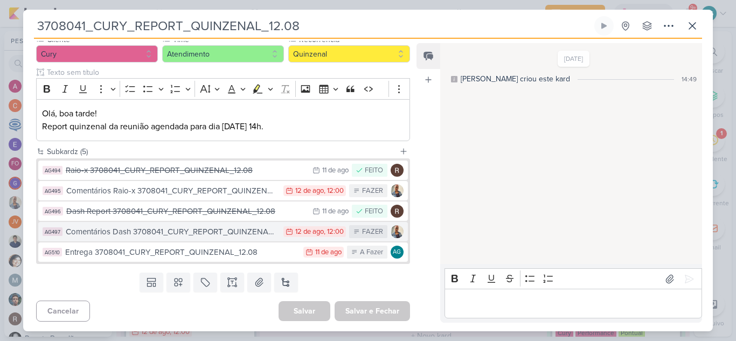
click at [199, 234] on div "Comentários Dash 3708041_CURY_REPORT_QUINZENAL_12.08" at bounding box center [172, 232] width 212 height 12
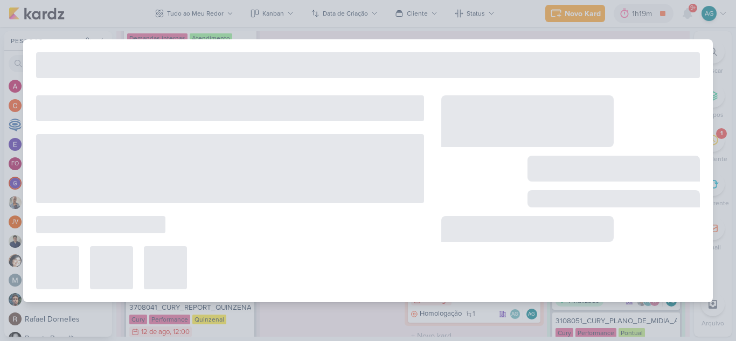
type input "Comentários Dash 3708041_CURY_REPORT_QUINZENAL_12.08"
type input "12 de agosto de 2025 às 12:00"
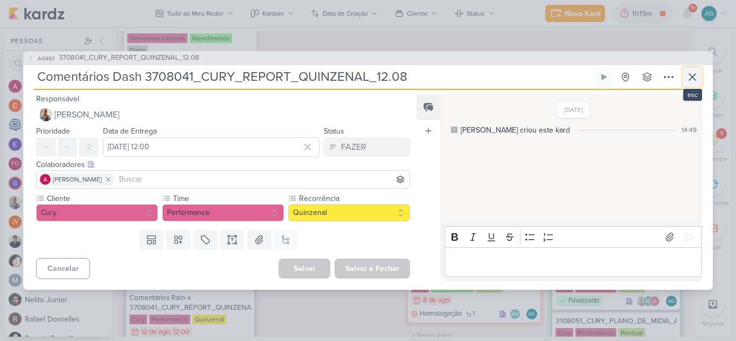
click at [693, 75] on icon at bounding box center [692, 77] width 13 height 13
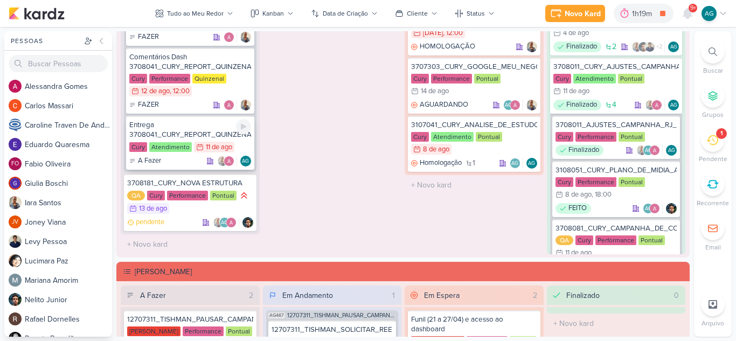
scroll to position [1024, 0]
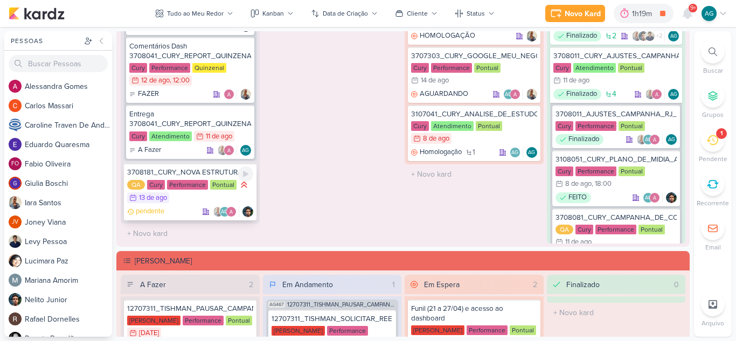
click at [196, 171] on div "3708181_CURY_NOVA ESTRUTURA" at bounding box center [190, 173] width 126 height 10
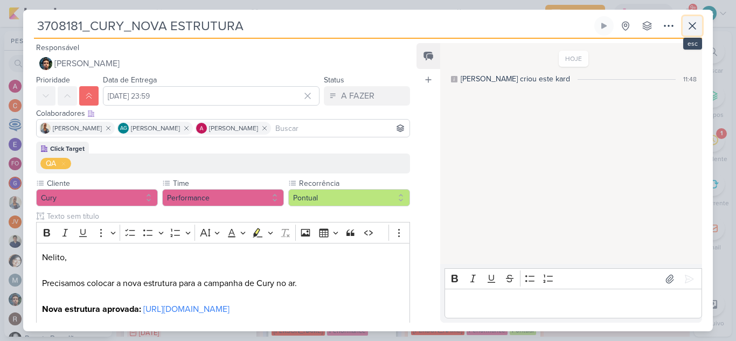
click at [694, 23] on icon at bounding box center [692, 25] width 13 height 13
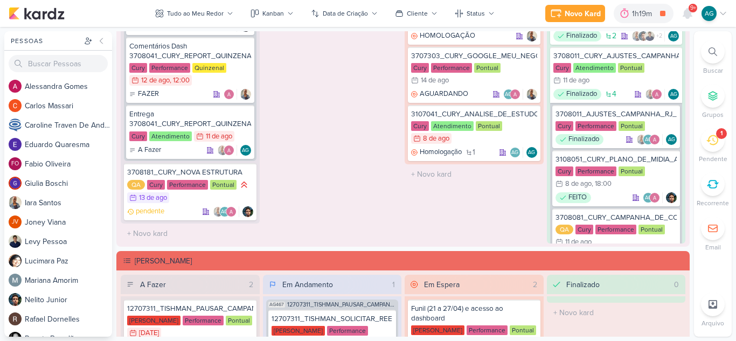
click at [727, 146] on li "1 Pendente" at bounding box center [713, 146] width 38 height 36
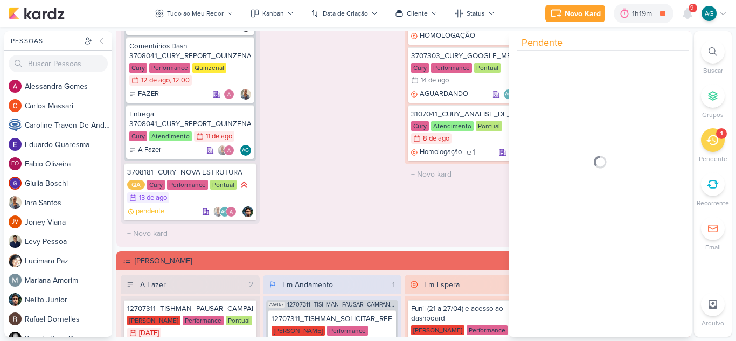
click at [722, 146] on div "1" at bounding box center [713, 140] width 24 height 24
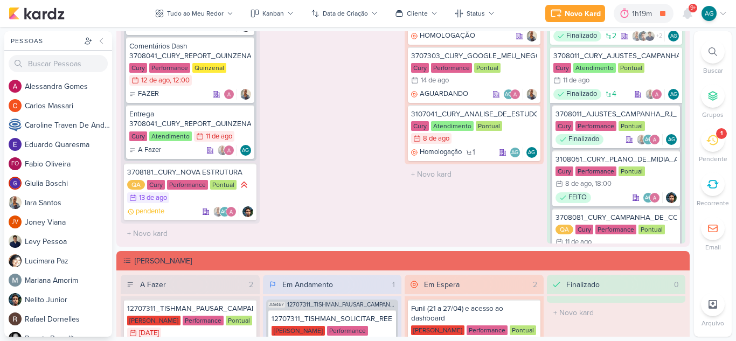
click at [722, 146] on div "1" at bounding box center [713, 140] width 24 height 24
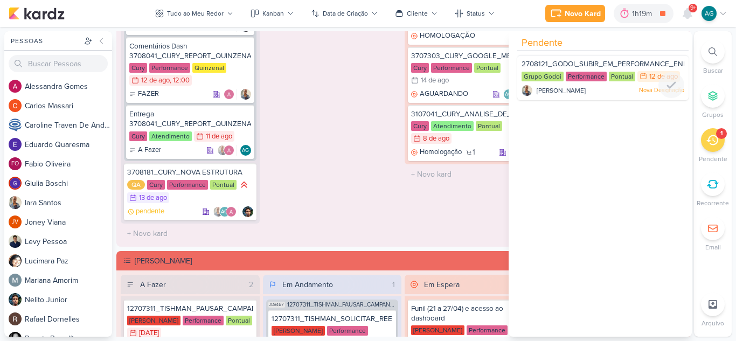
click at [593, 96] on div at bounding box center [602, 98] width 171 height 9
click at [595, 89] on div "Iara Santos Nova Designação" at bounding box center [603, 90] width 163 height 11
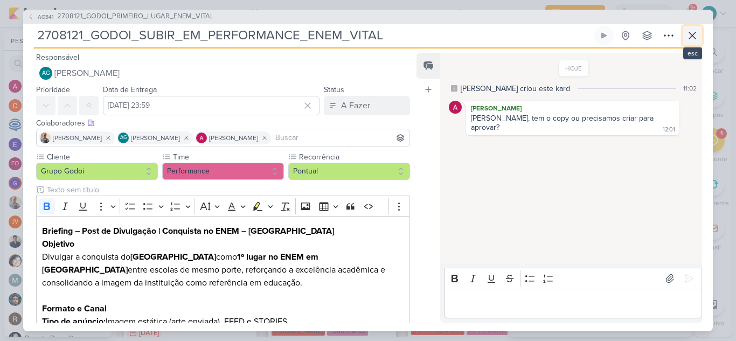
click at [695, 38] on icon at bounding box center [692, 35] width 6 height 6
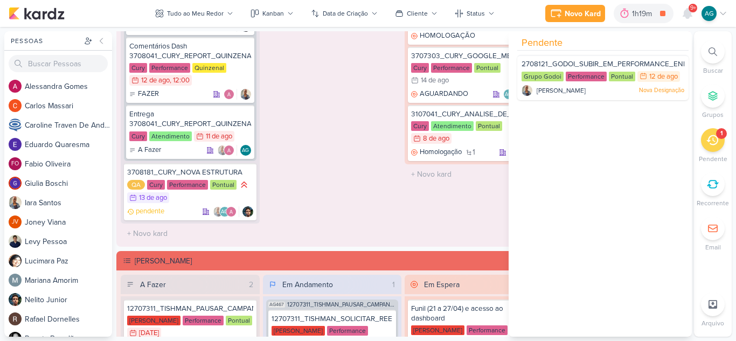
click at [416, 215] on div "Em Espera 3 Reunião - Cury & Google Cury Performance Pontual 15/4 15 de abr , 1…" at bounding box center [474, 104] width 139 height 280
